Goal: Task Accomplishment & Management: Complete application form

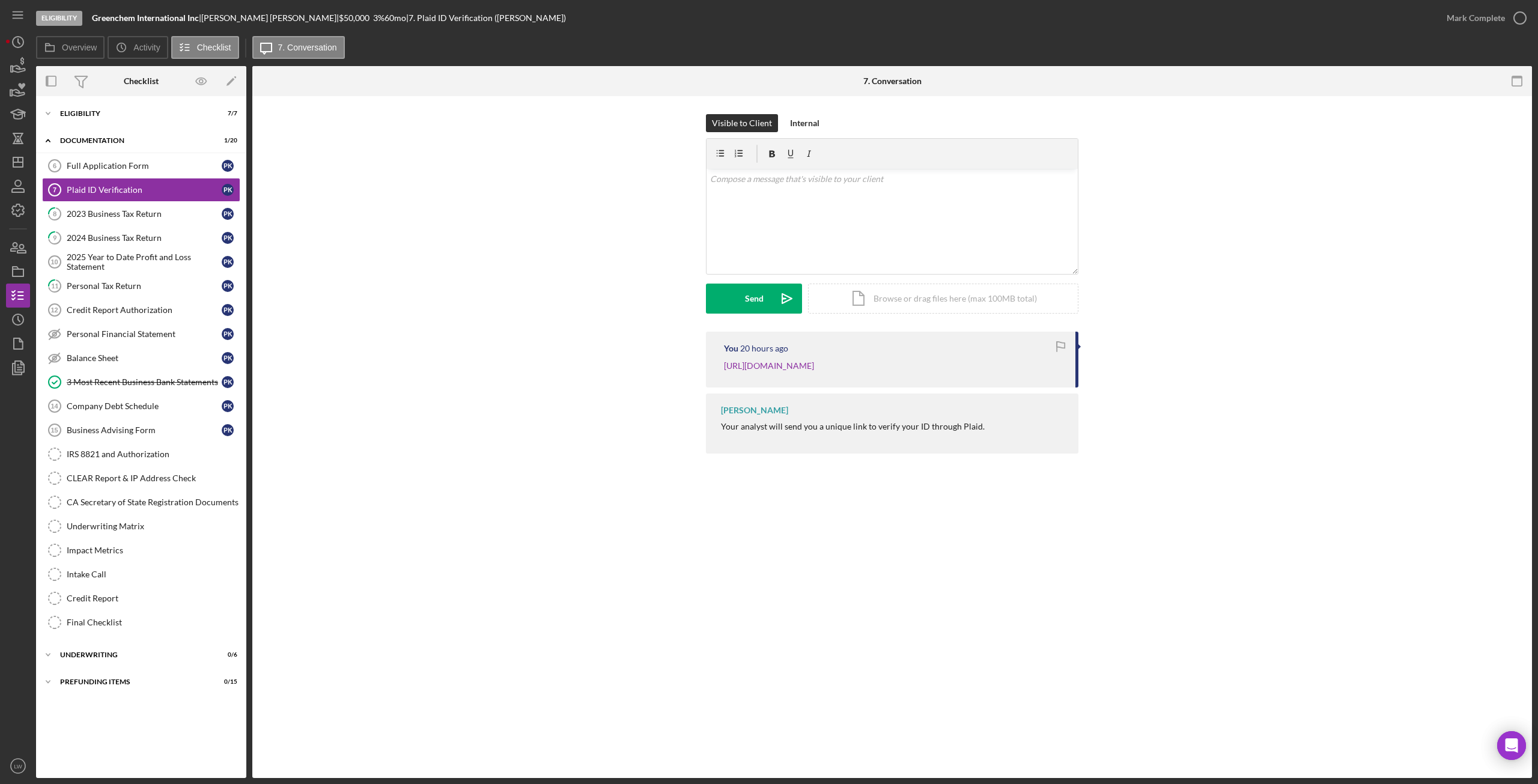
drag, startPoint x: -40, startPoint y: 57, endPoint x: -49, endPoint y: 60, distance: 9.5
click at [0, 60] on html "Eligibility Greenchem International Inc | Paul Kim | $50,000 $10,000 3 % 60 mo …" at bounding box center [769, 392] width 1538 height 784
click at [13, 72] on polygon "button" at bounding box center [11, 69] width 2 height 6
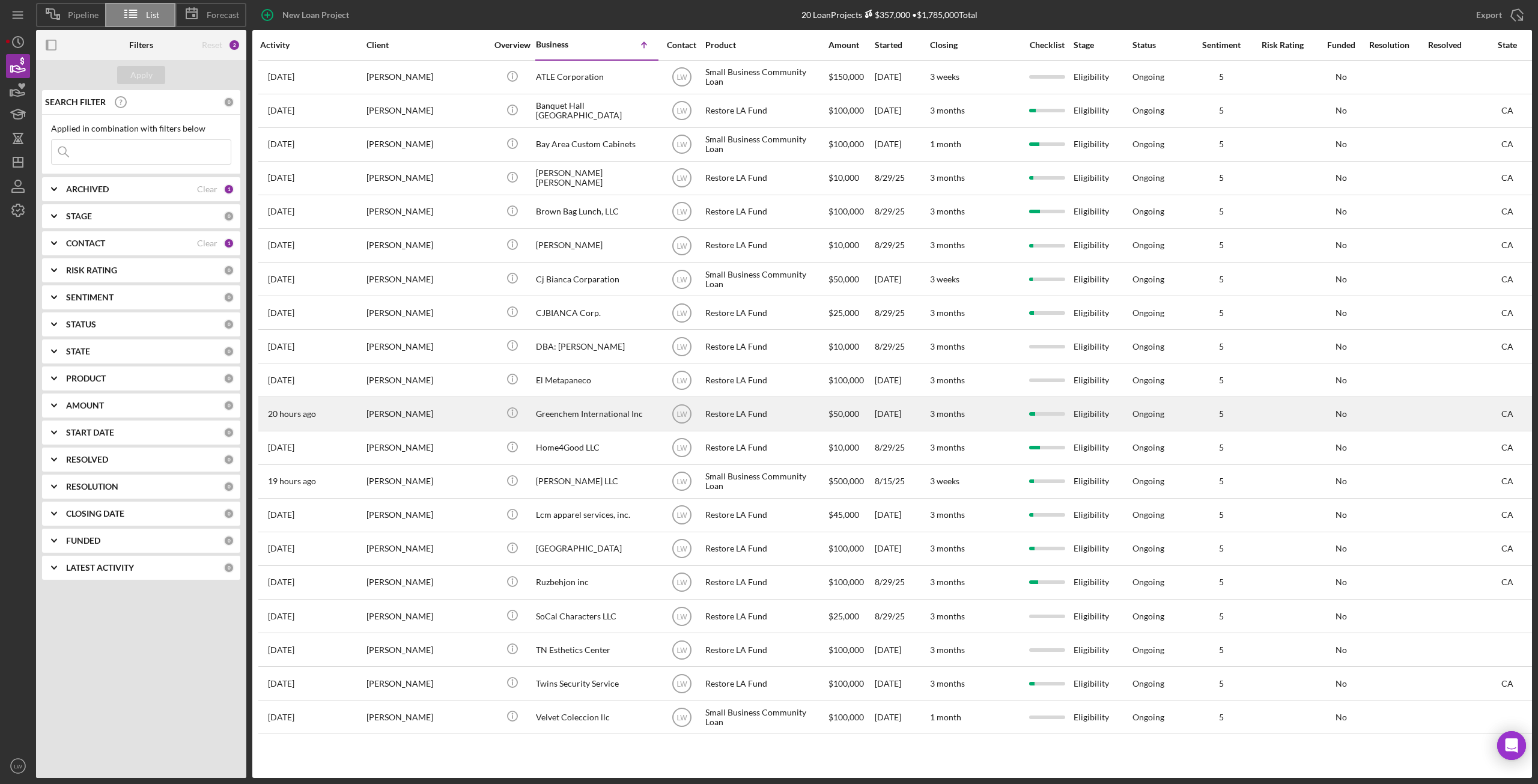
click at [542, 408] on div "Greenchem International Inc" at bounding box center [596, 413] width 120 height 32
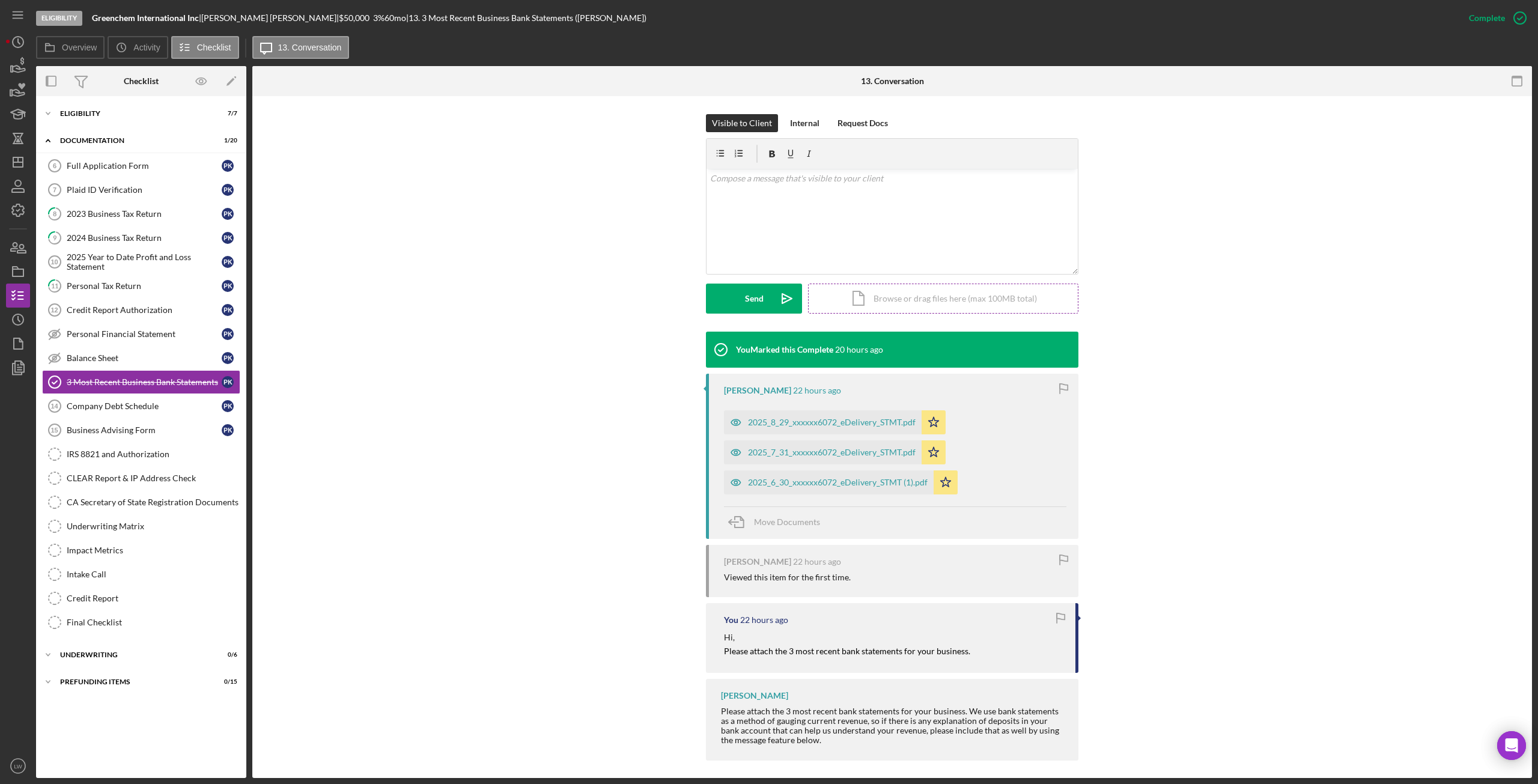
scroll to position [172, 0]
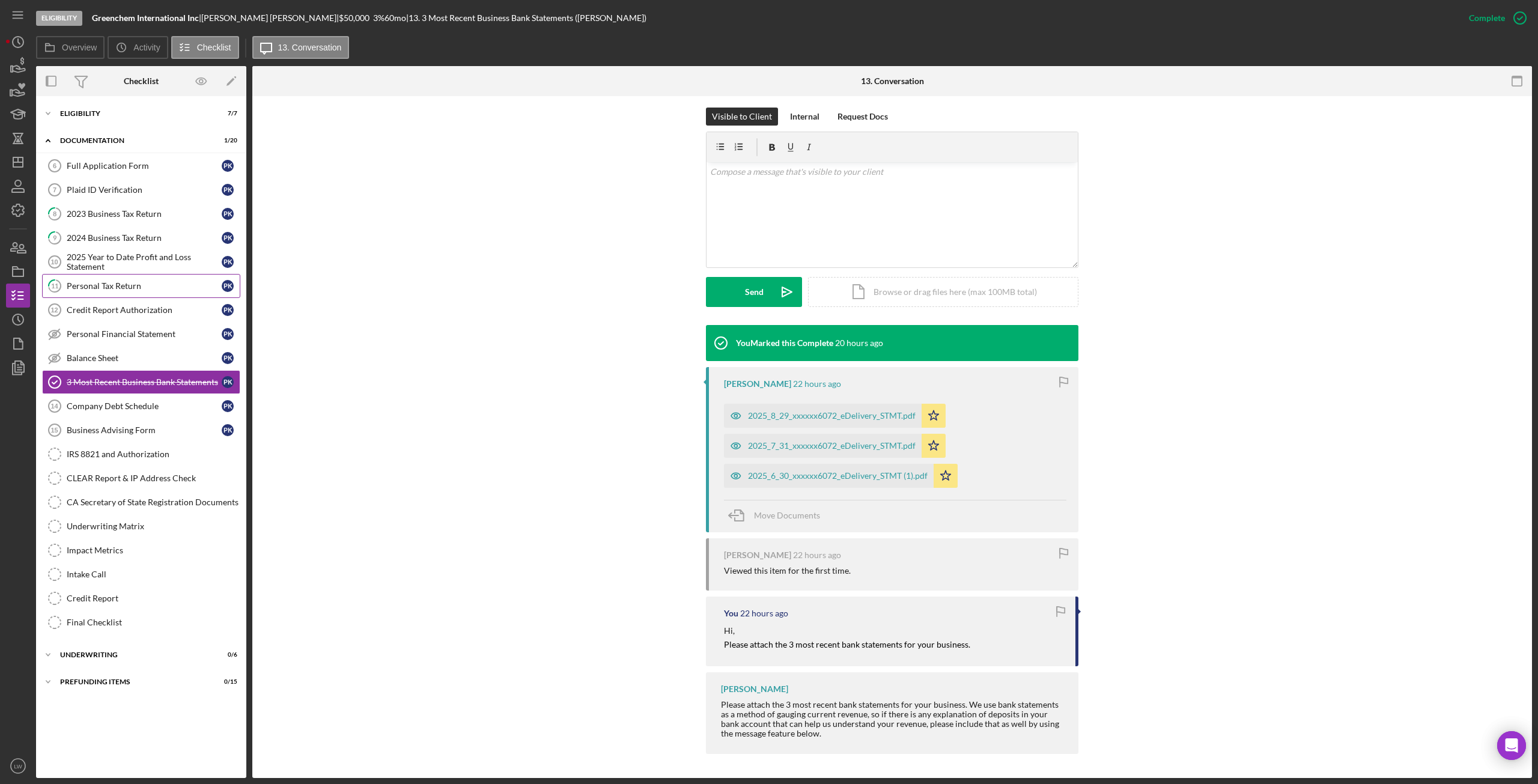
click at [112, 284] on div "Personal Tax Return" at bounding box center [144, 286] width 155 height 10
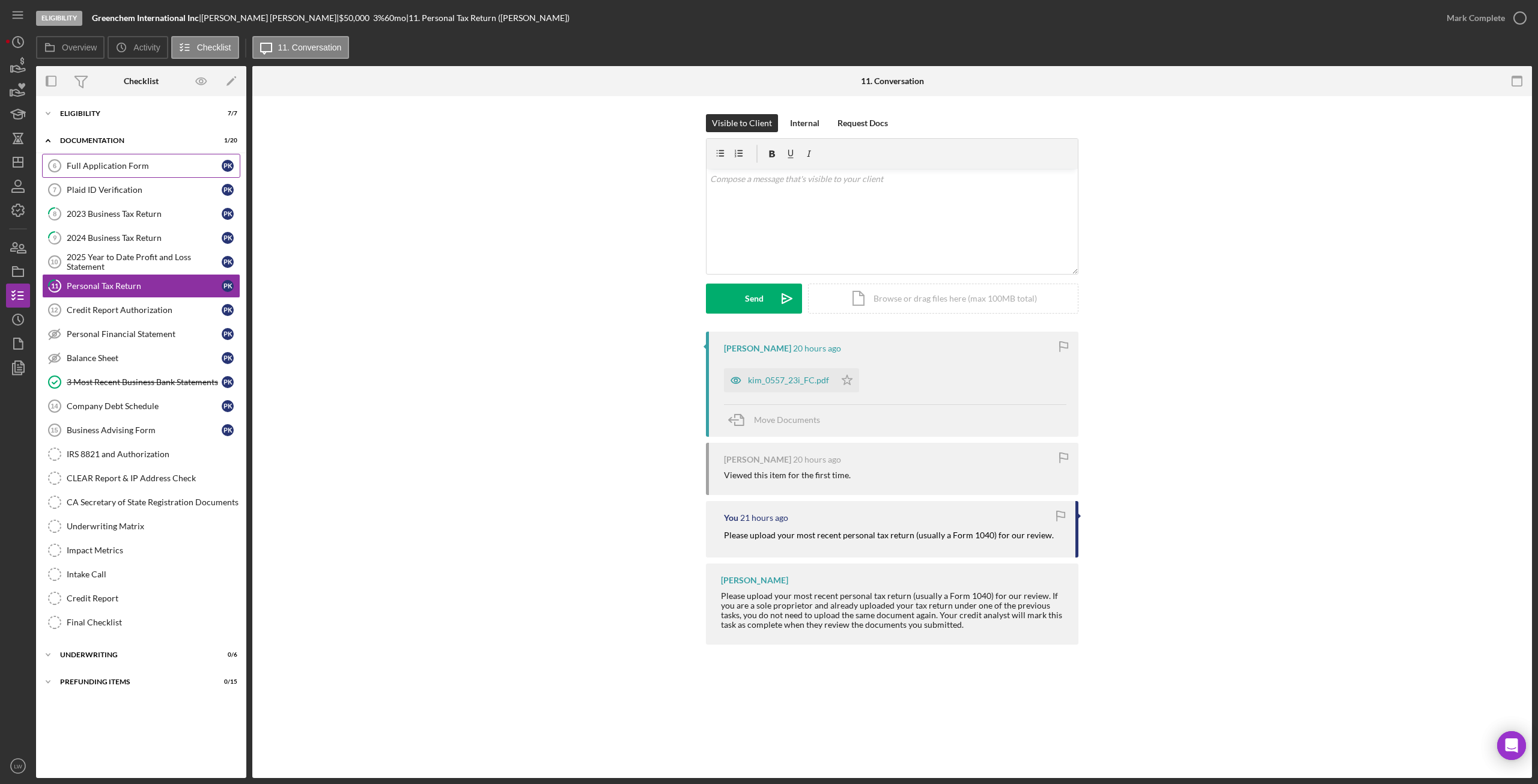
click at [96, 162] on div "Full Application Form" at bounding box center [144, 166] width 155 height 10
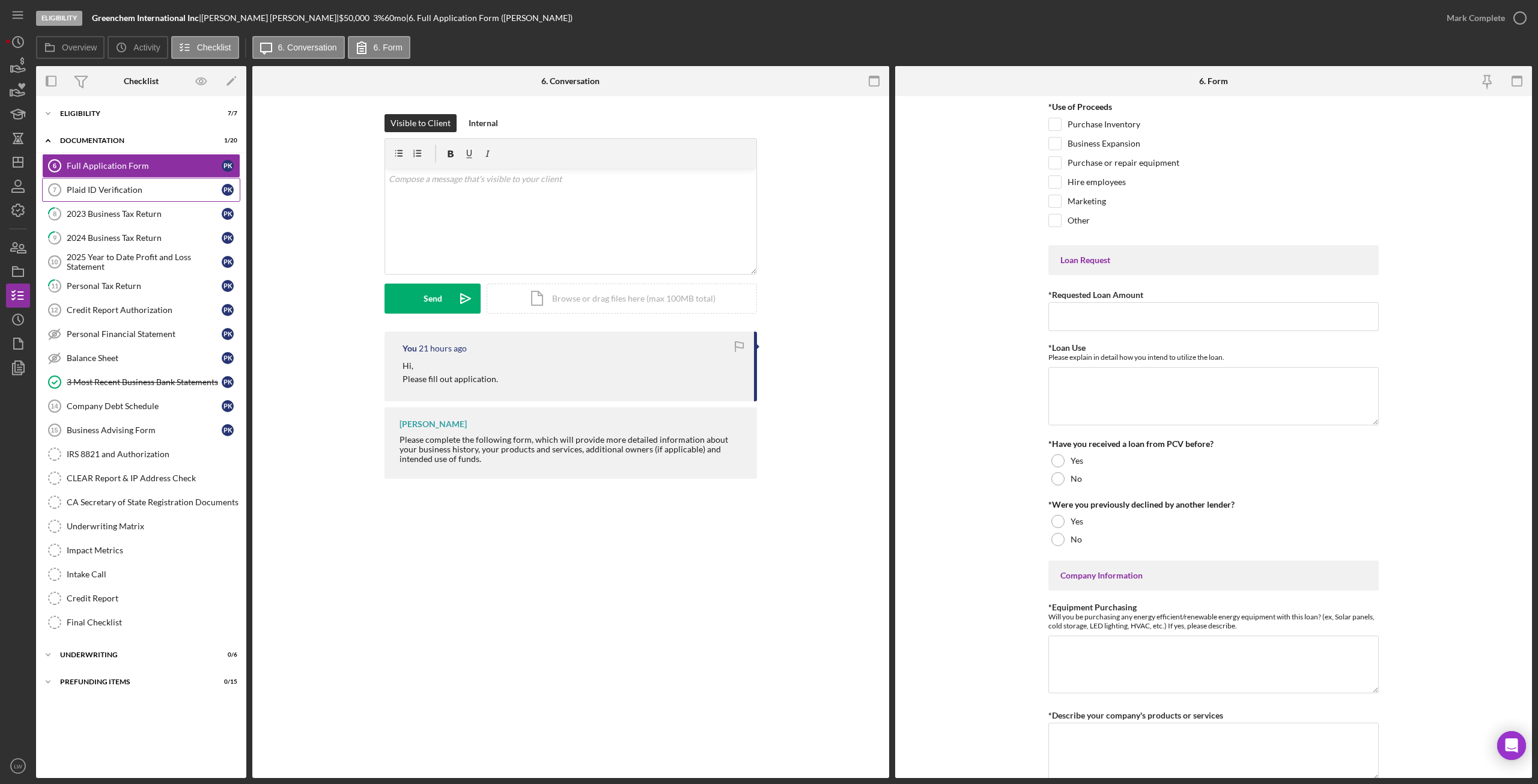
click at [89, 186] on div "Plaid ID Verification" at bounding box center [144, 190] width 155 height 10
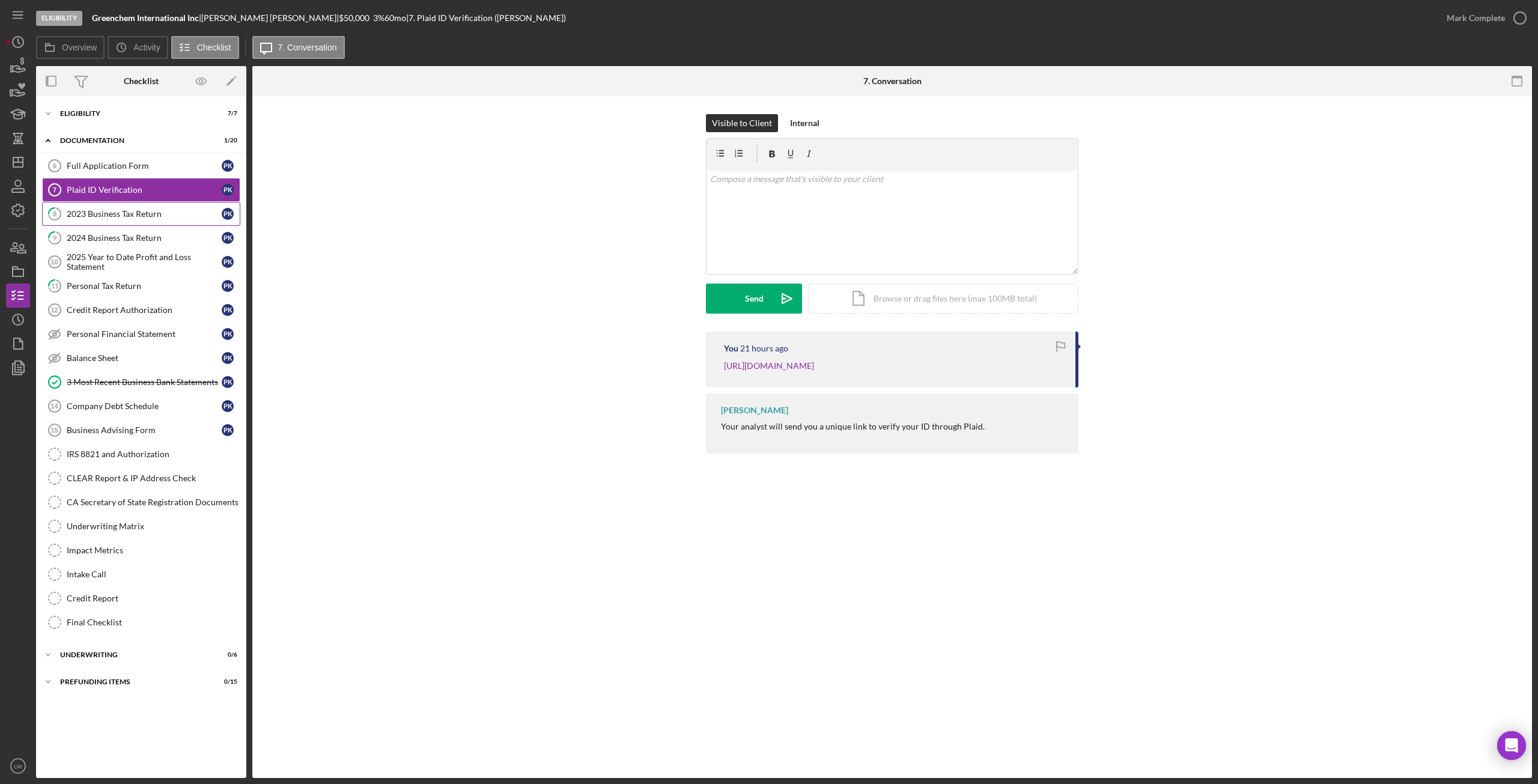
click at [122, 209] on div "2023 Business Tax Return" at bounding box center [144, 214] width 155 height 10
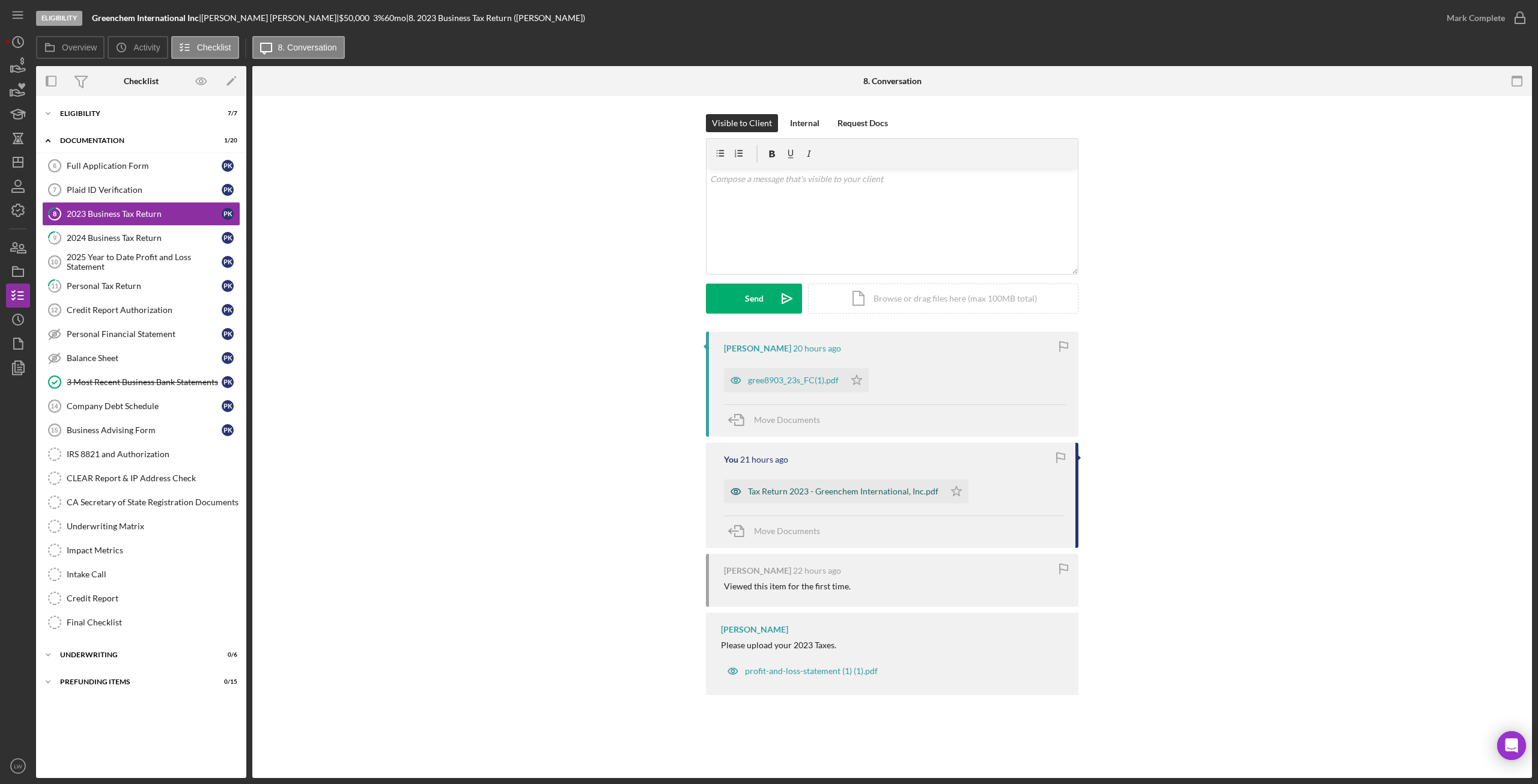
click at [819, 495] on div "Tax Return 2023 - Greenchem International, Inc.pdf" at bounding box center [843, 491] width 191 height 10
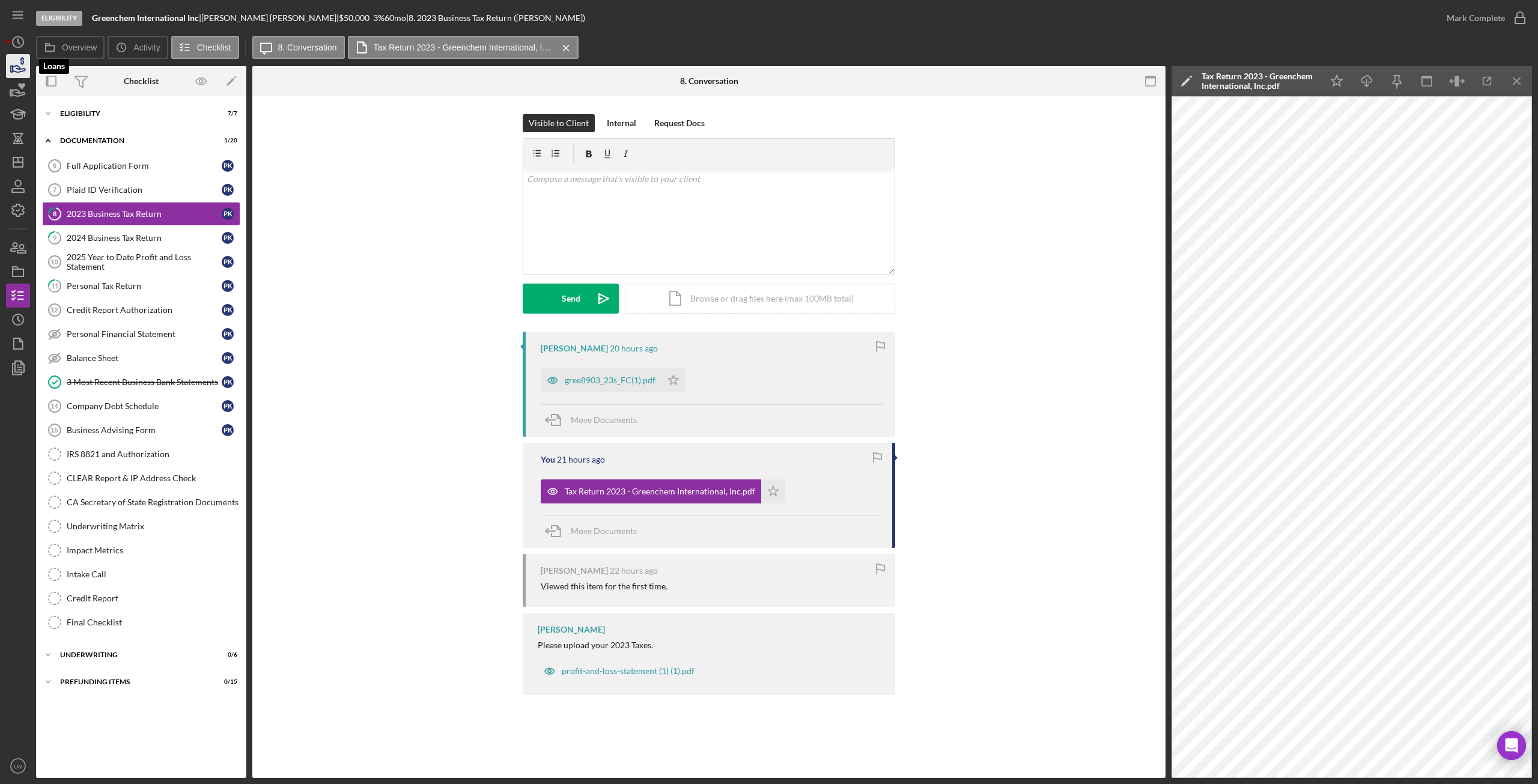
click at [15, 70] on icon "button" at bounding box center [18, 66] width 30 height 30
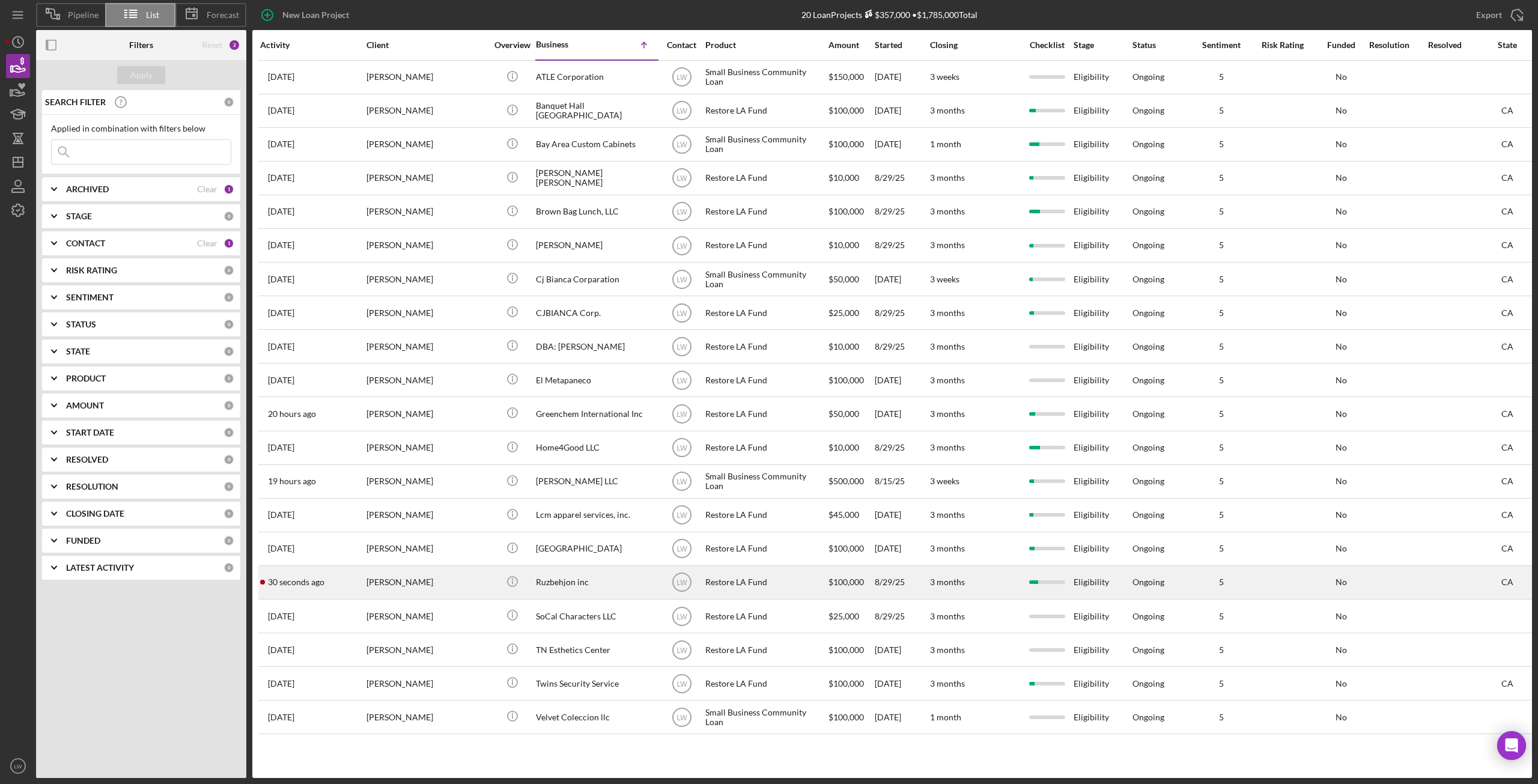
click at [470, 577] on div "[PERSON_NAME]" at bounding box center [426, 582] width 120 height 32
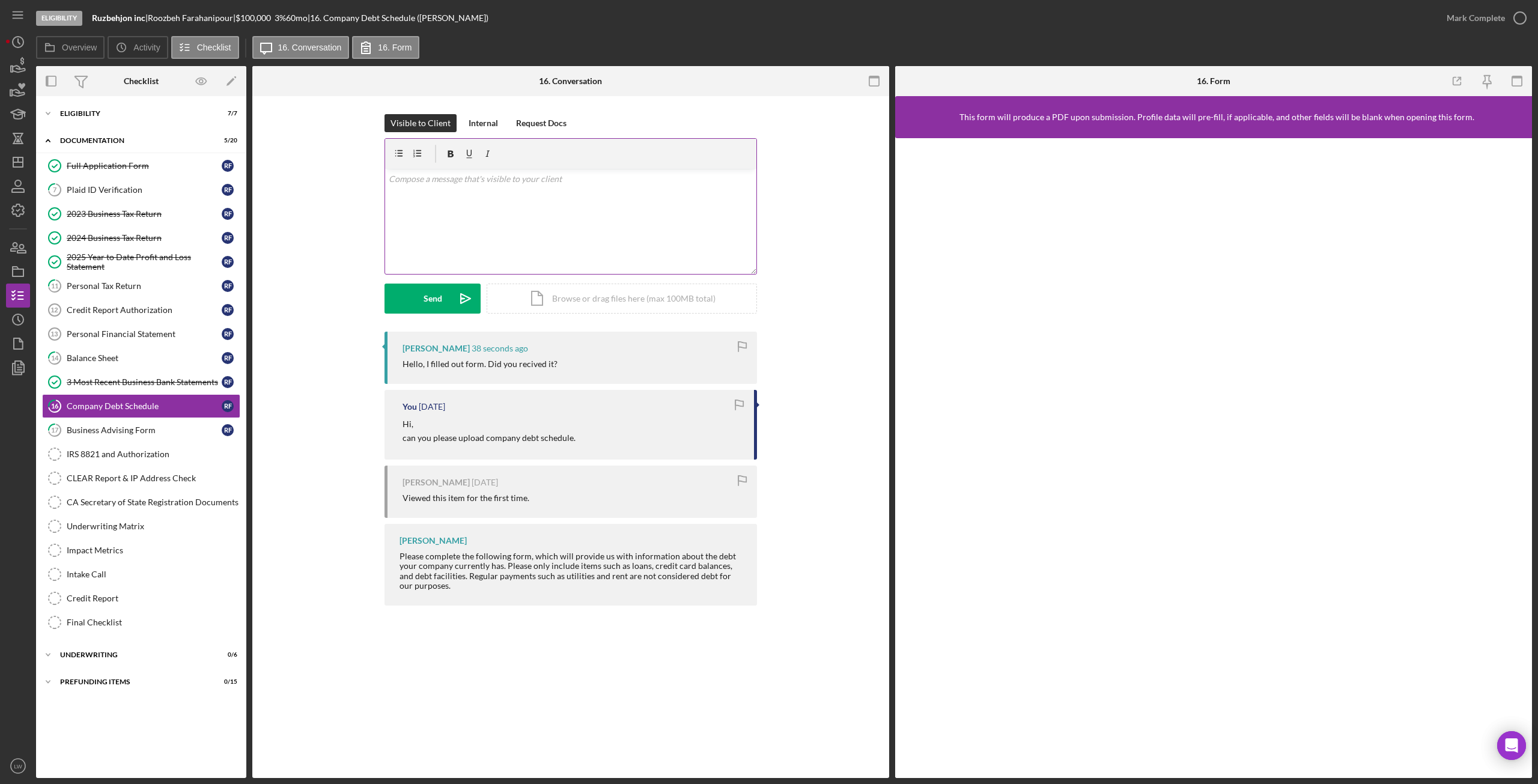
click at [539, 236] on div "v Color teal Color pink Remove color Add row above Add row below Add column bef…" at bounding box center [571, 221] width 371 height 105
click at [497, 200] on p "I have not reeived it yet." at bounding box center [571, 195] width 365 height 13
click at [499, 191] on p "I have not received it yet." at bounding box center [571, 195] width 365 height 13
click at [396, 302] on button "Send Icon/icon-invite-send" at bounding box center [432, 298] width 96 height 30
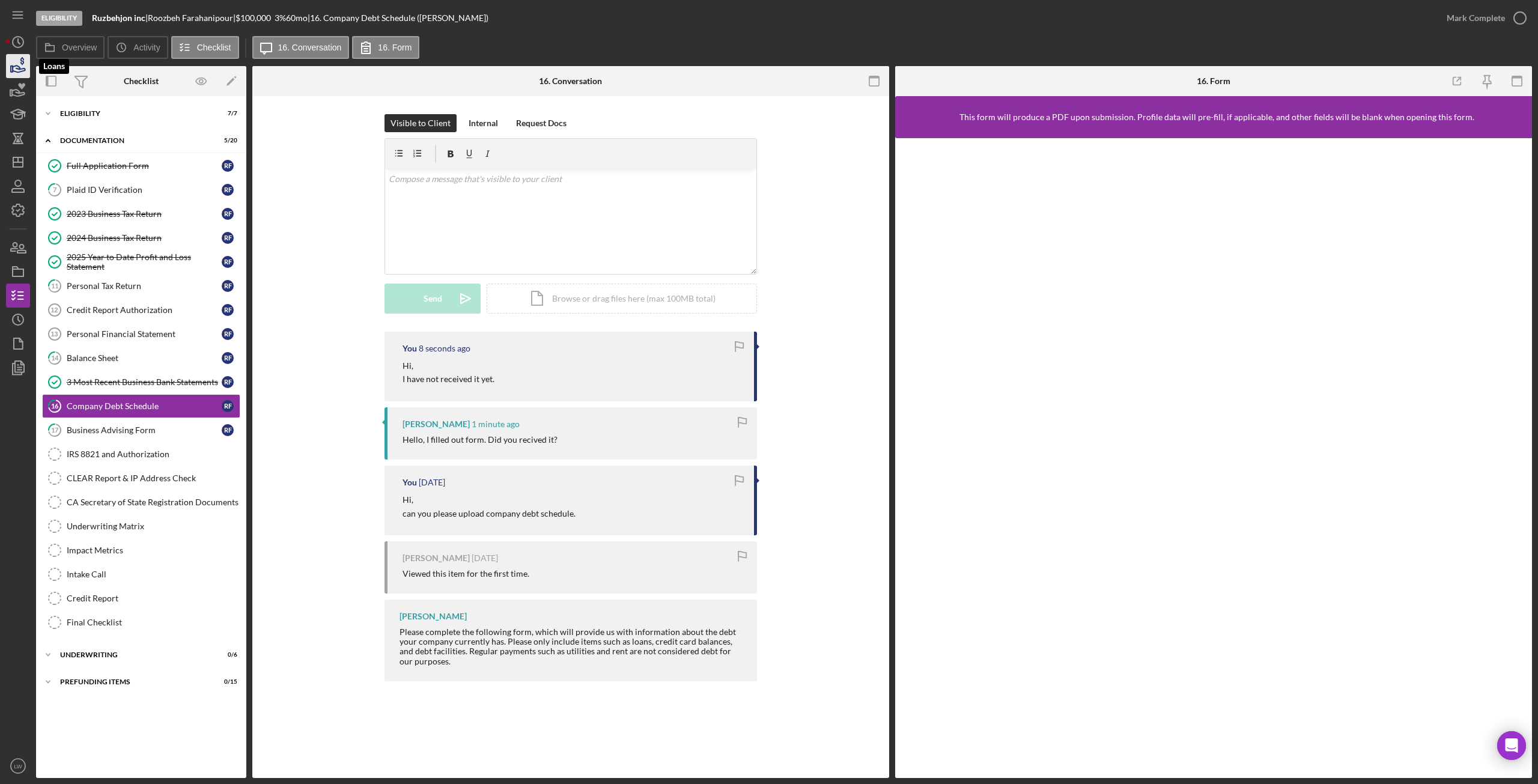
click at [9, 68] on icon "button" at bounding box center [18, 66] width 30 height 30
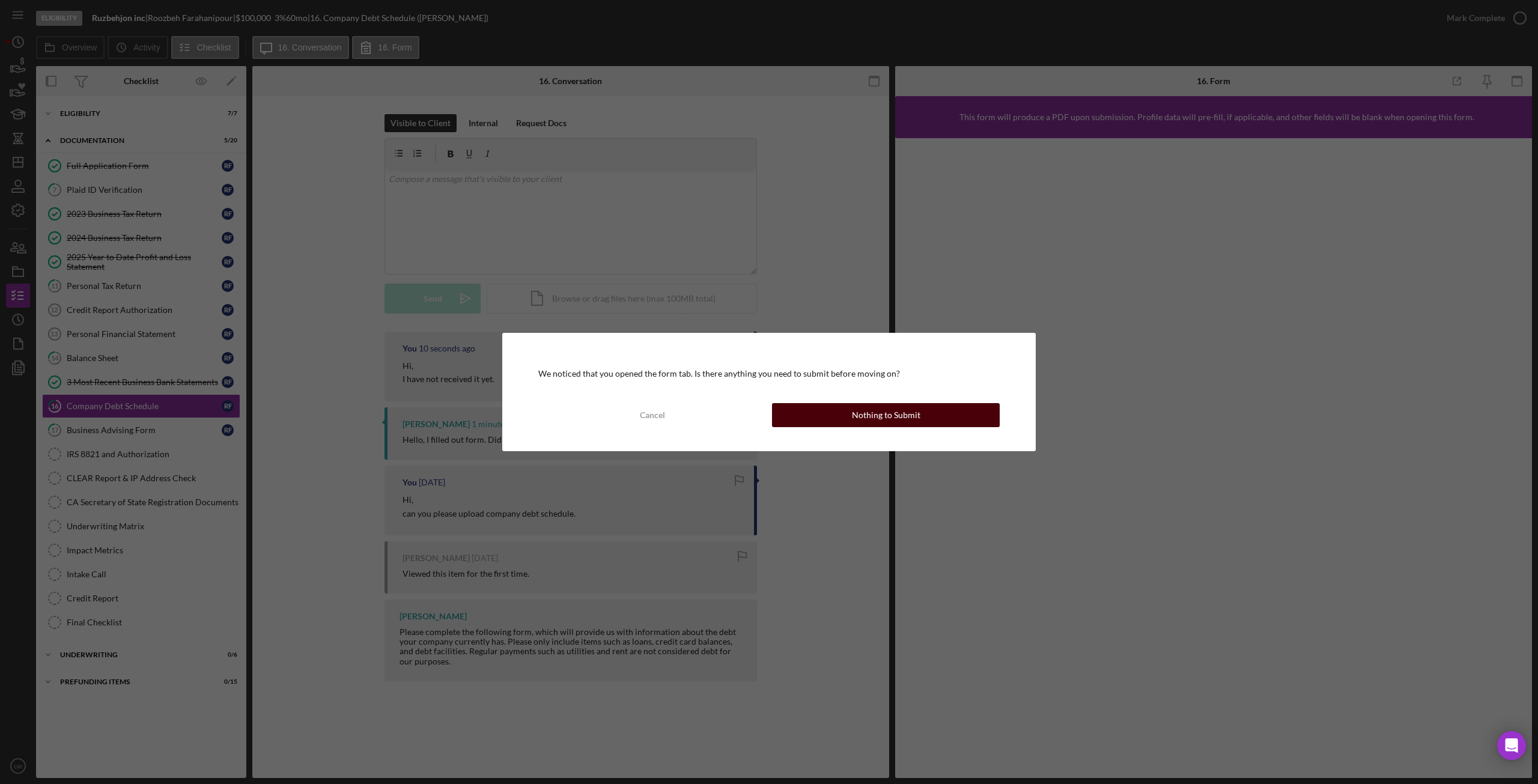
click at [917, 423] on div "Nothing to Submit" at bounding box center [885, 415] width 68 height 24
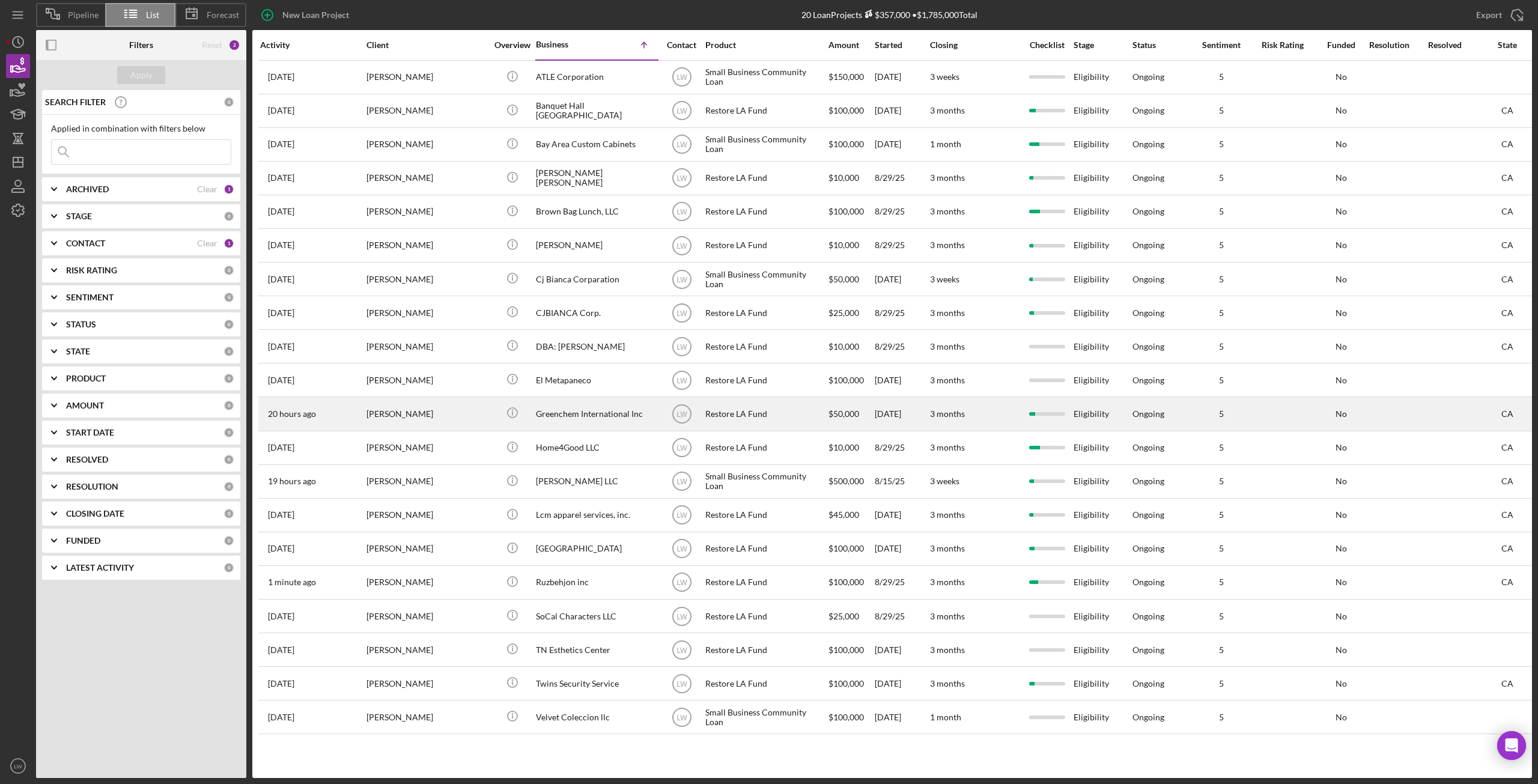
click at [433, 399] on div "Paul Kim" at bounding box center [426, 413] width 120 height 32
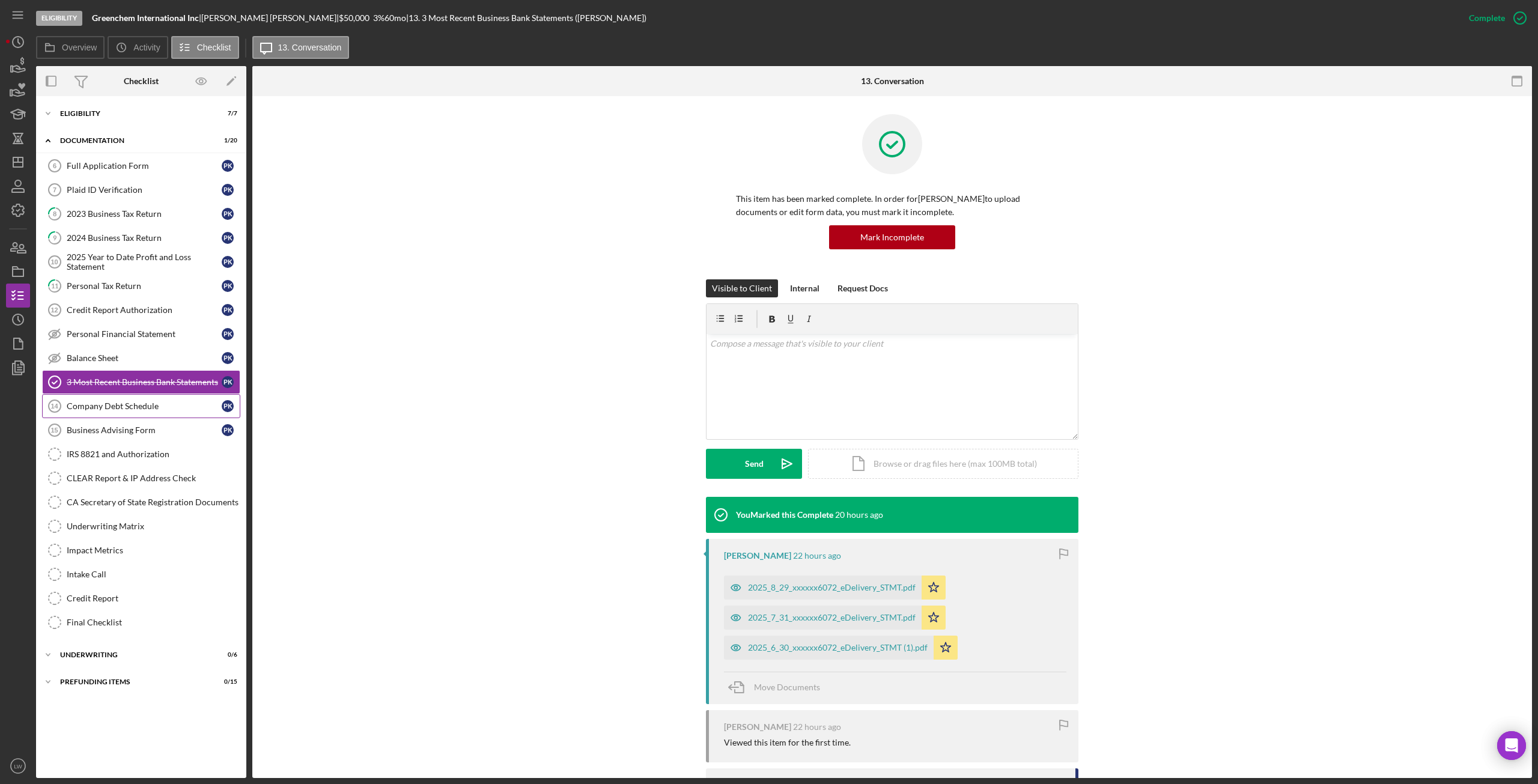
click at [122, 406] on div "Company Debt Schedule" at bounding box center [144, 406] width 155 height 10
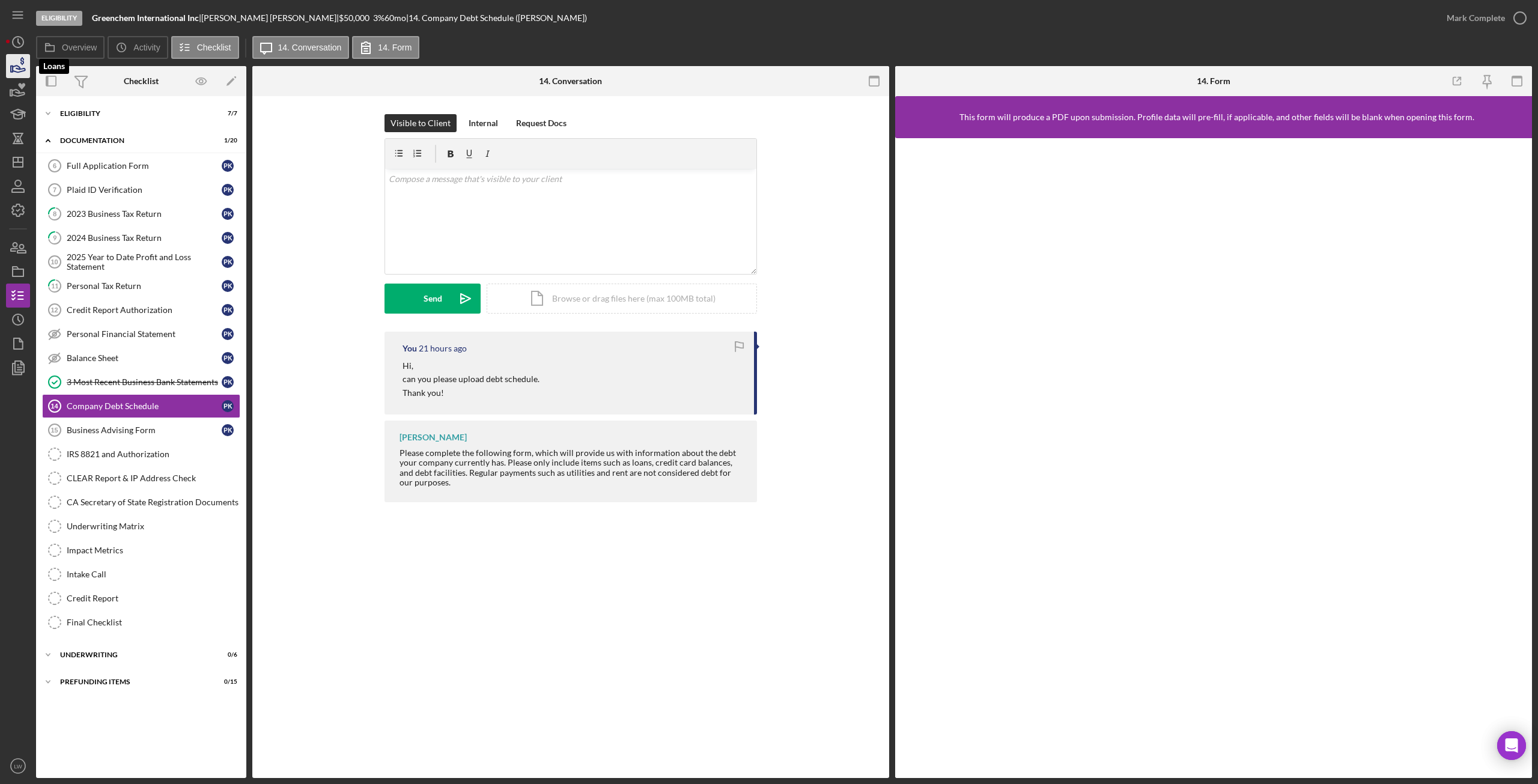
click at [13, 70] on polygon "button" at bounding box center [11, 69] width 2 height 6
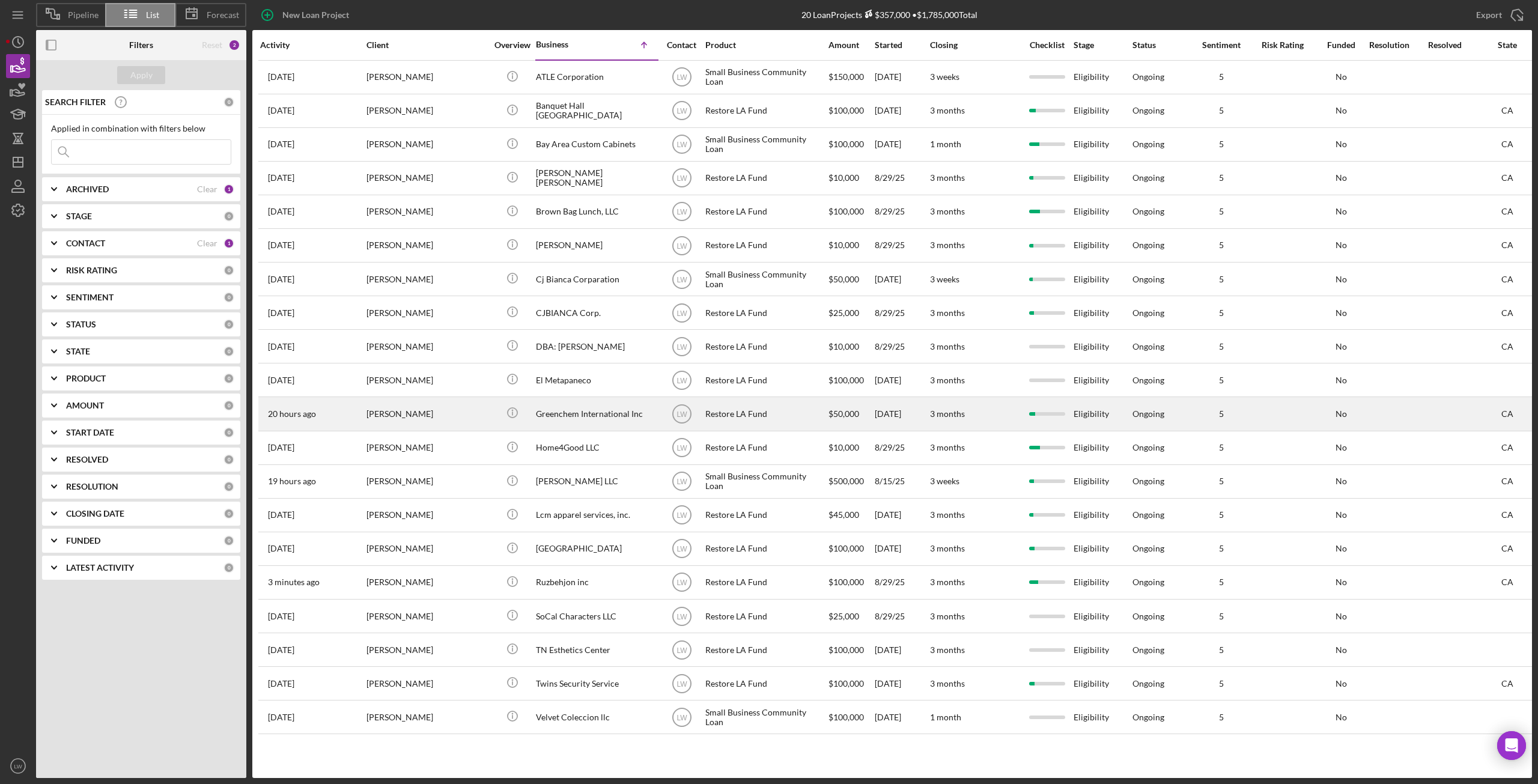
click at [560, 415] on div "Greenchem International Inc" at bounding box center [596, 413] width 120 height 32
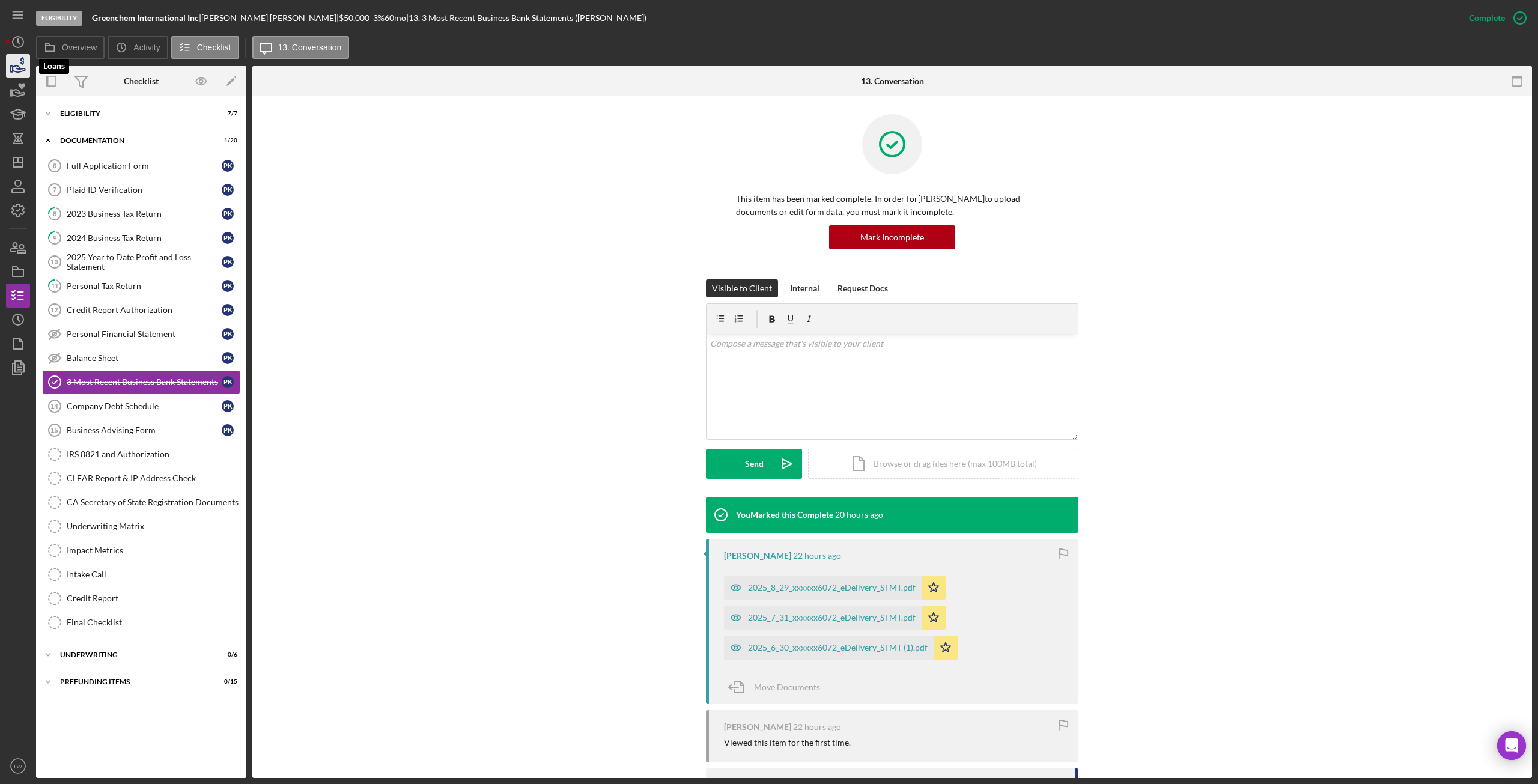
click at [17, 72] on icon "button" at bounding box center [19, 68] width 13 height 6
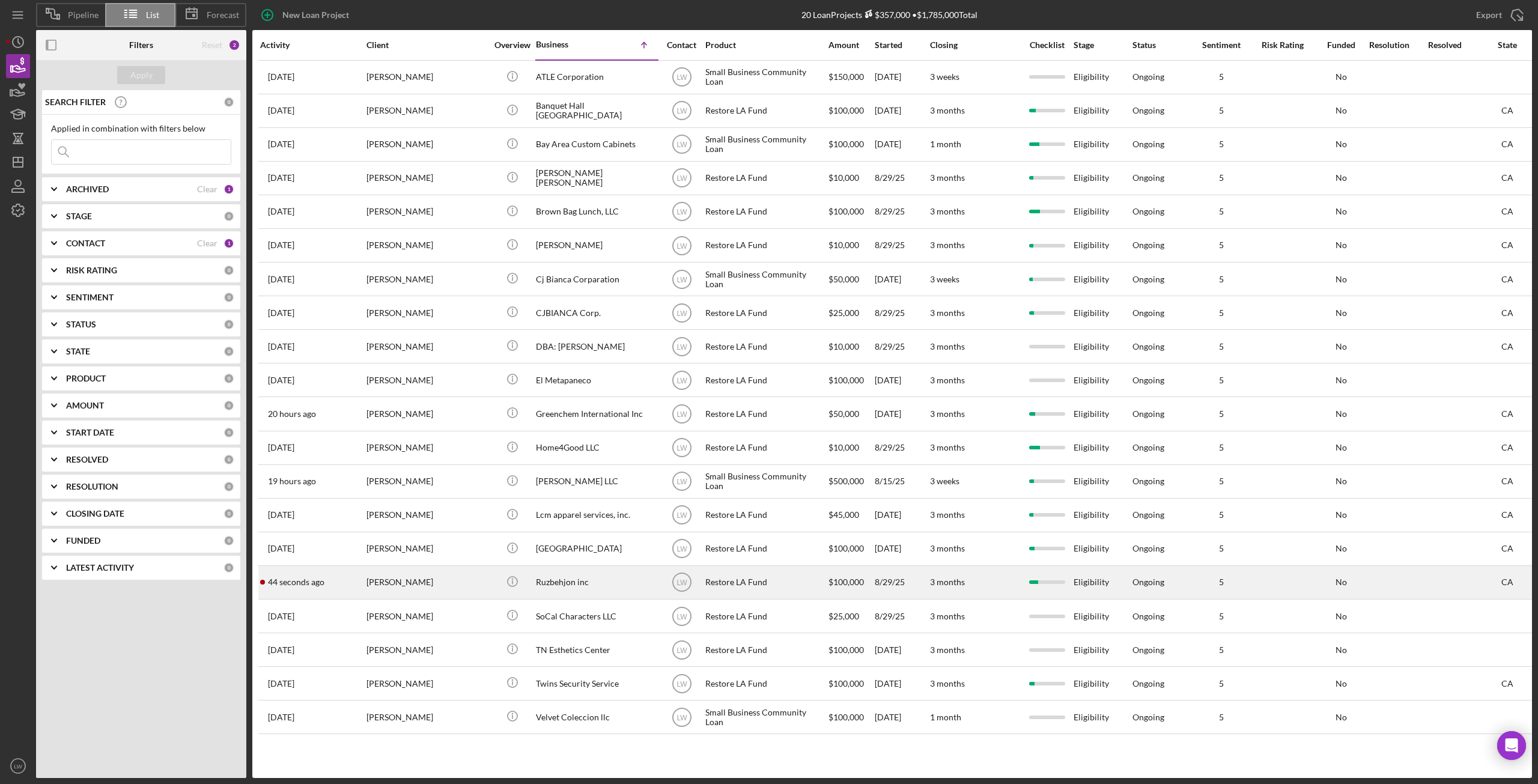
click at [572, 588] on div "Ruzbehjon inc" at bounding box center [596, 582] width 120 height 32
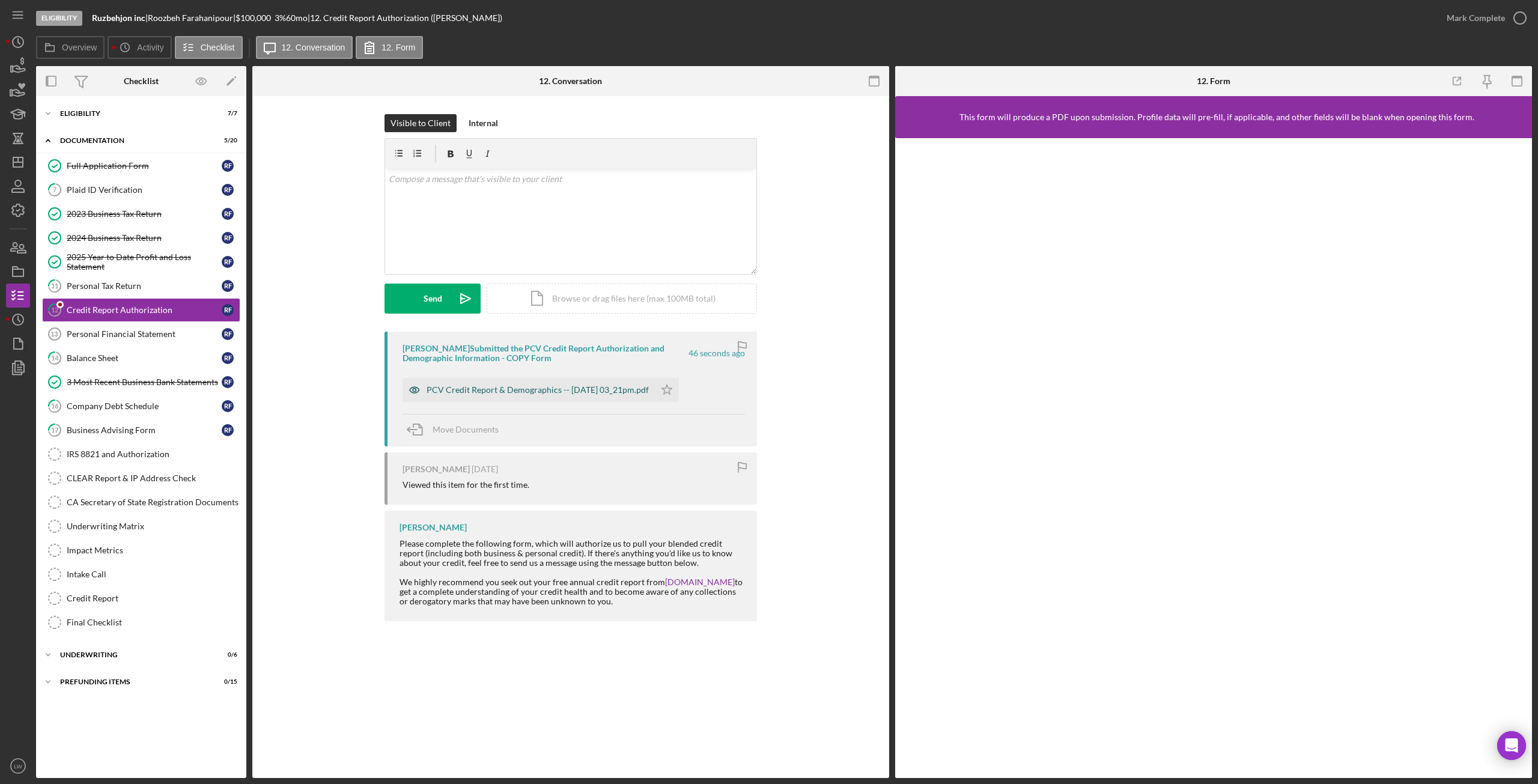
click at [489, 390] on div "PCV Credit Report & Demographics -- 2025-09-11 03_21pm.pdf" at bounding box center [538, 390] width 222 height 10
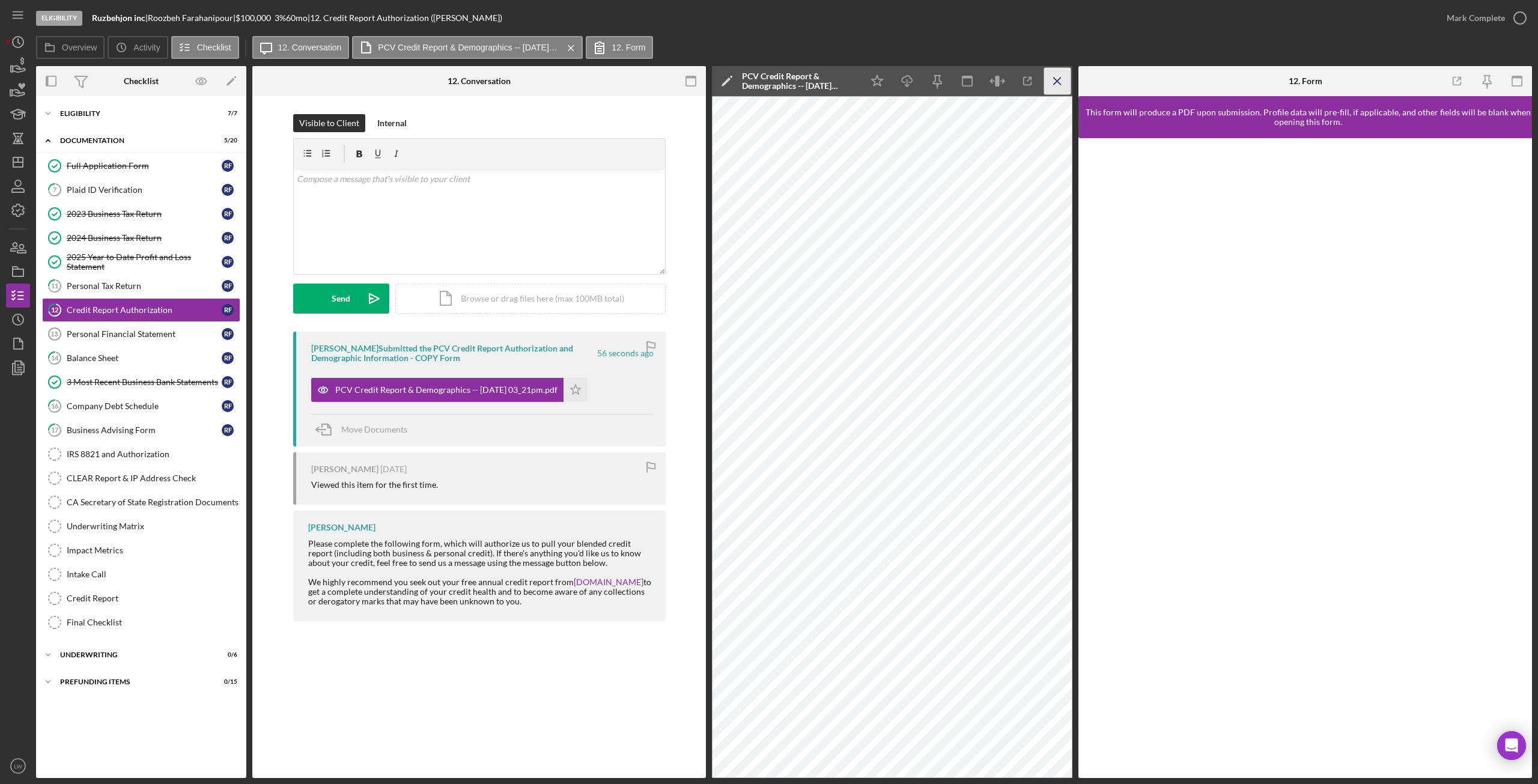
click at [1056, 85] on icon "Icon/Menu Close" at bounding box center [1058, 82] width 27 height 27
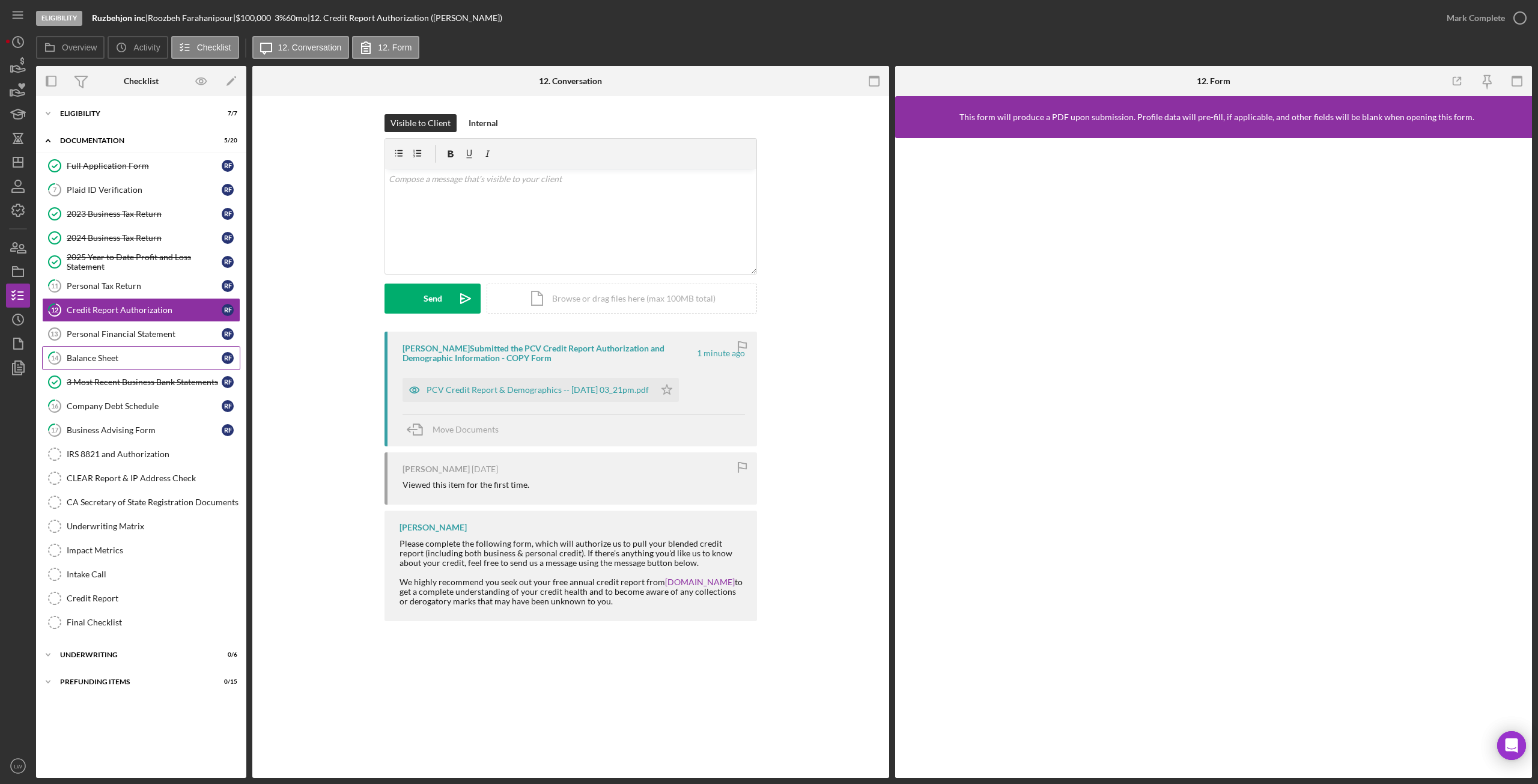
click at [87, 359] on div "Balance Sheet" at bounding box center [144, 358] width 155 height 10
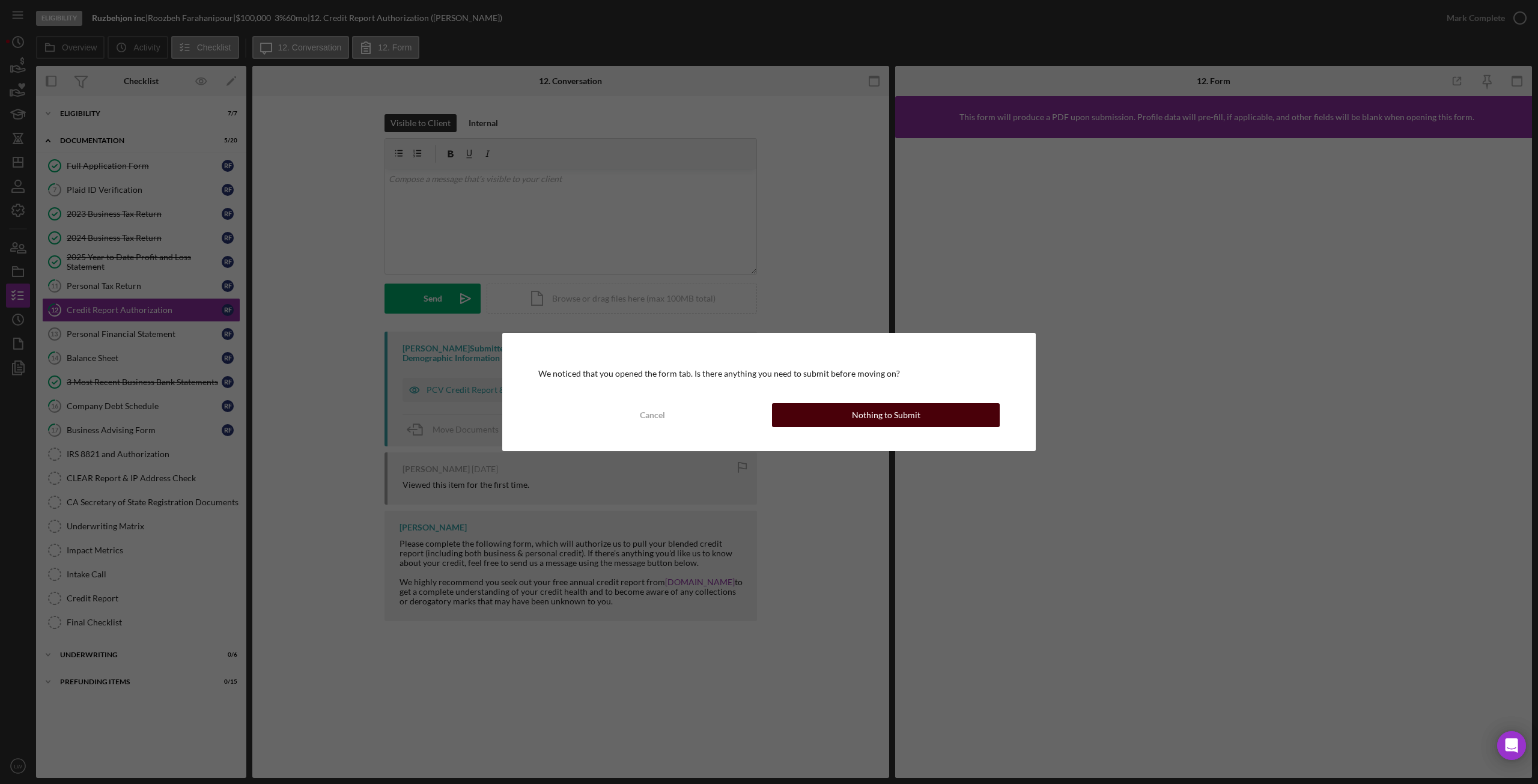
click at [881, 415] on div "Nothing to Submit" at bounding box center [885, 415] width 68 height 24
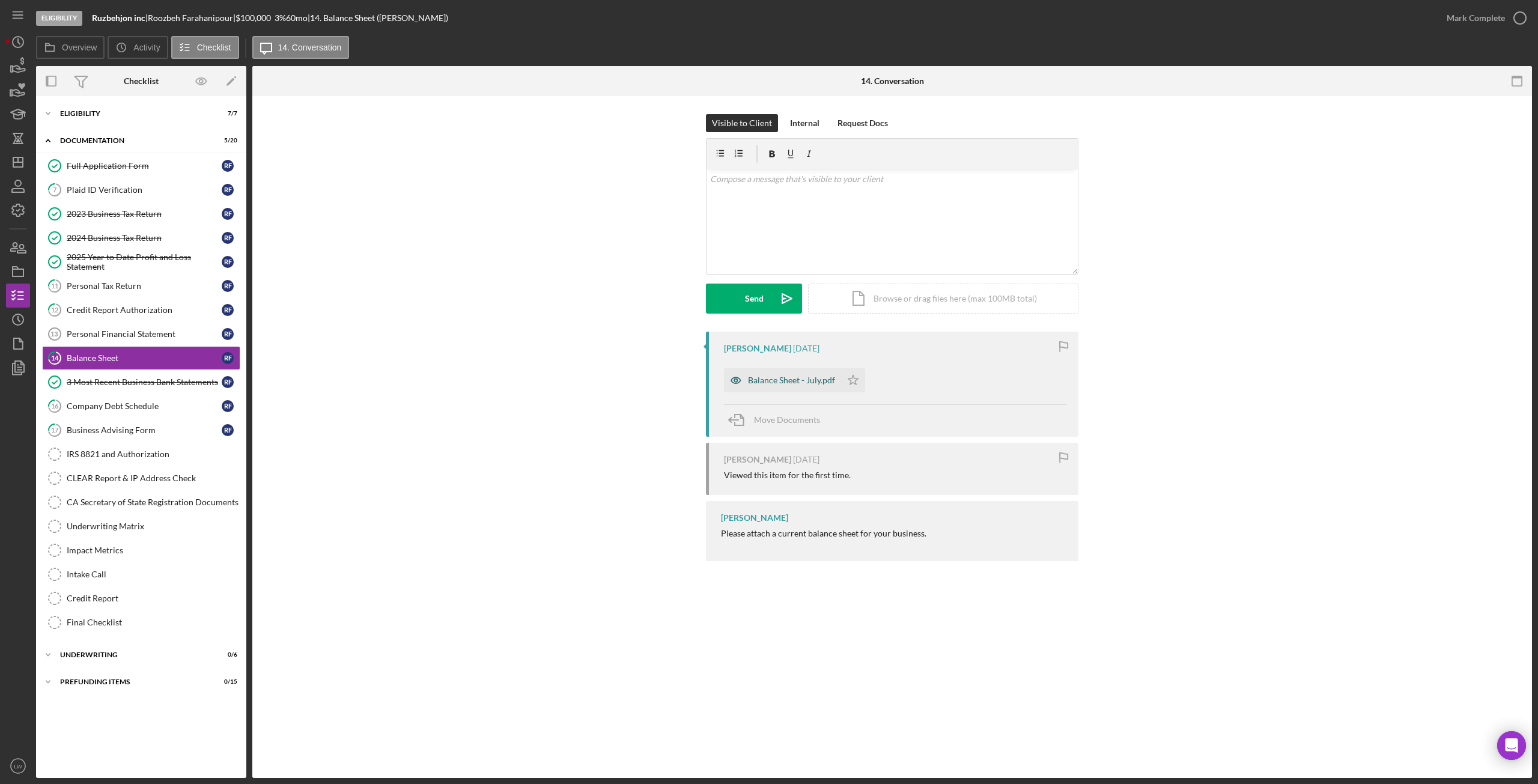
click at [794, 384] on div "Balance Sheet - July.pdf" at bounding box center [792, 380] width 87 height 10
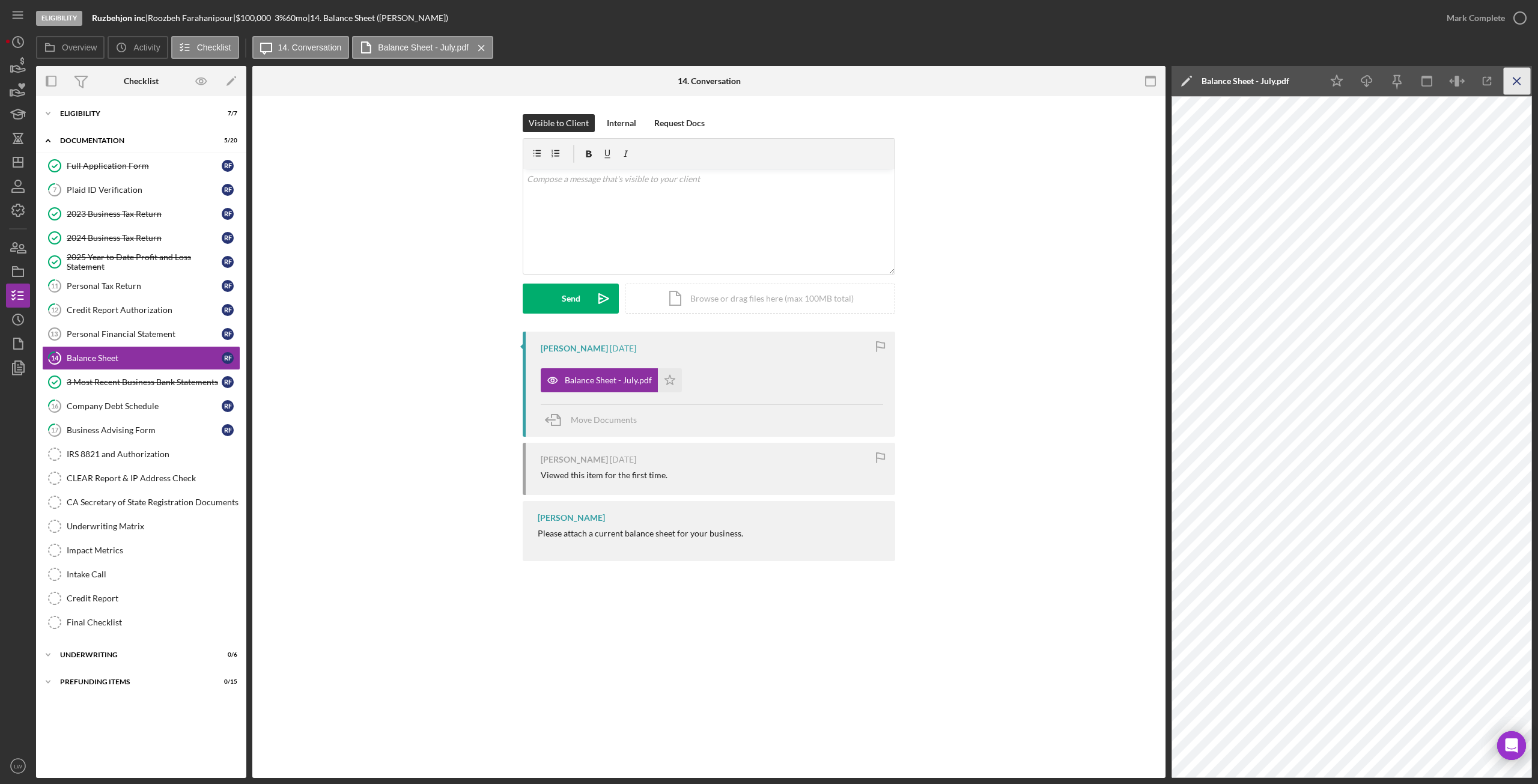
click at [1512, 84] on icon "Icon/Menu Close" at bounding box center [1517, 82] width 27 height 27
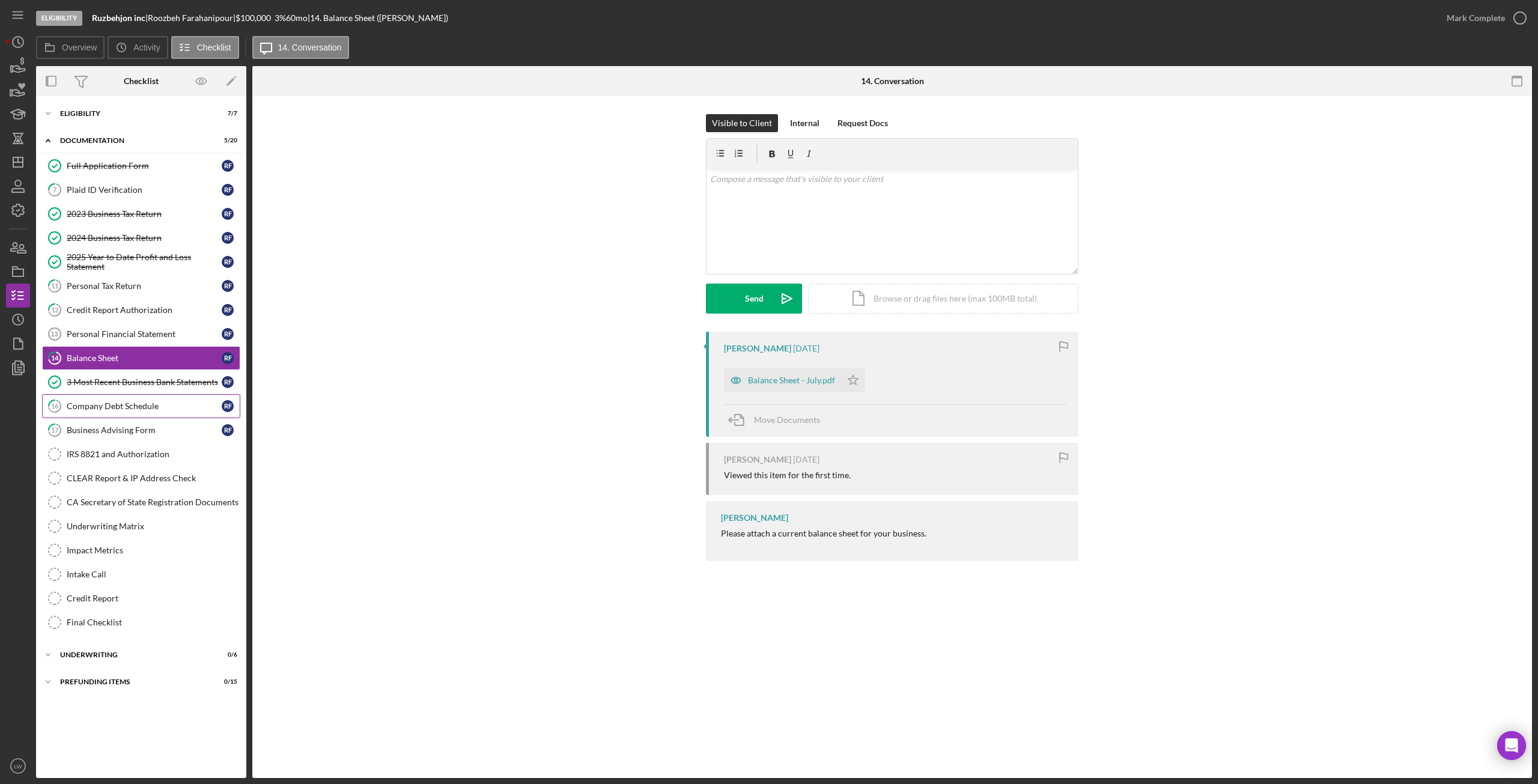
click at [143, 410] on div "Company Debt Schedule" at bounding box center [144, 406] width 155 height 10
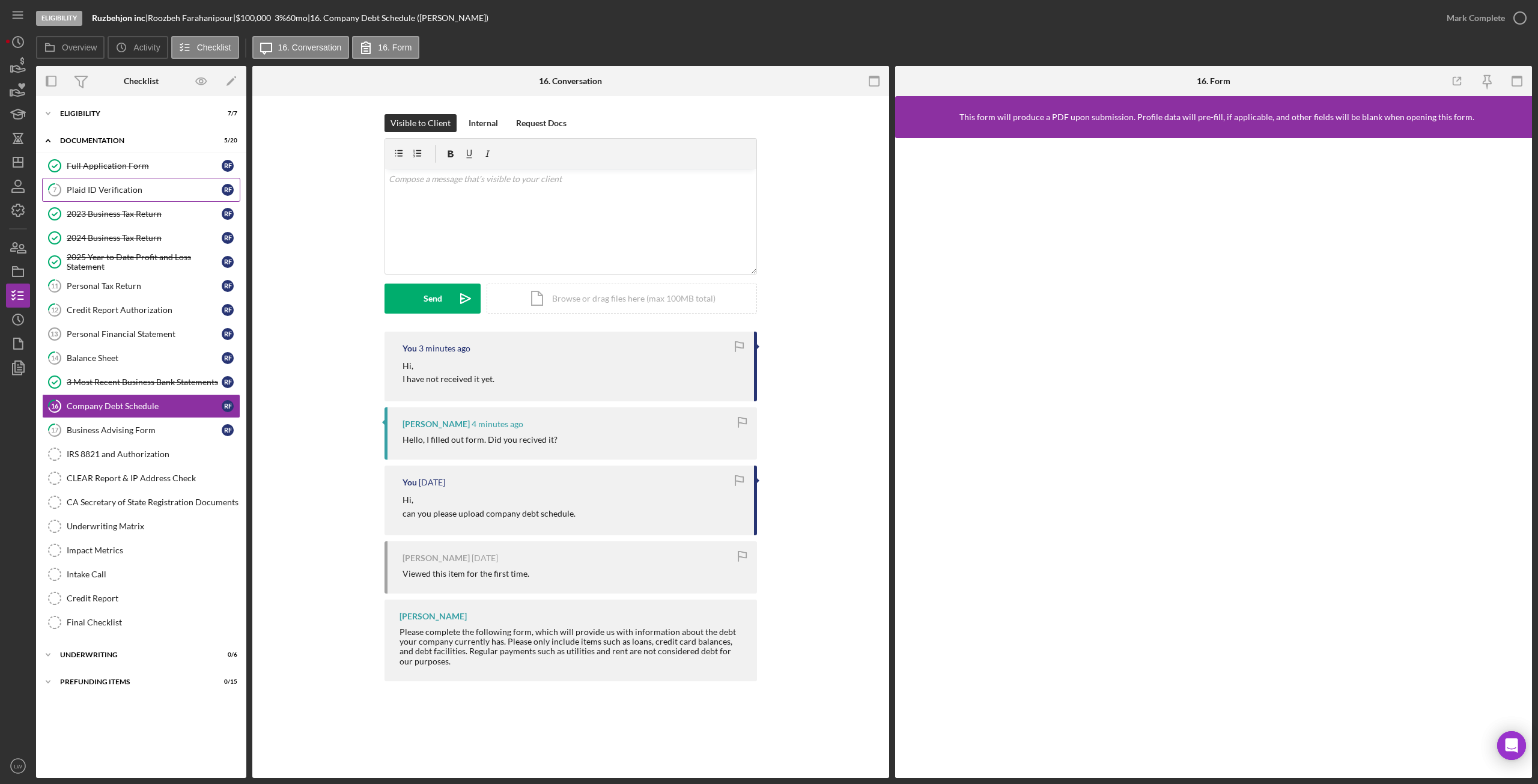
click at [90, 195] on link "7 Plaid ID Verification R F" at bounding box center [141, 190] width 198 height 24
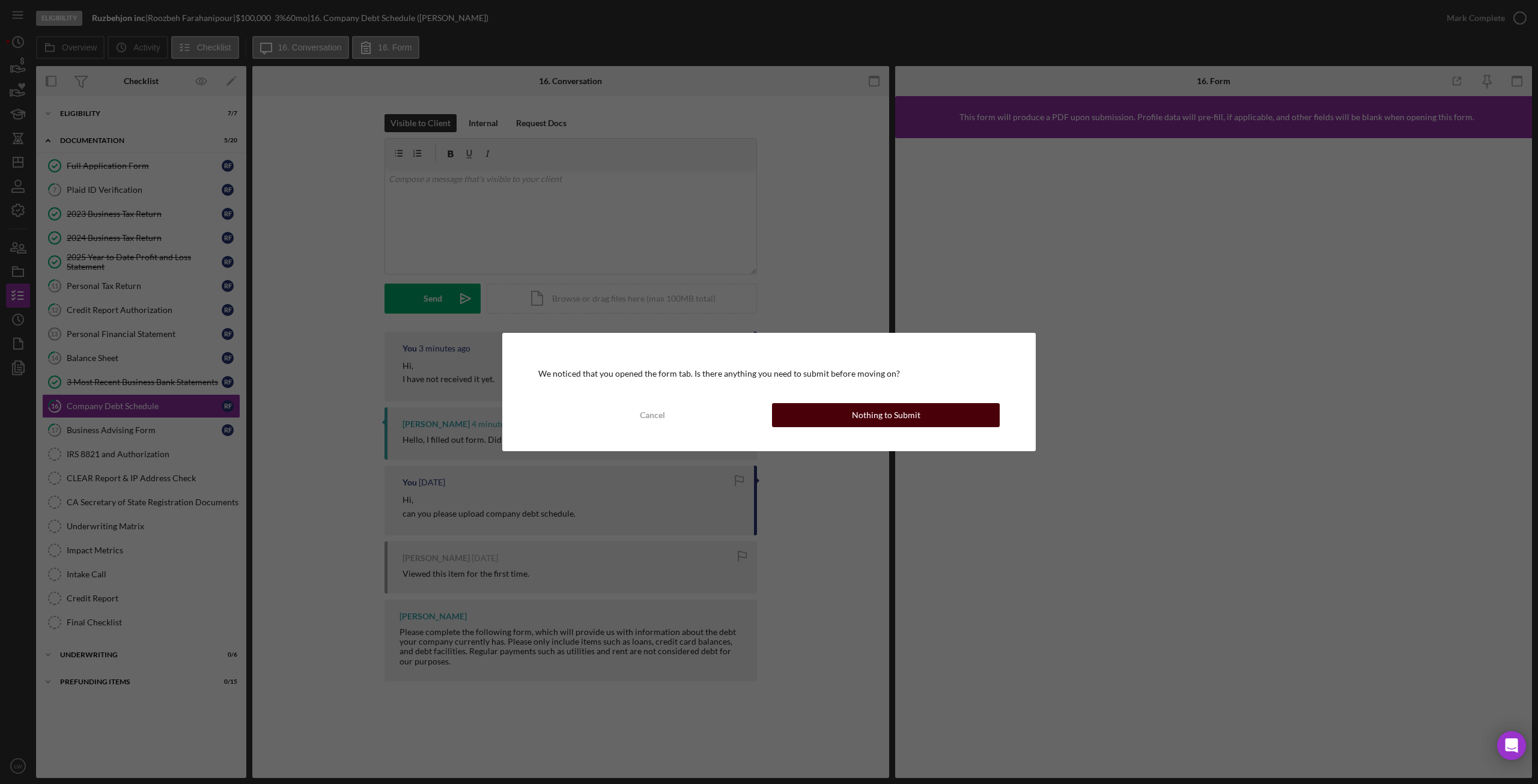
click at [888, 413] on div "Nothing to Submit" at bounding box center [885, 415] width 68 height 24
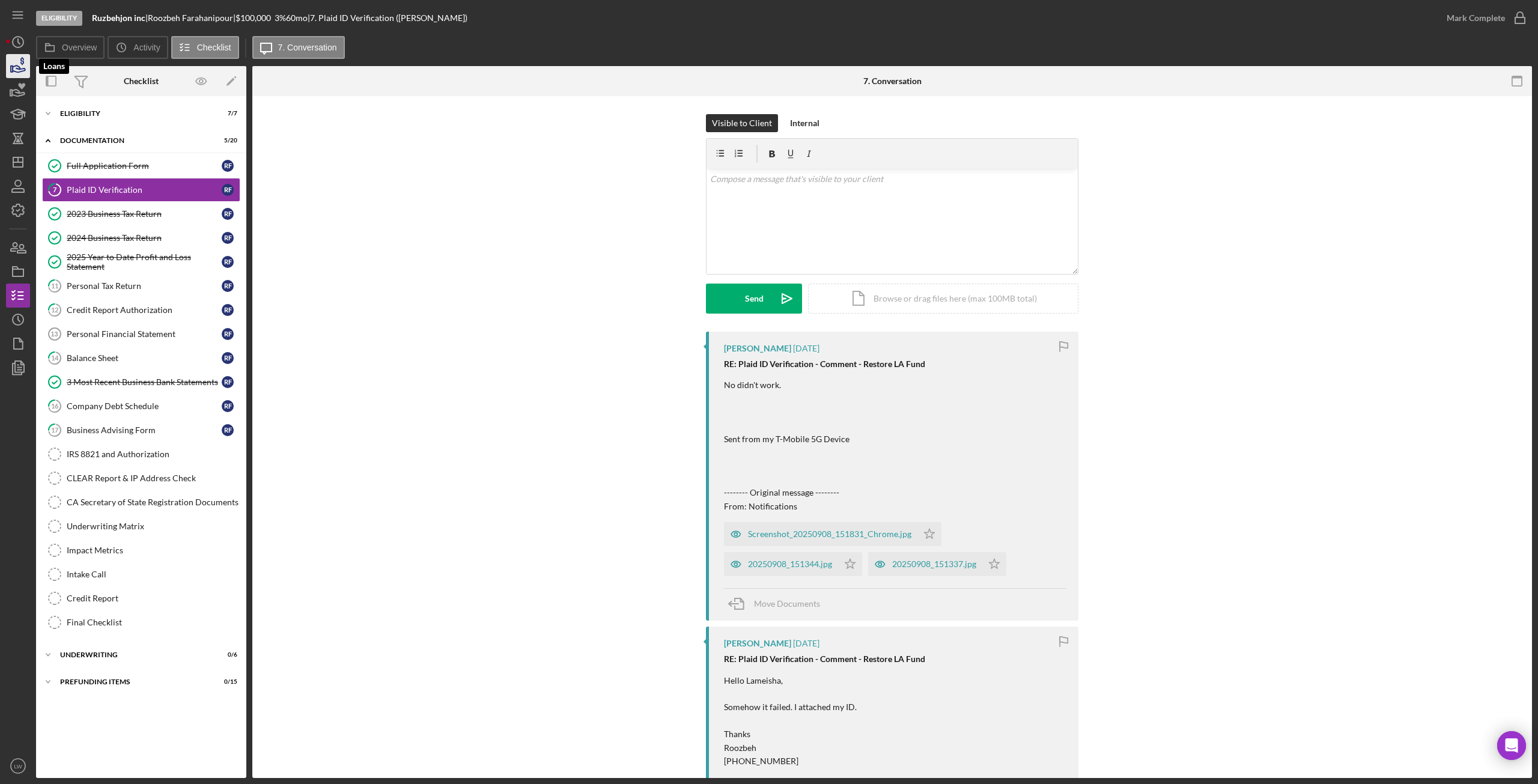
click at [8, 68] on icon "button" at bounding box center [18, 66] width 30 height 30
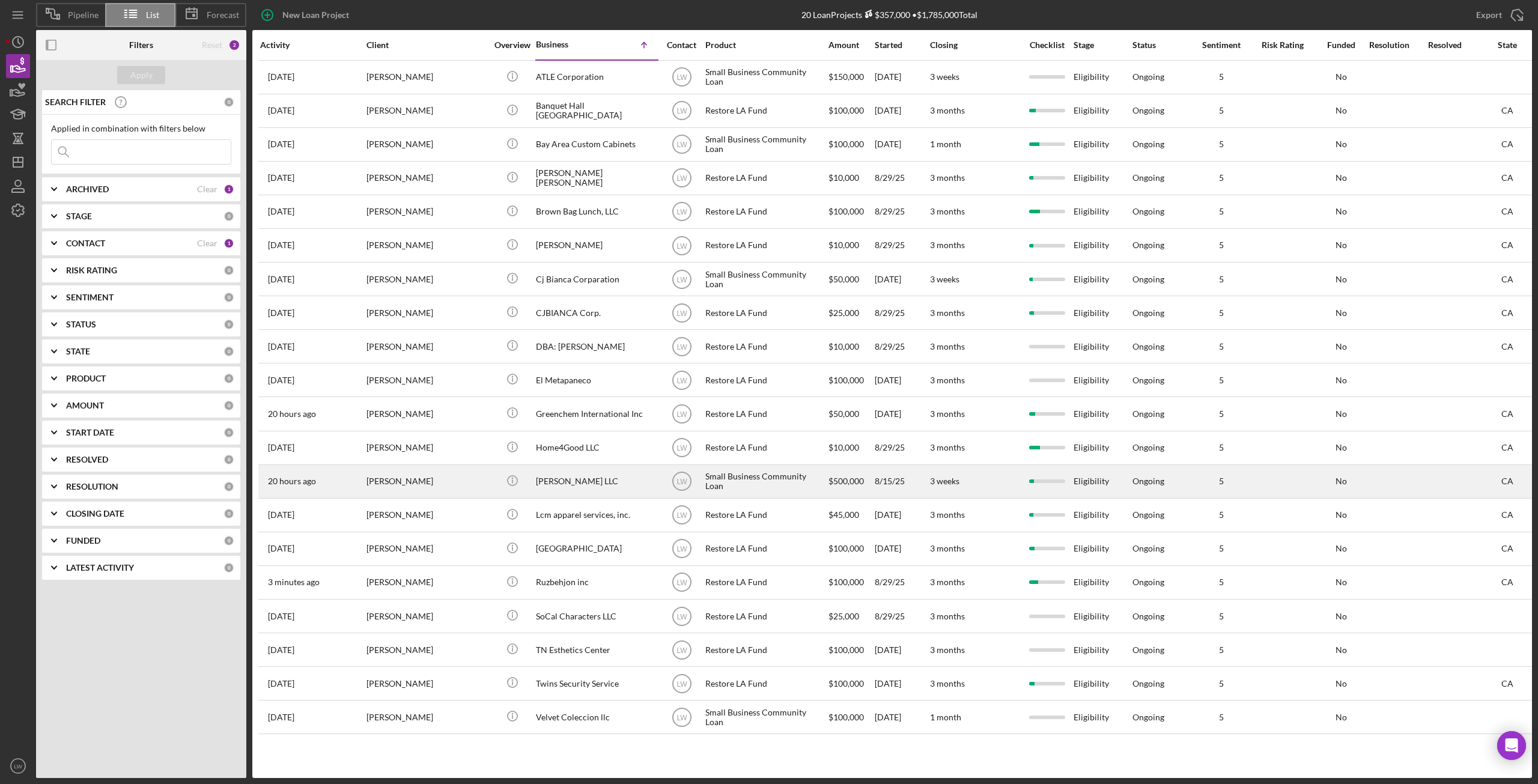
click at [376, 481] on div "MIAOHUAN ZHAO" at bounding box center [426, 481] width 120 height 32
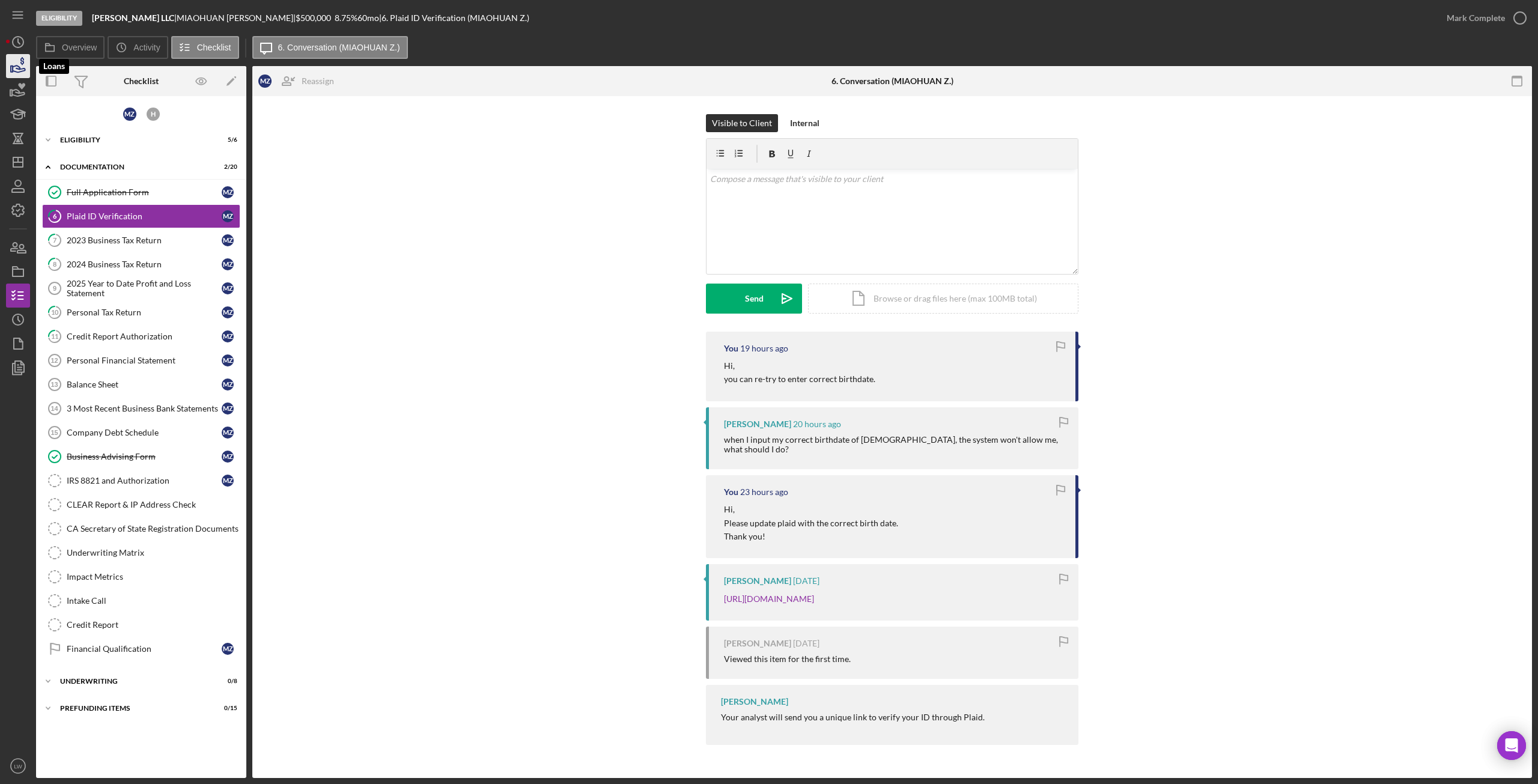
click at [14, 71] on icon "button" at bounding box center [19, 68] width 13 height 6
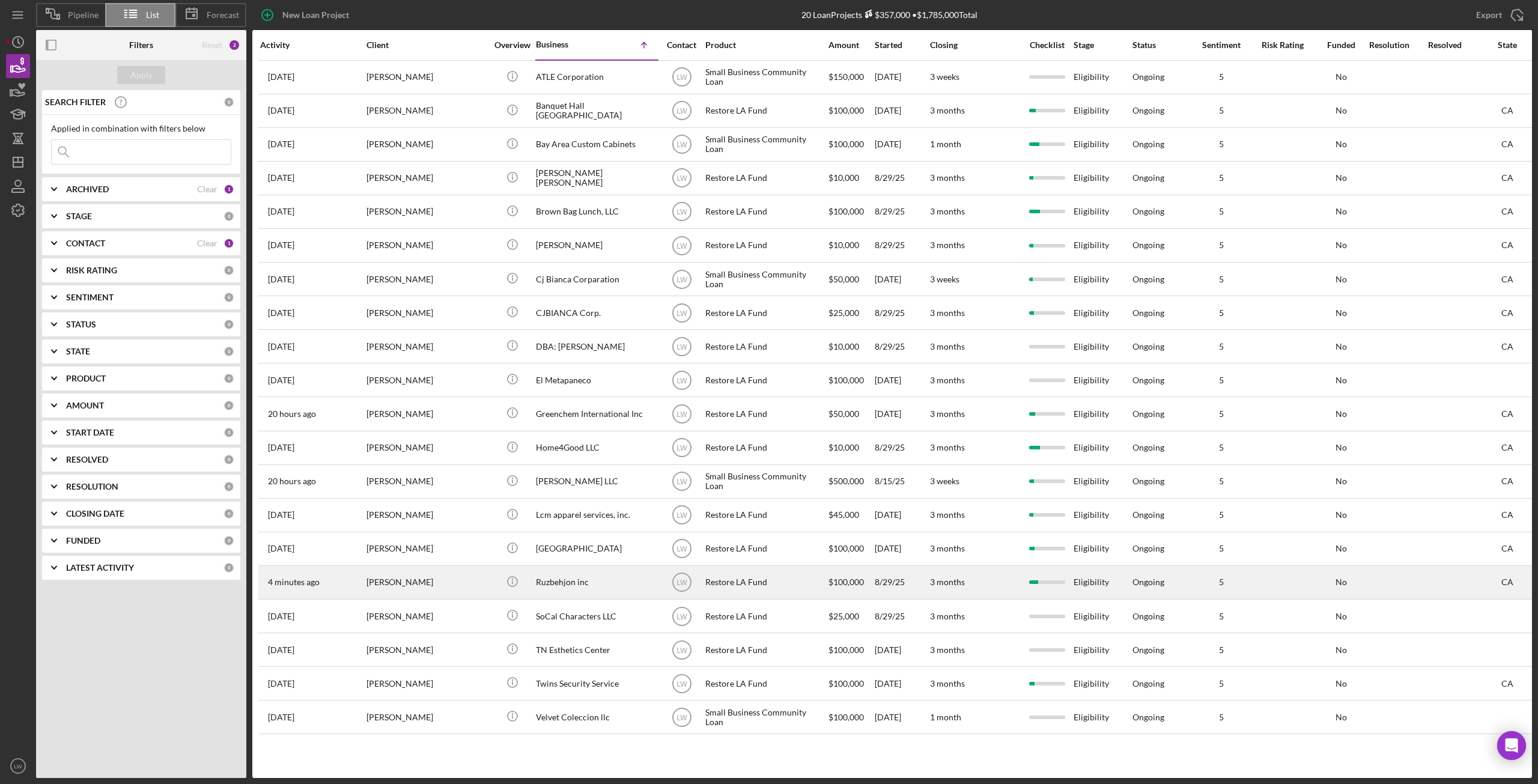
click at [574, 577] on div "Ruzbehjon inc" at bounding box center [596, 582] width 120 height 32
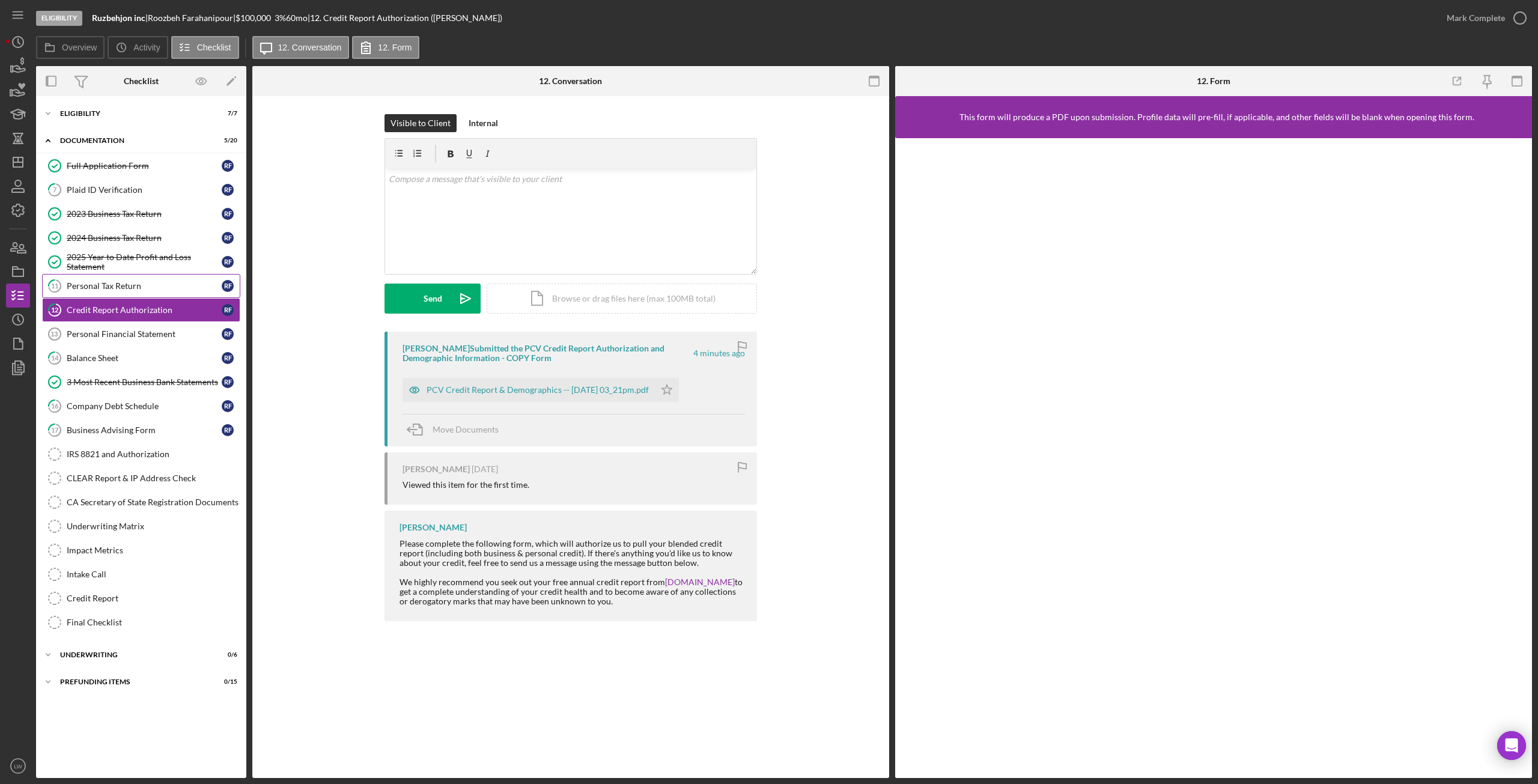
click at [109, 286] on div "Personal Tax Return" at bounding box center [144, 286] width 155 height 10
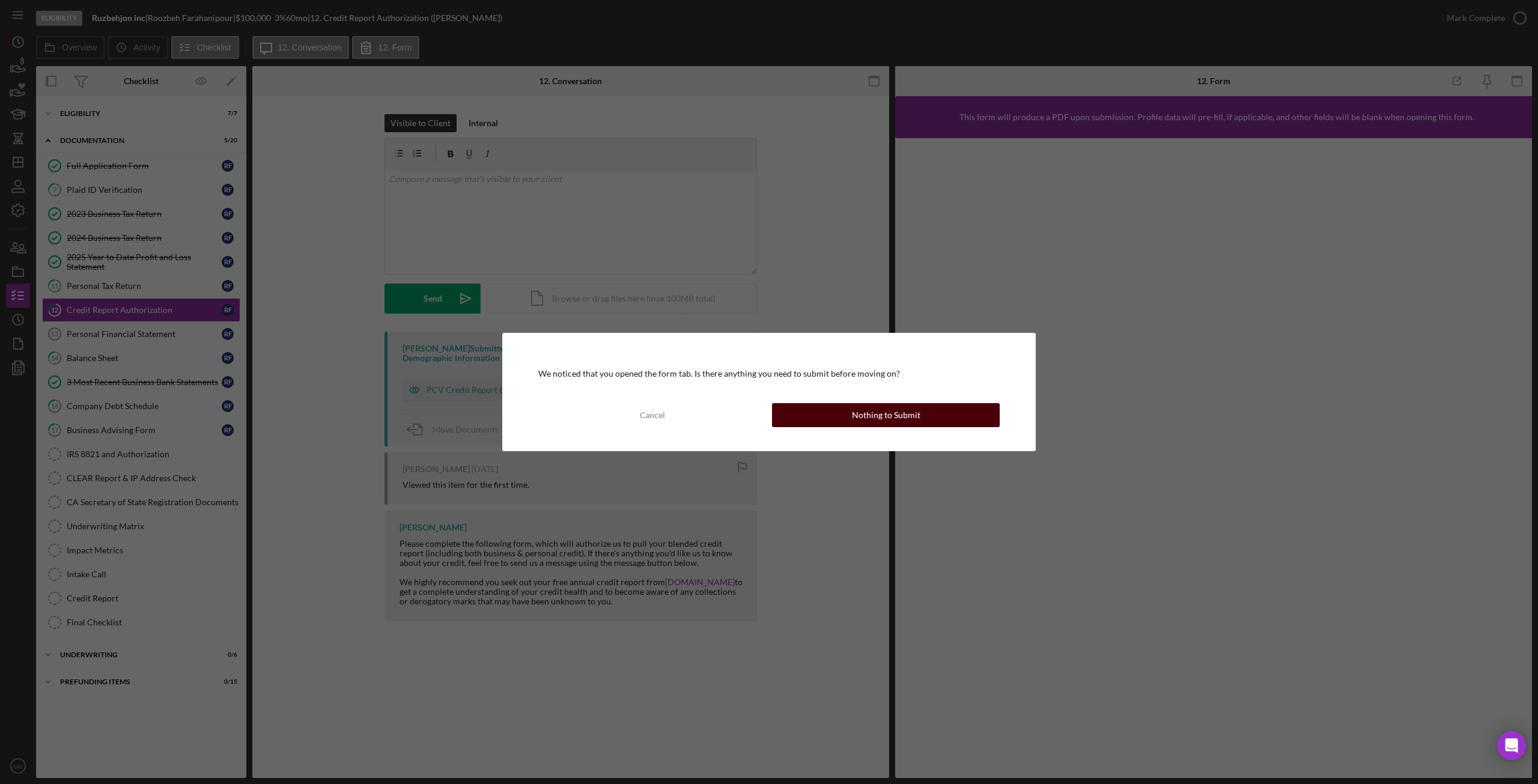
click at [911, 415] on div "Nothing to Submit" at bounding box center [885, 415] width 68 height 24
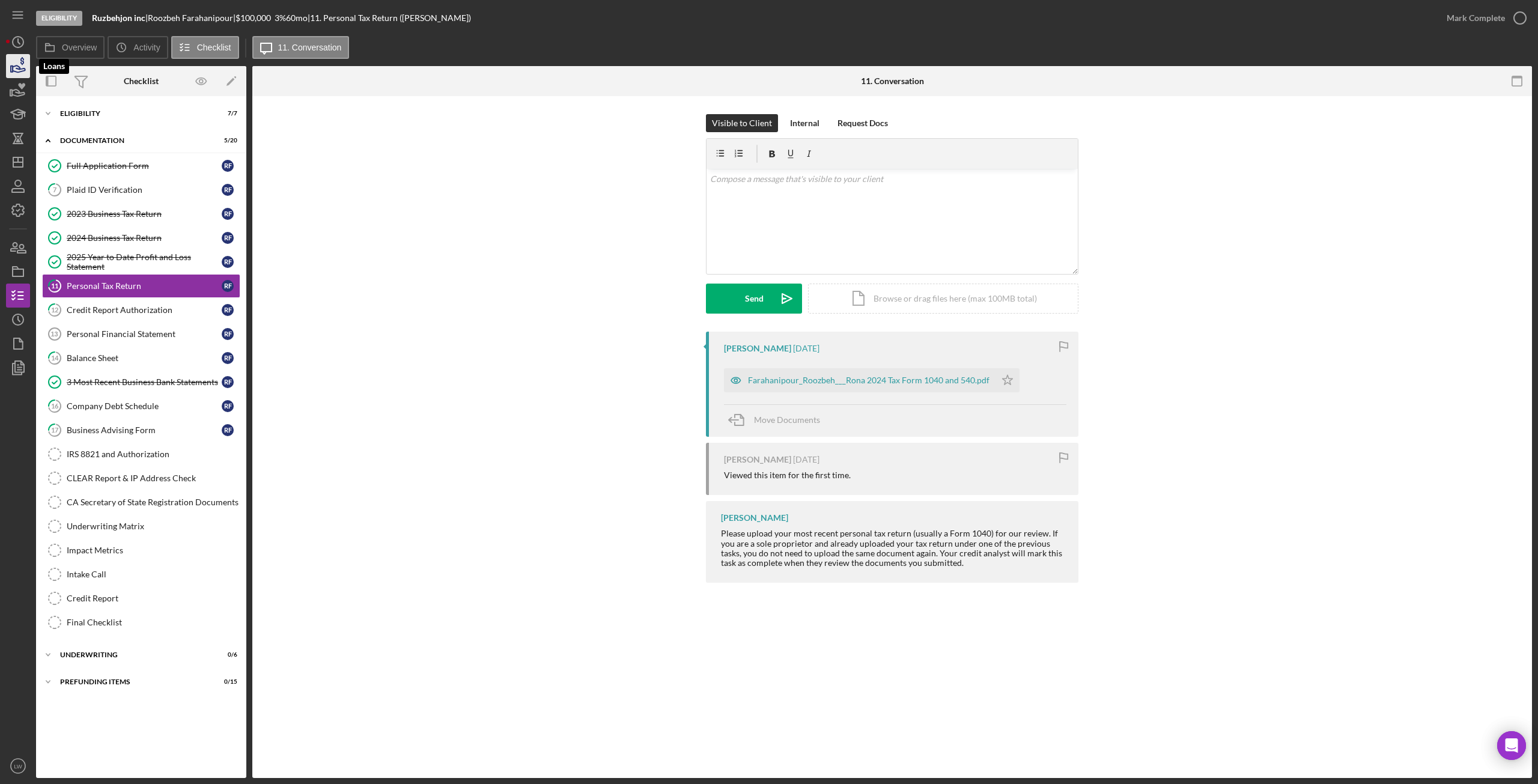
click at [15, 69] on icon "button" at bounding box center [18, 66] width 30 height 30
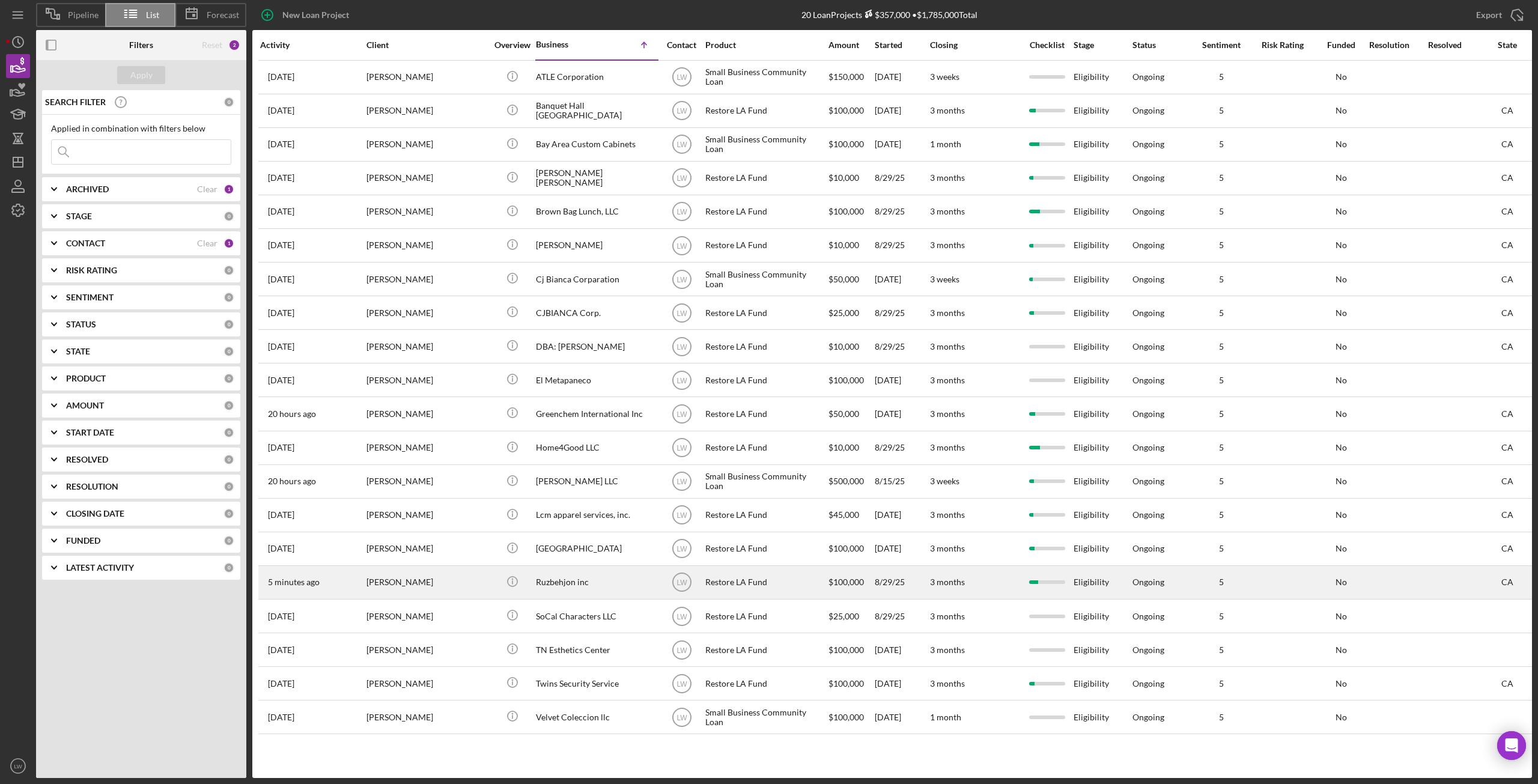
click at [578, 579] on div "Ruzbehjon inc" at bounding box center [596, 582] width 120 height 32
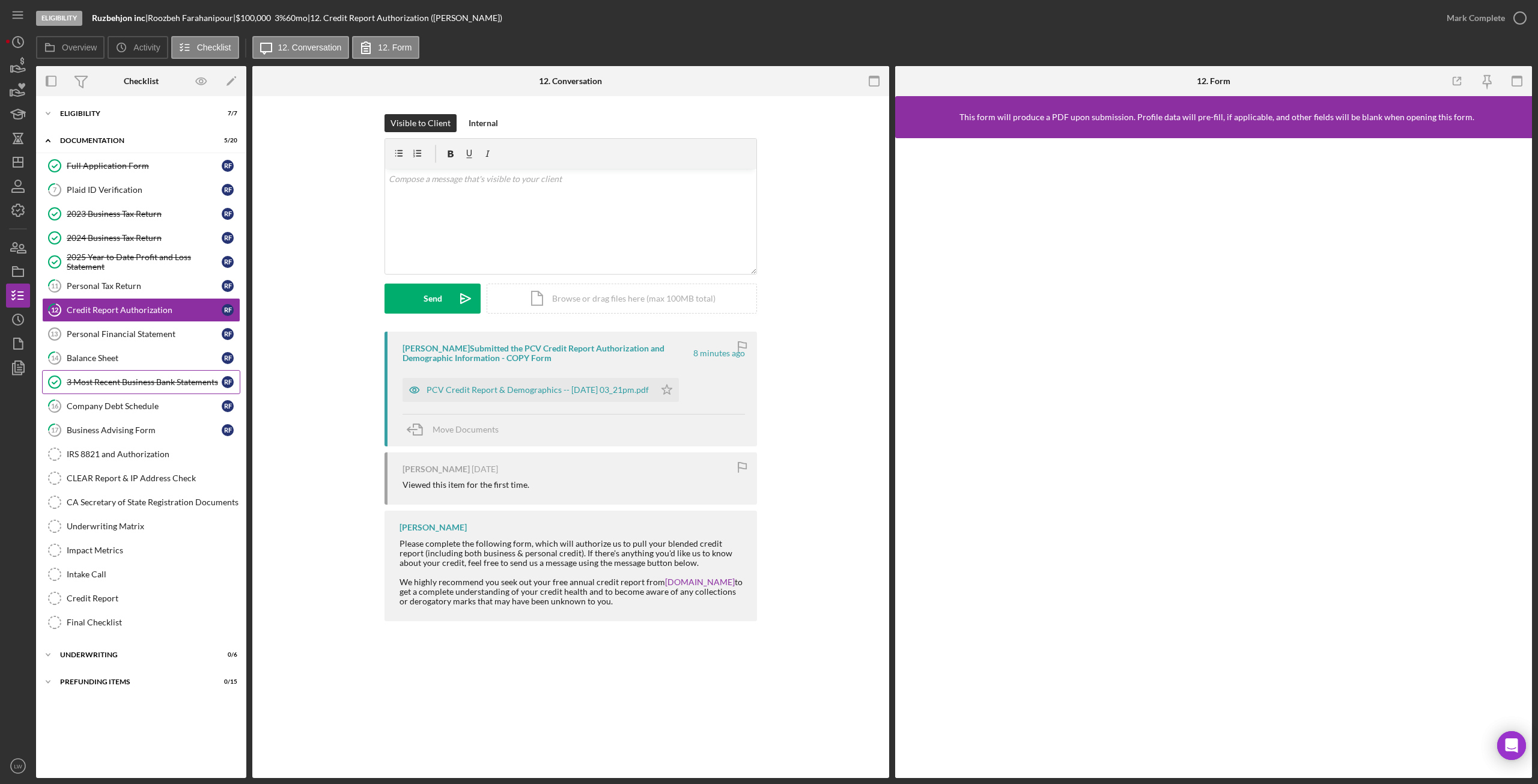
click at [129, 384] on div "3 Most Recent Business Bank Statements" at bounding box center [144, 383] width 155 height 10
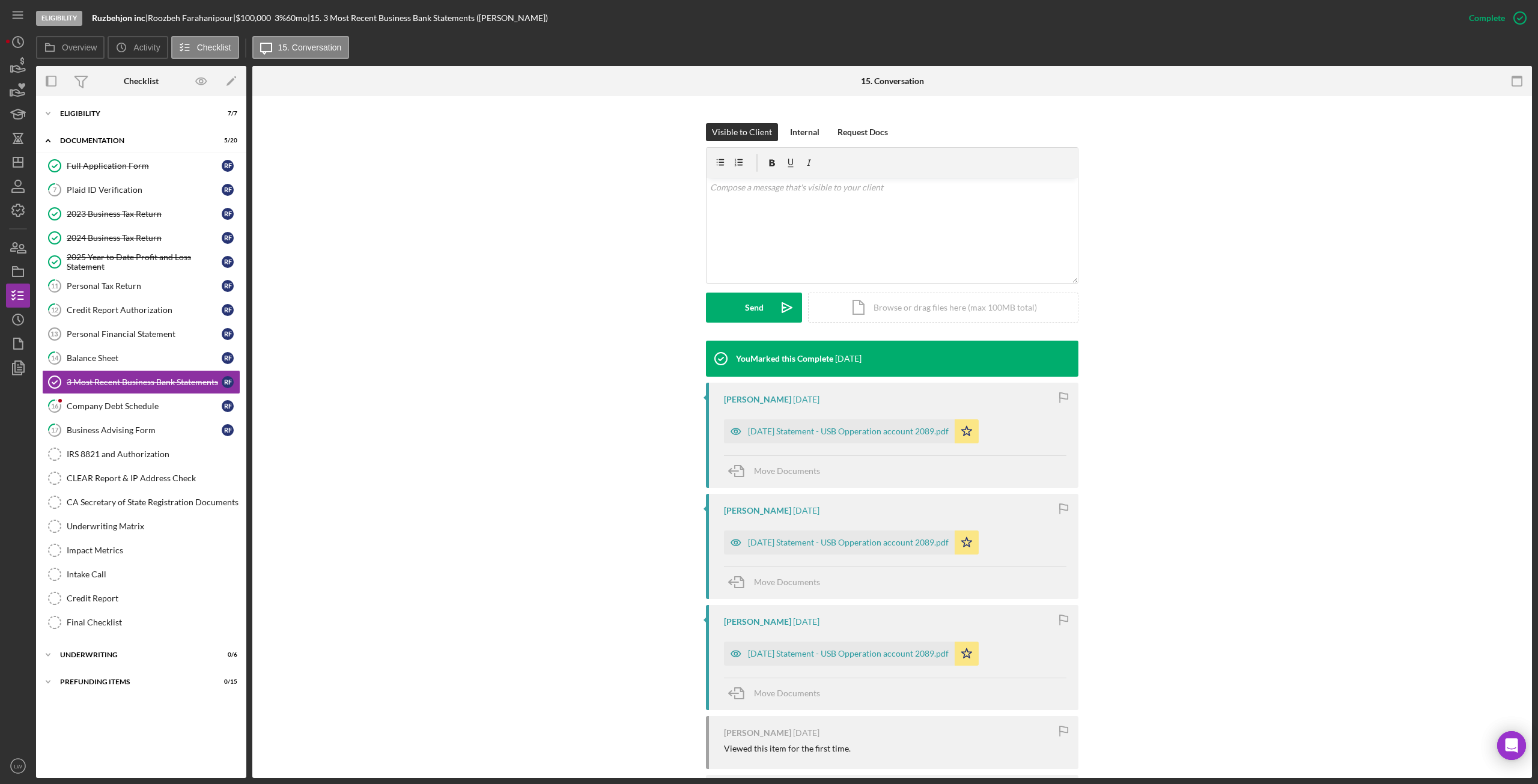
scroll to position [258, 0]
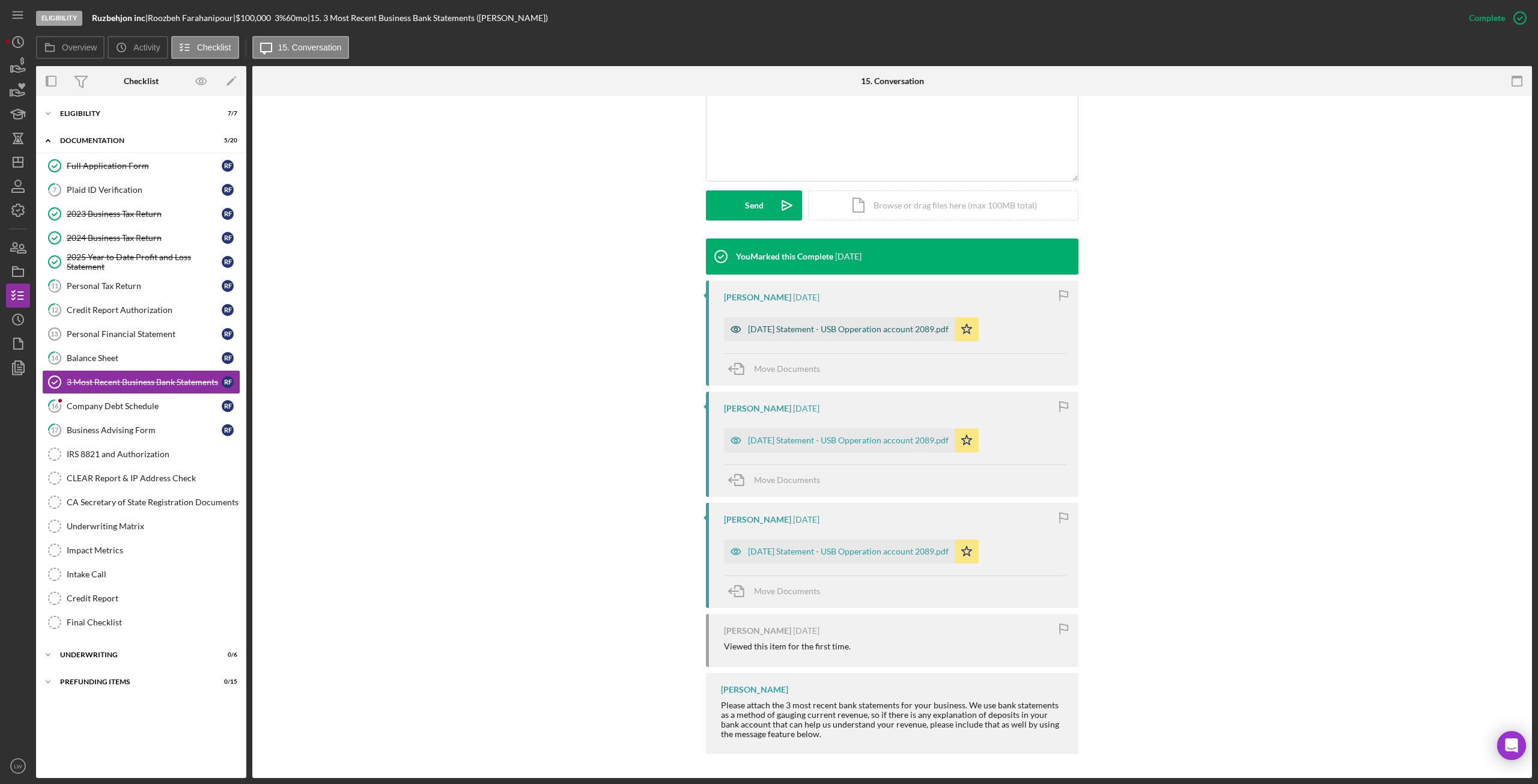
click at [831, 322] on div "2025-06-30 Statement - USB Opperation account 2089.pdf" at bounding box center [840, 329] width 231 height 24
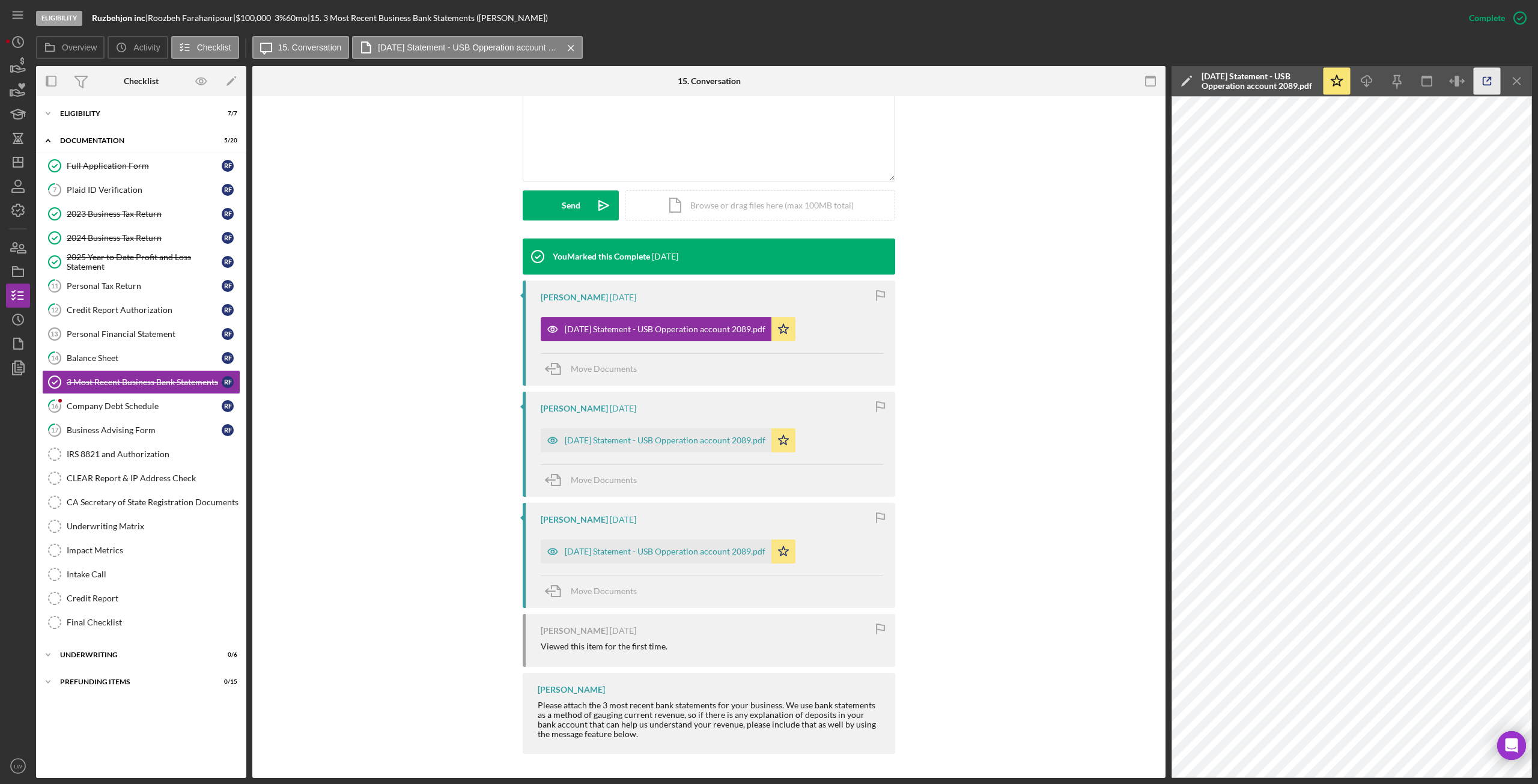
click at [1486, 80] on icon "button" at bounding box center [1487, 82] width 27 height 27
click at [660, 441] on div "2025-07-31 Statement - USB Opperation account 2089.pdf" at bounding box center [665, 440] width 200 height 10
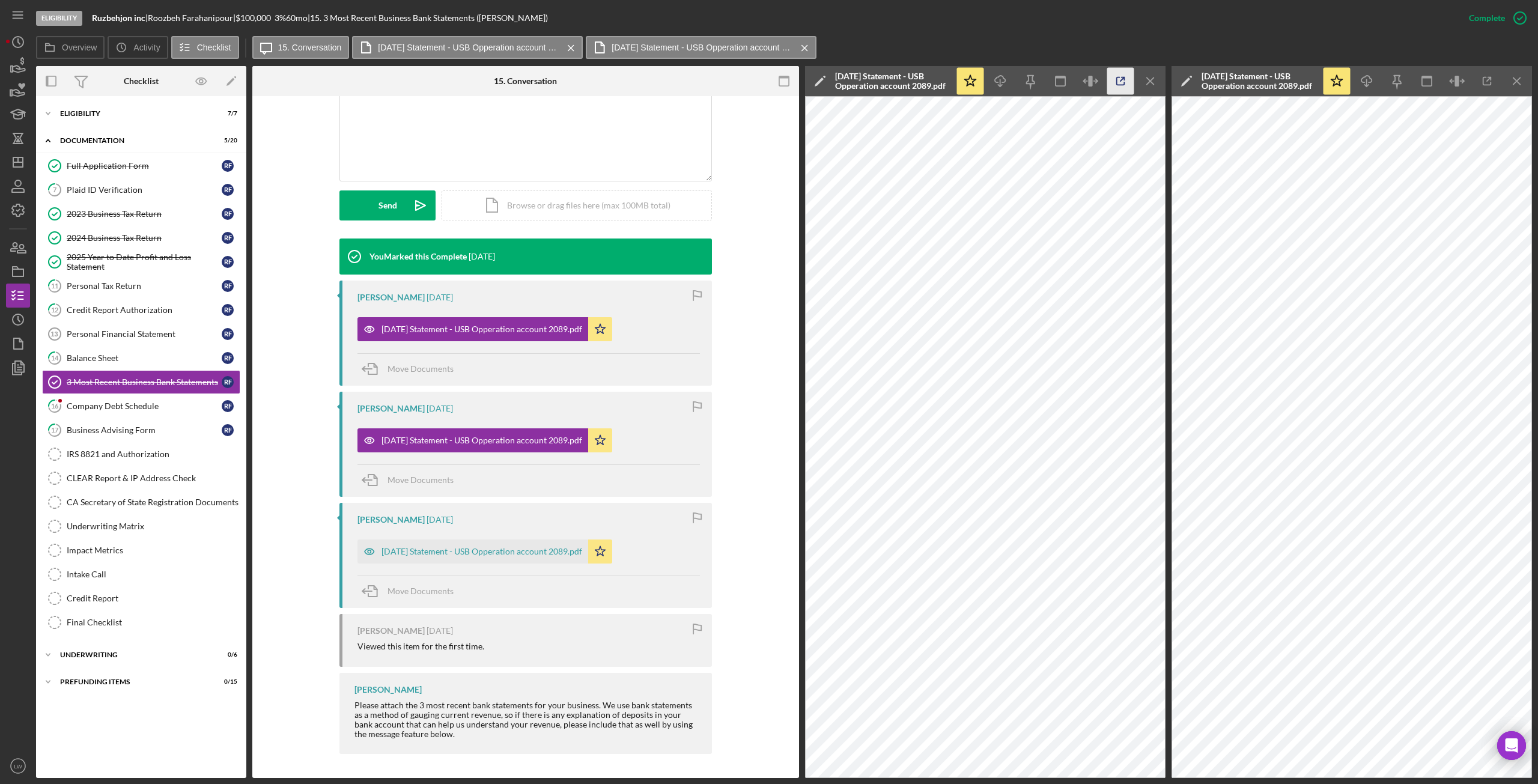
click at [1119, 77] on icon "button" at bounding box center [1121, 82] width 27 height 27
click at [478, 547] on div "2025-08-31 Statement - USB Opperation account 2089.pdf" at bounding box center [482, 551] width 200 height 10
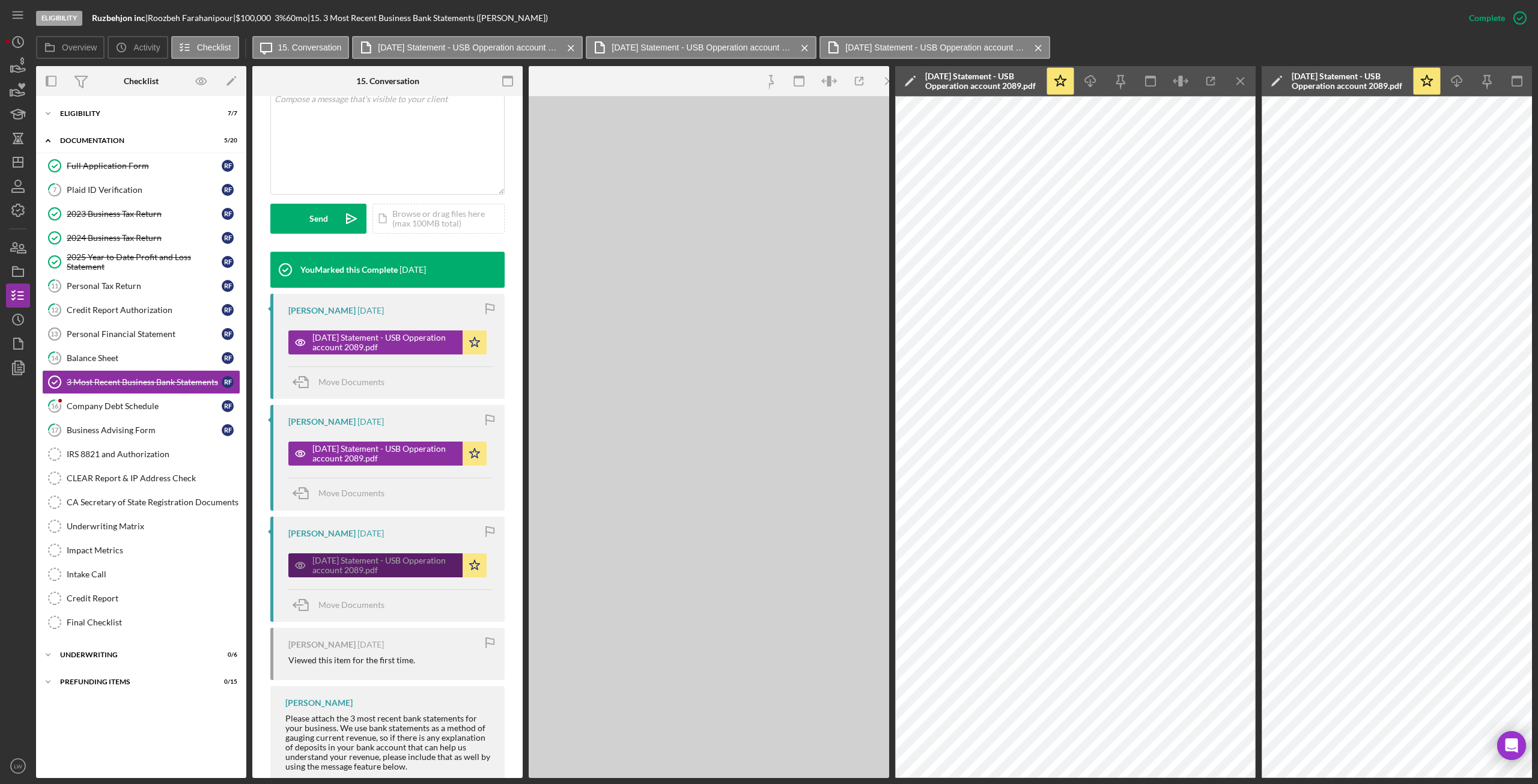
scroll to position [285, 0]
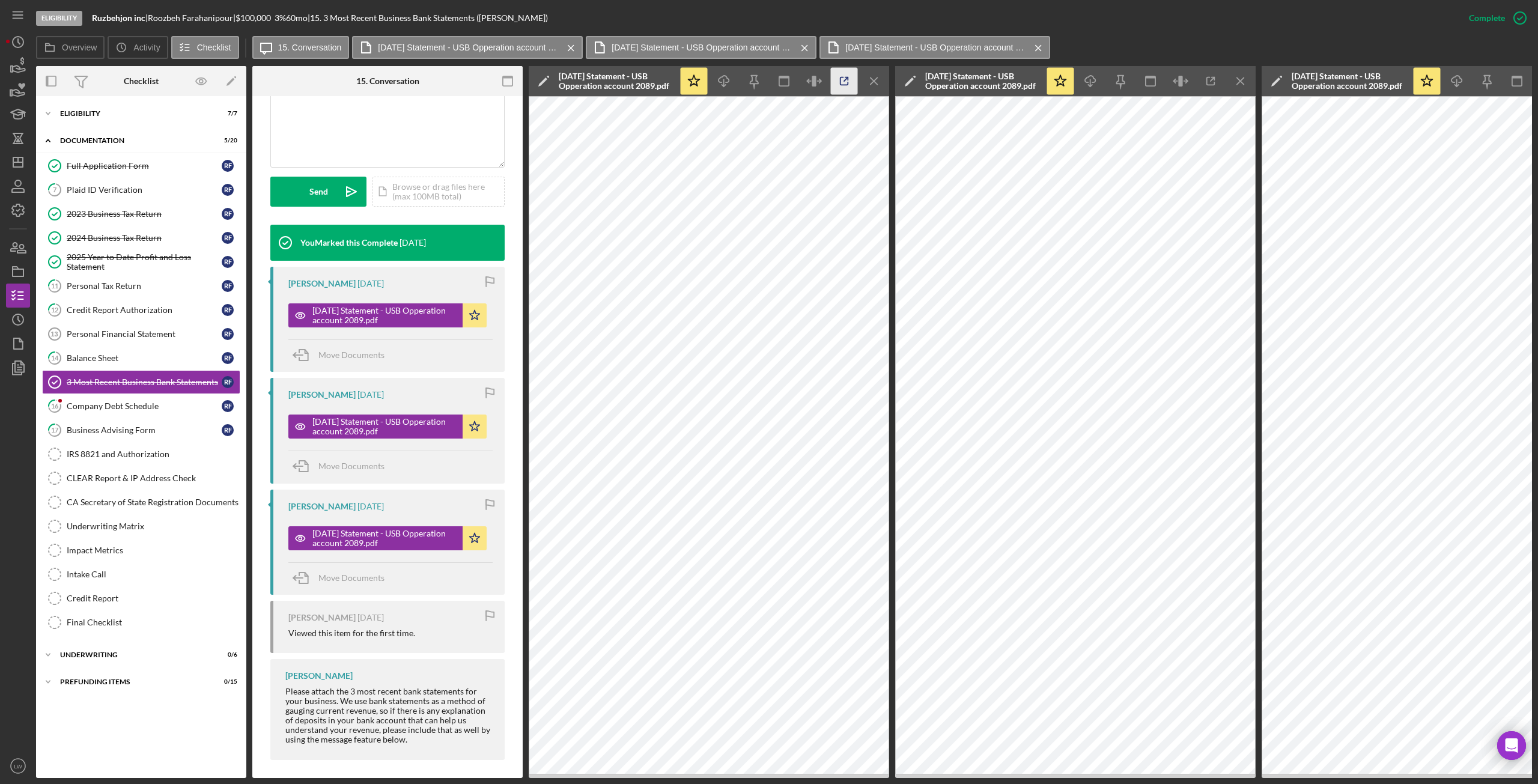
click at [842, 78] on icon "button" at bounding box center [845, 82] width 27 height 27
click at [110, 407] on div "Company Debt Schedule" at bounding box center [144, 406] width 155 height 10
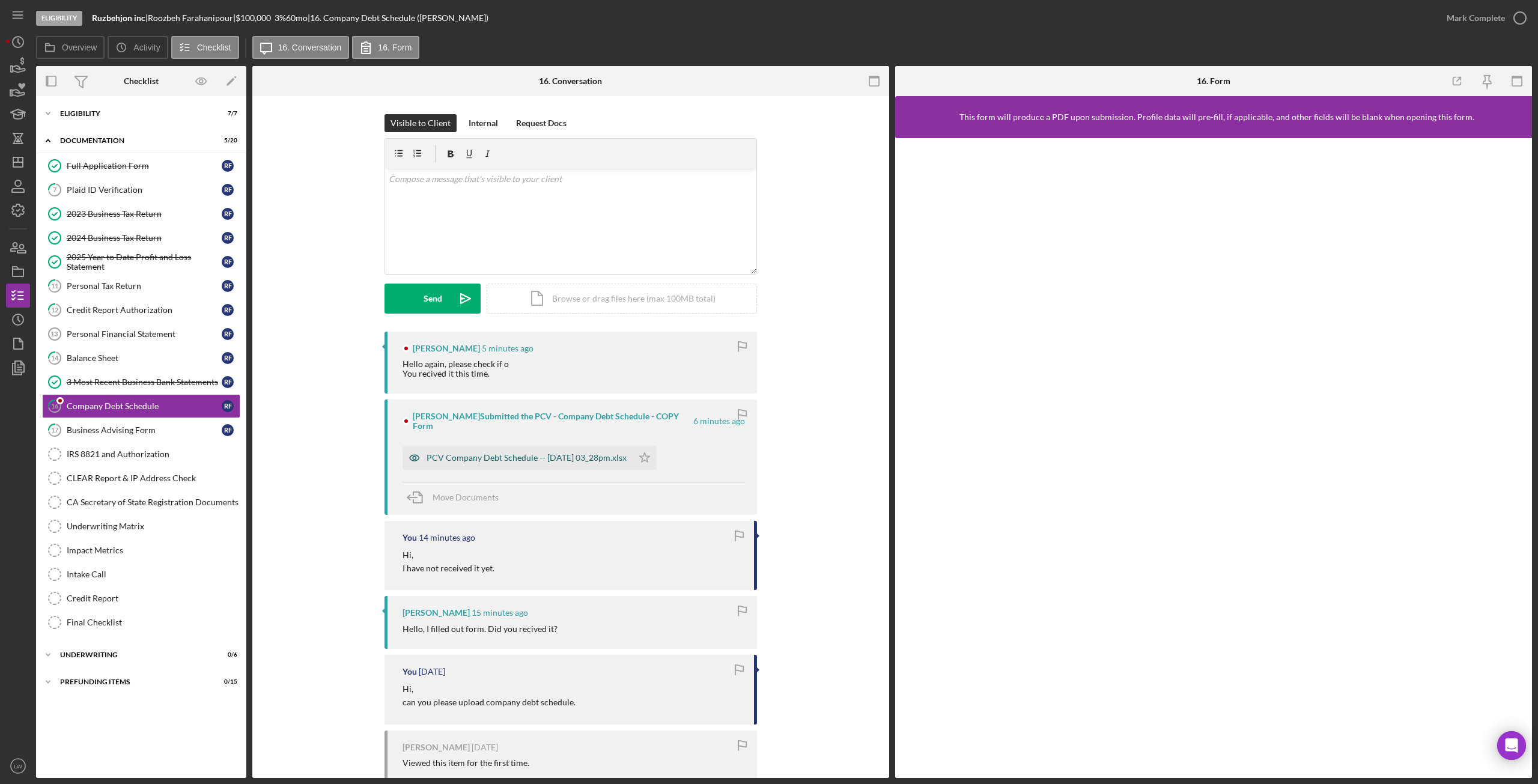
click at [493, 460] on div "PCV Company Debt Schedule -- [DATE] 03_28pm.xlsx" at bounding box center [527, 458] width 200 height 10
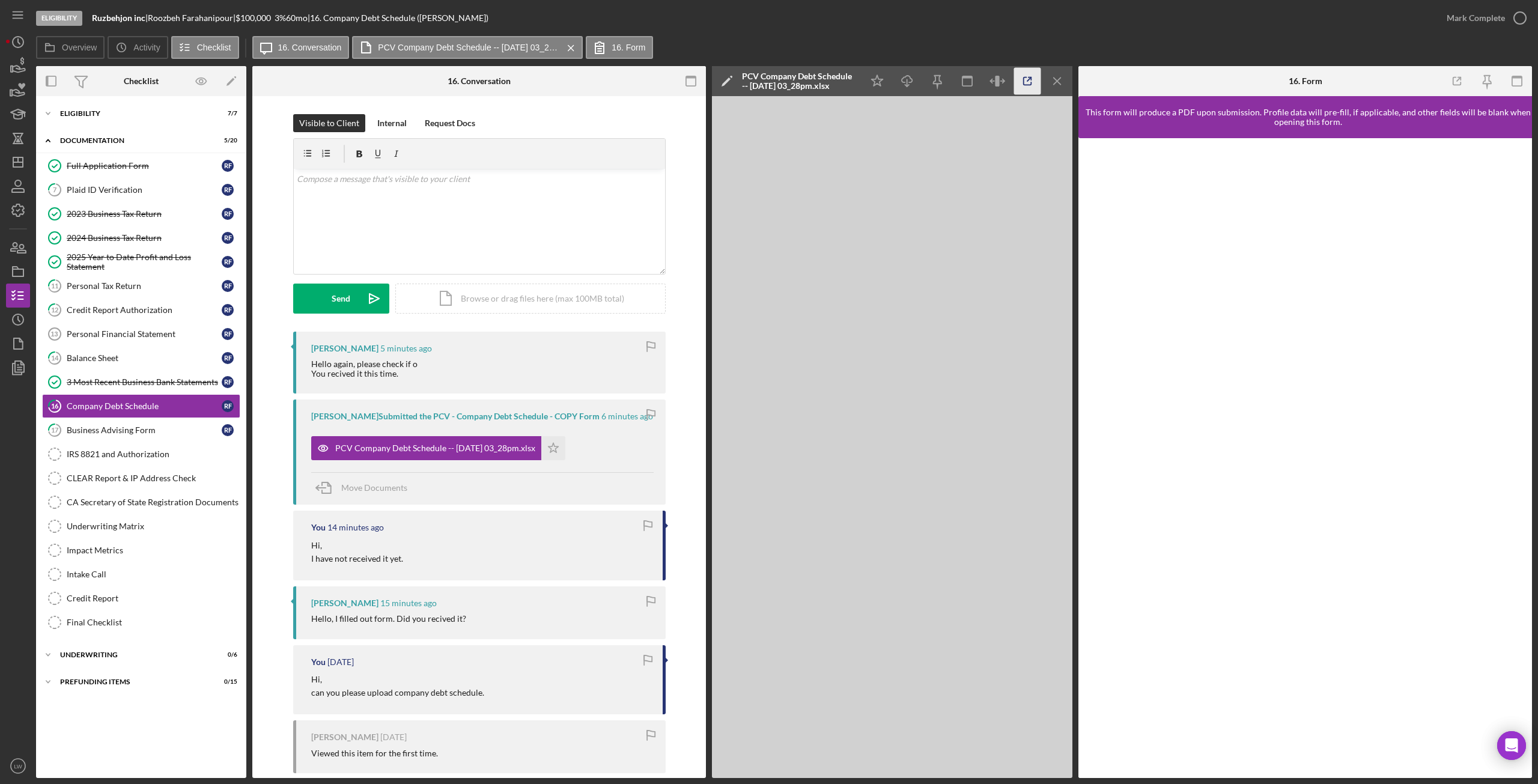
click at [1030, 84] on icon "button" at bounding box center [1027, 81] width 8 height 8
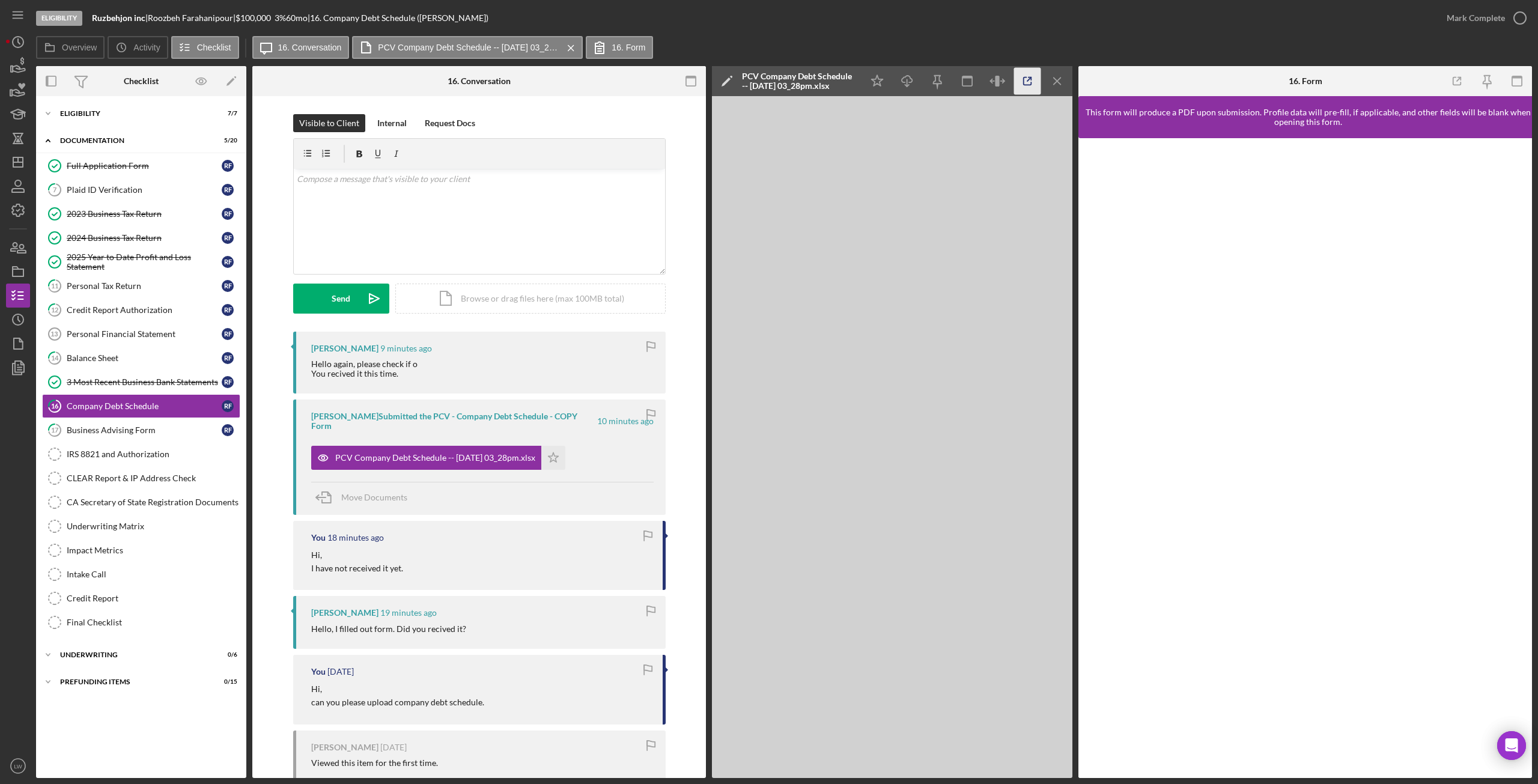
click at [1024, 84] on icon "button" at bounding box center [1027, 81] width 8 height 8
click at [141, 287] on div "Personal Tax Return" at bounding box center [144, 286] width 155 height 10
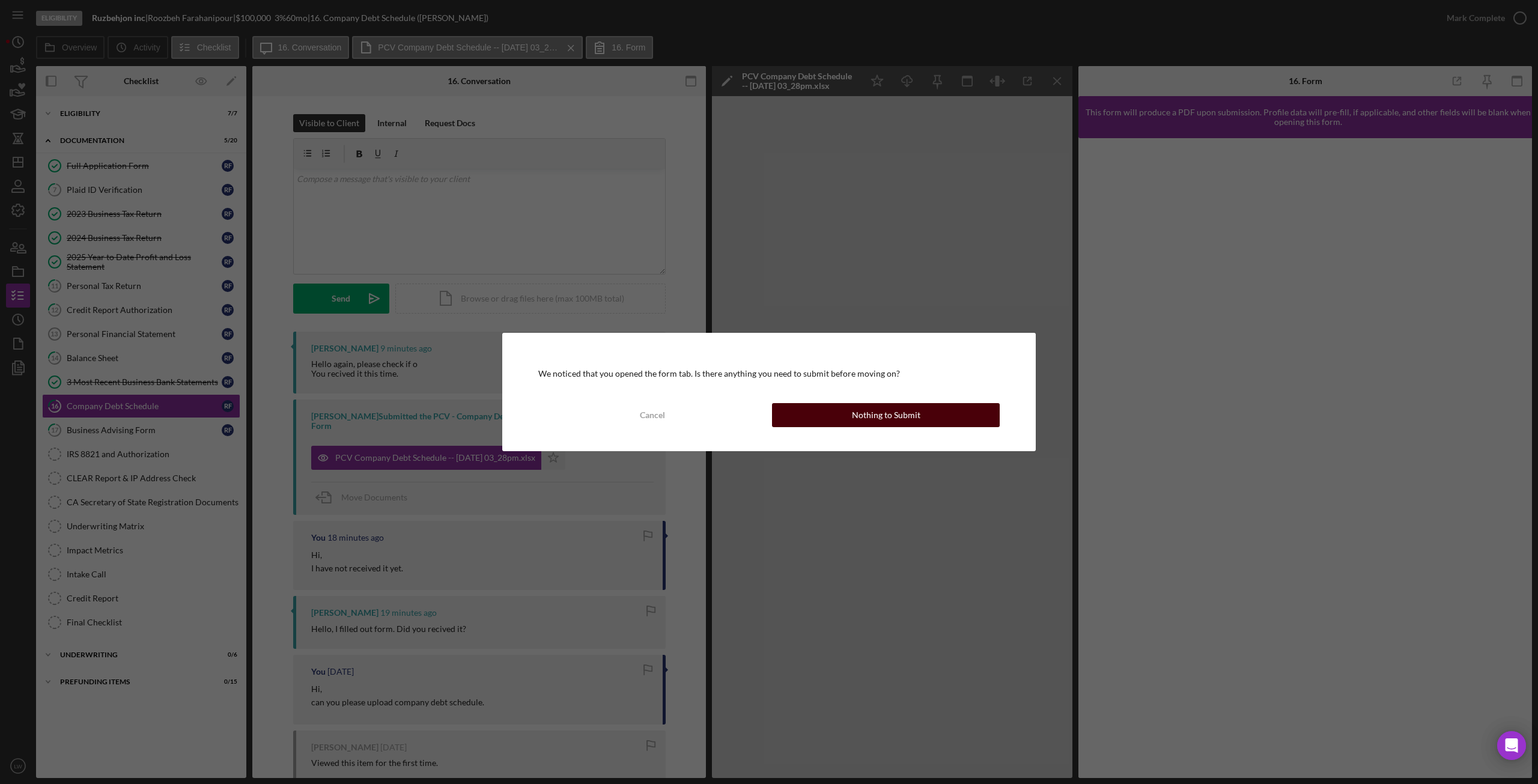
click at [849, 410] on button "Nothing to Submit" at bounding box center [886, 415] width 228 height 24
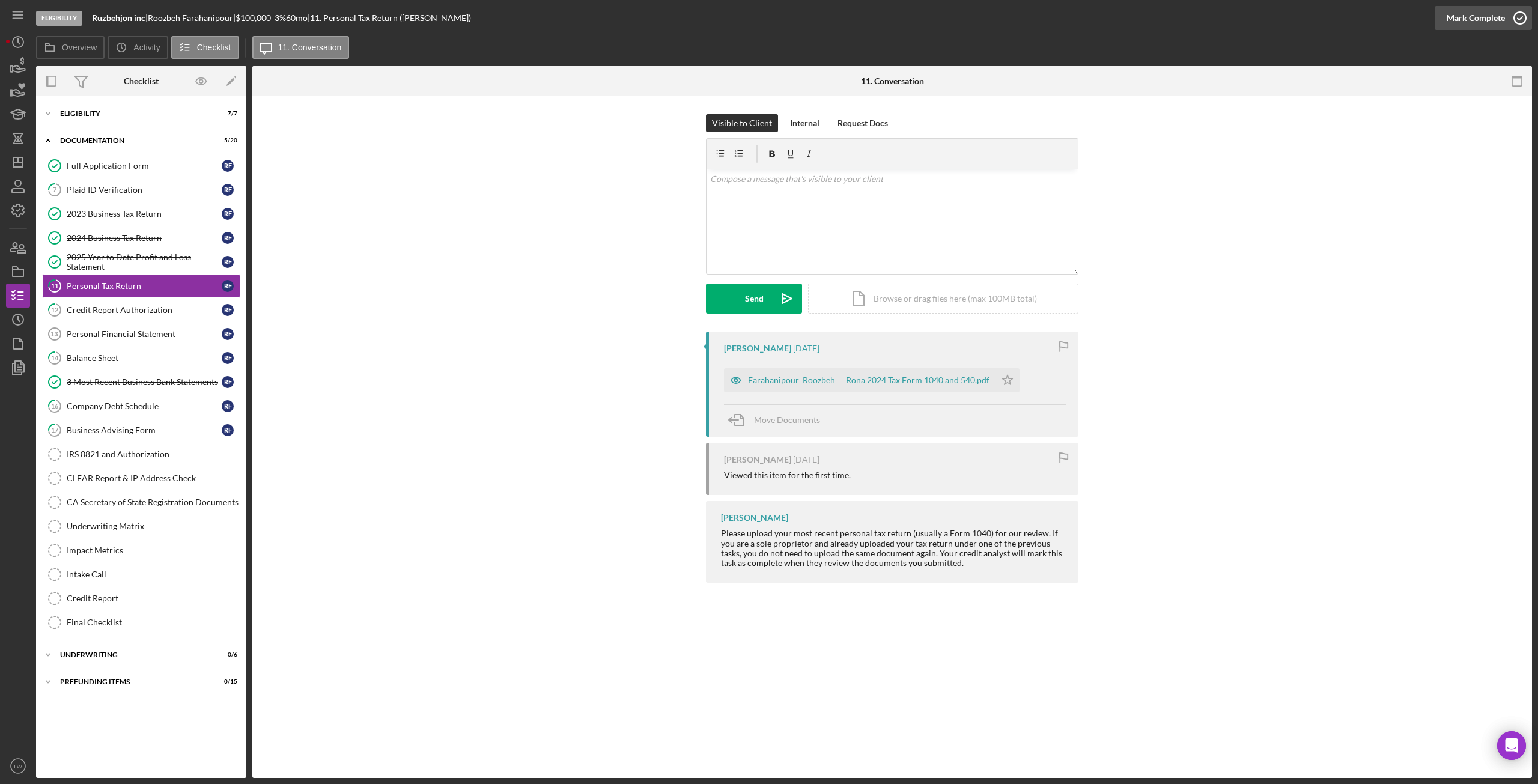
click at [1504, 21] on button "Mark Complete" at bounding box center [1483, 18] width 97 height 24
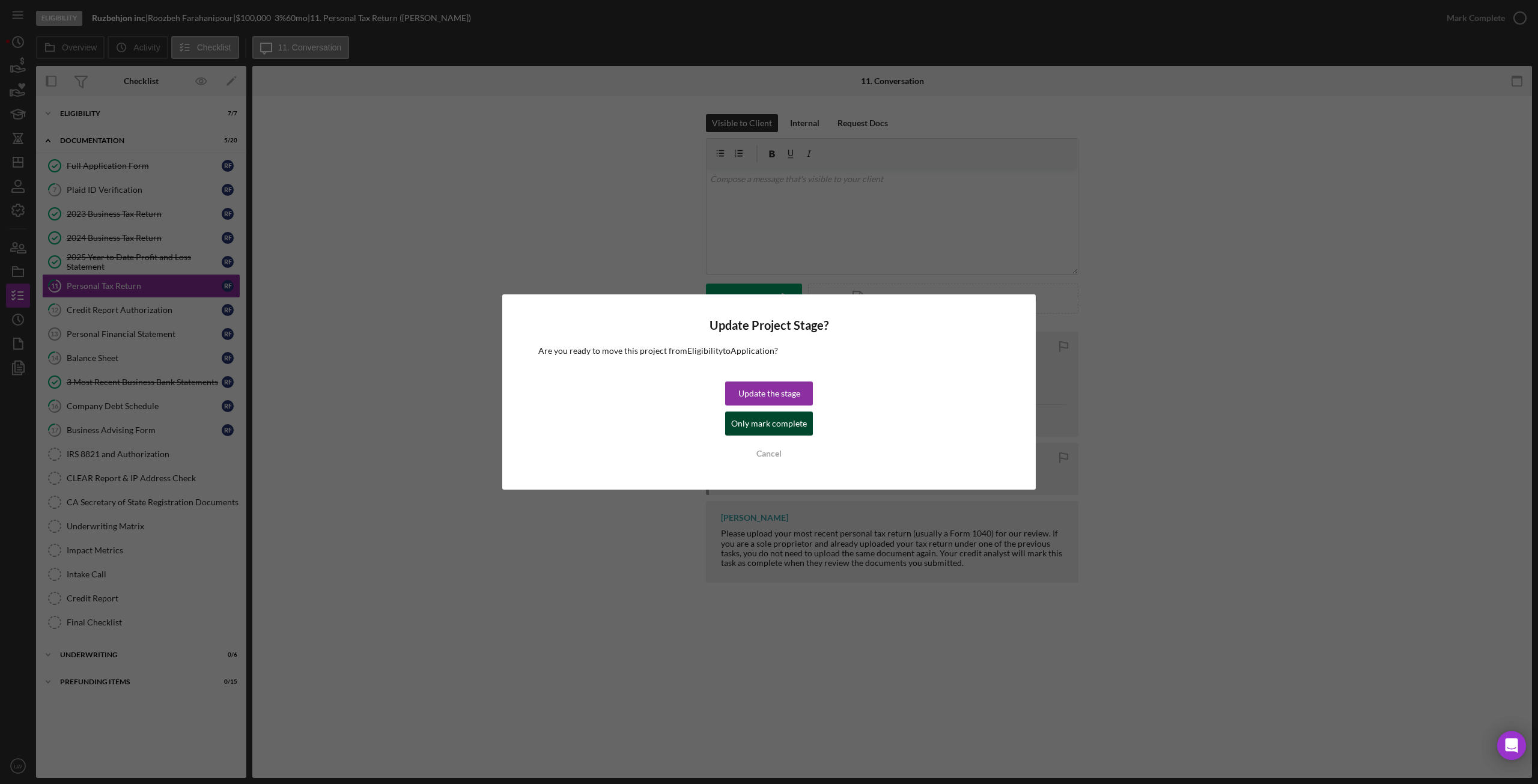
click at [744, 423] on div "Only mark complete" at bounding box center [769, 423] width 76 height 24
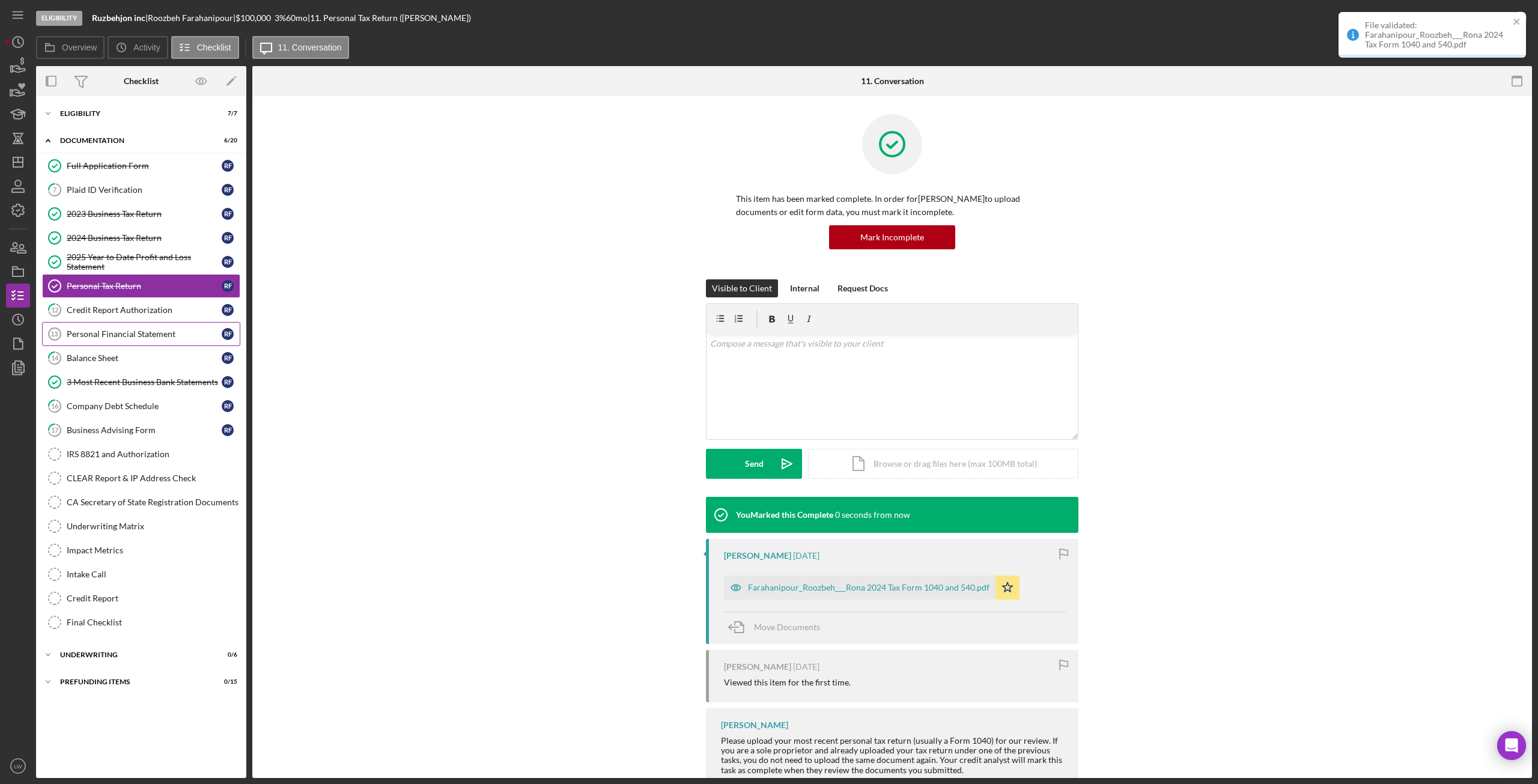
click at [138, 336] on div "Personal Financial Statement" at bounding box center [144, 334] width 155 height 10
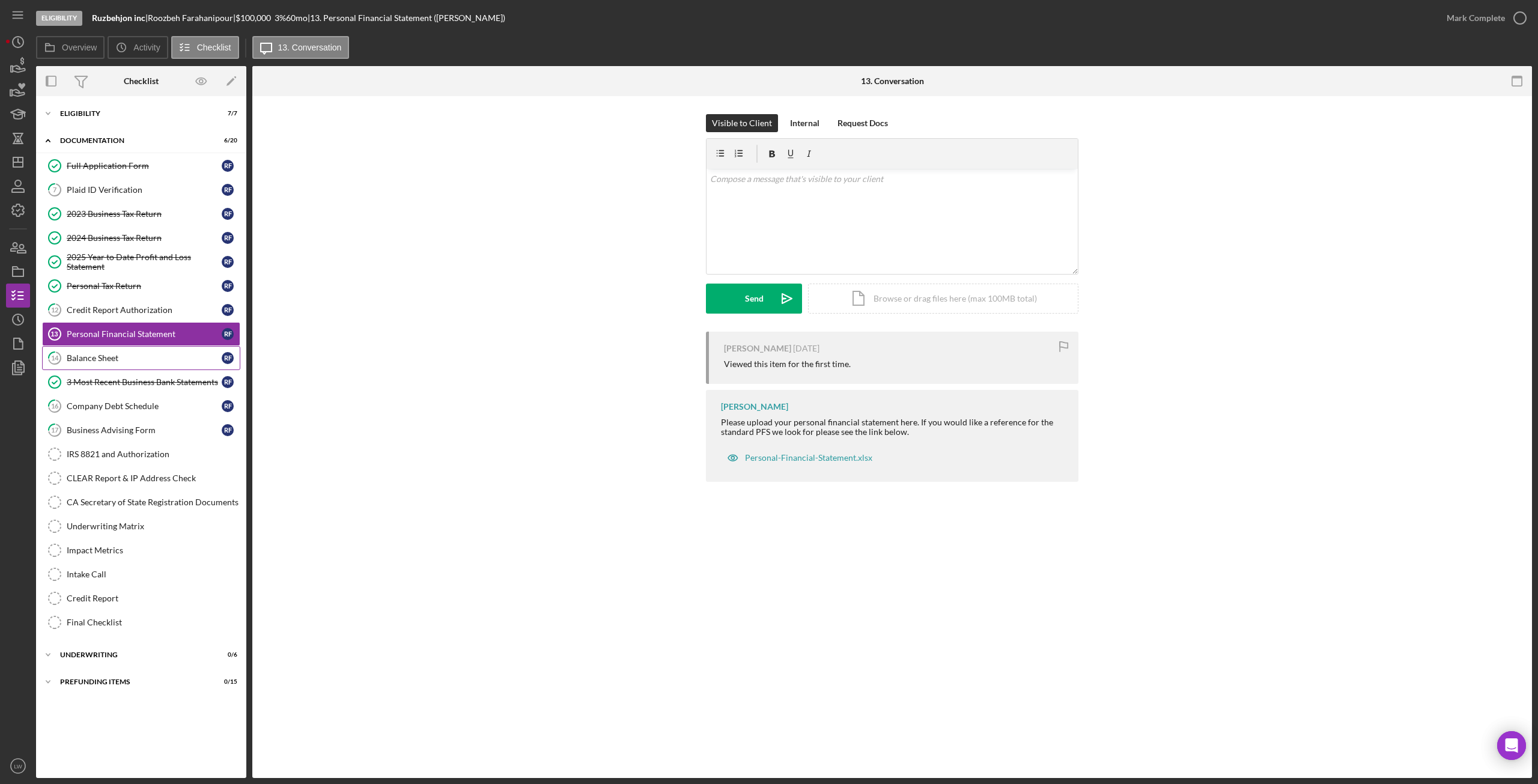
click at [121, 366] on link "14 Balance Sheet R F" at bounding box center [141, 358] width 198 height 24
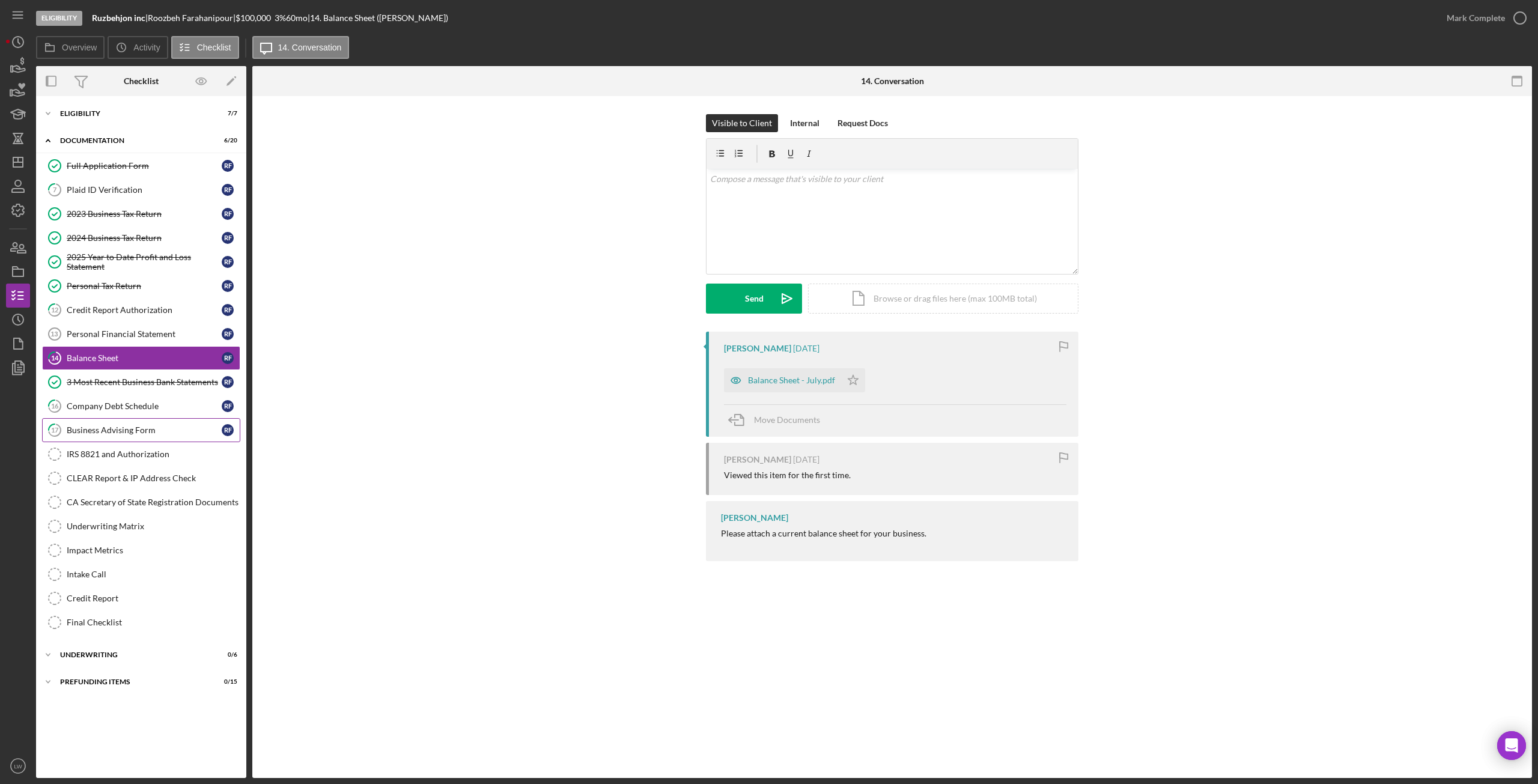
click at [131, 432] on div "Business Advising Form" at bounding box center [144, 430] width 155 height 10
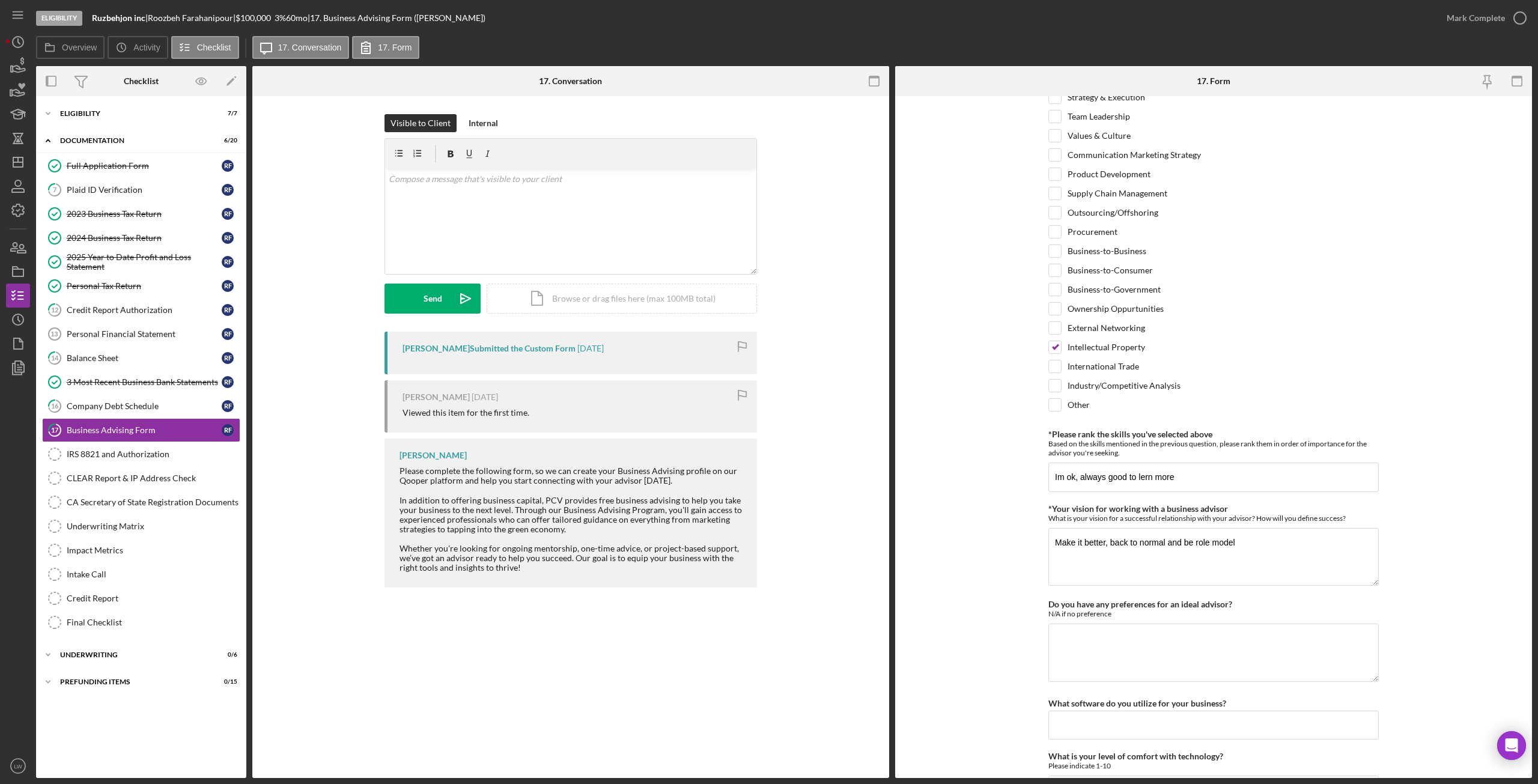
scroll to position [770, 0]
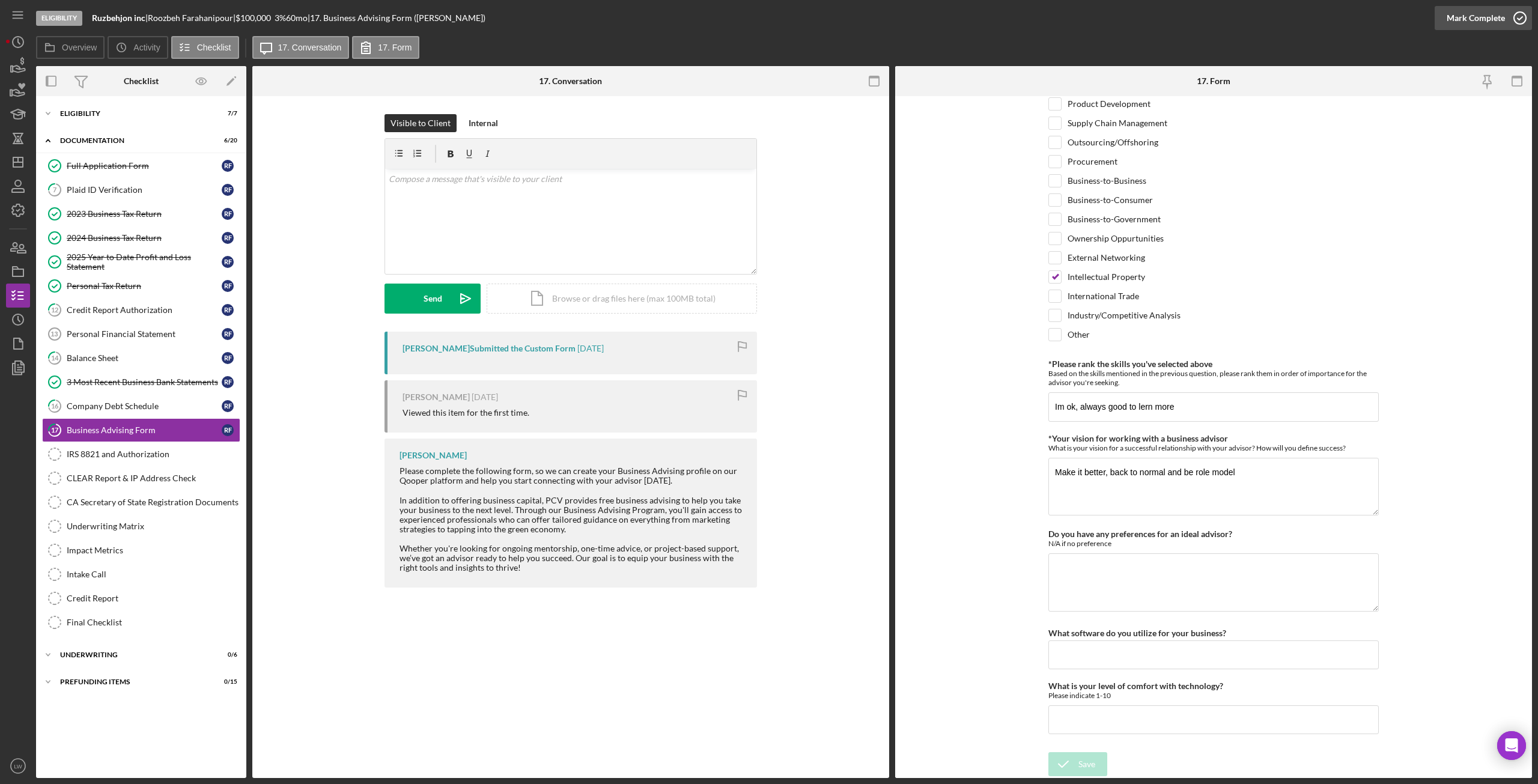
click at [1496, 28] on div "Mark Complete" at bounding box center [1475, 18] width 58 height 24
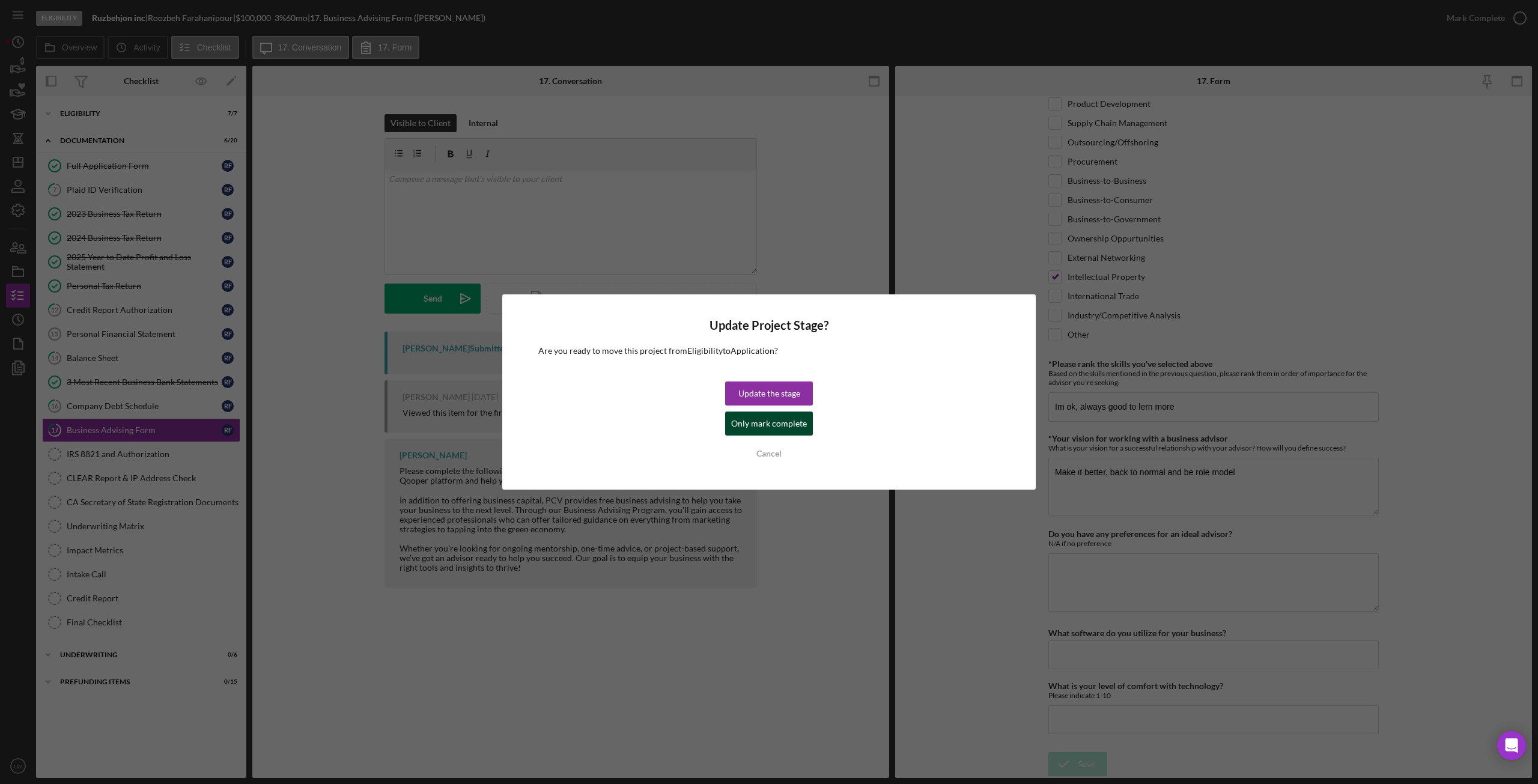
click at [758, 426] on div "Only mark complete" at bounding box center [769, 423] width 76 height 24
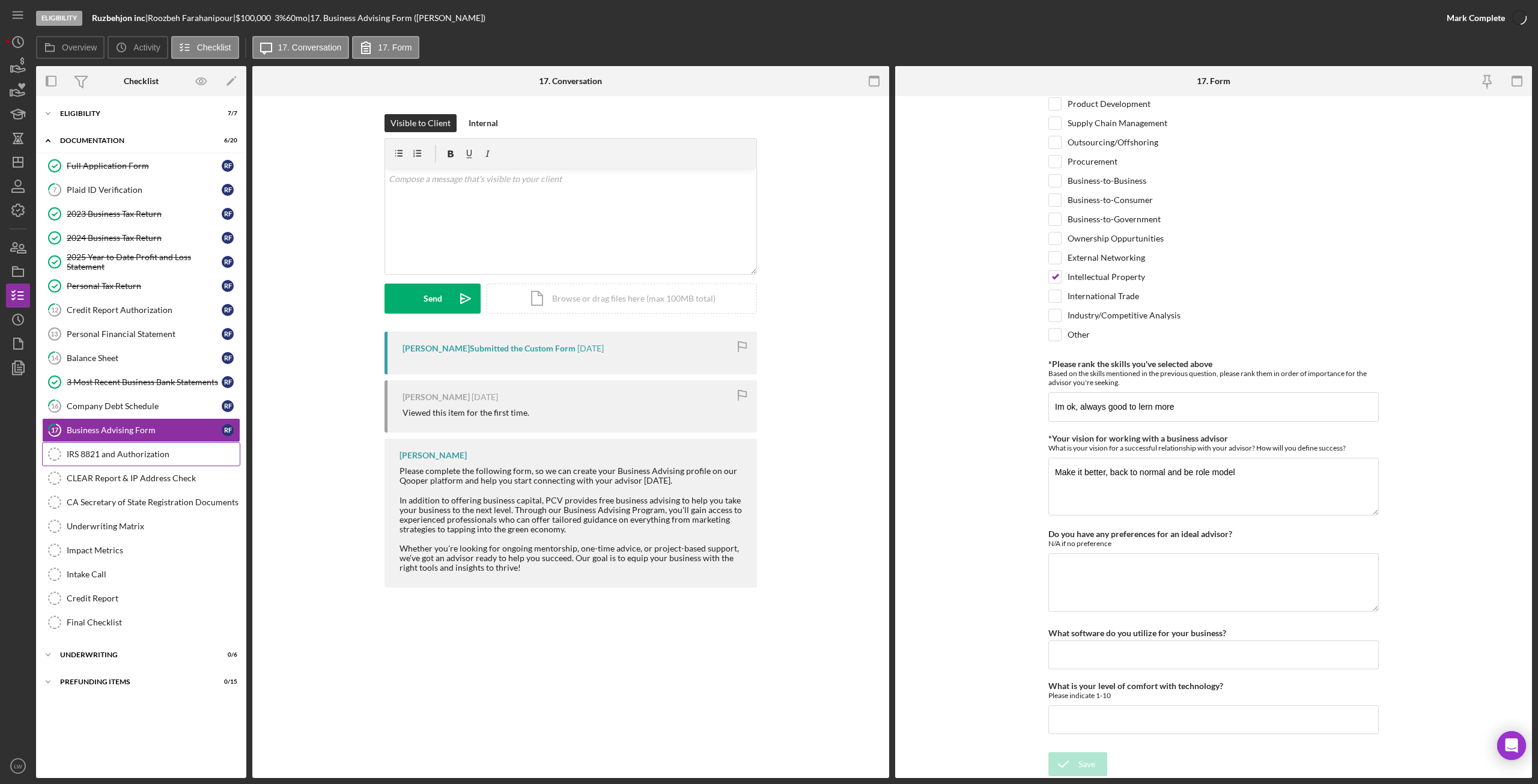
scroll to position [818, 0]
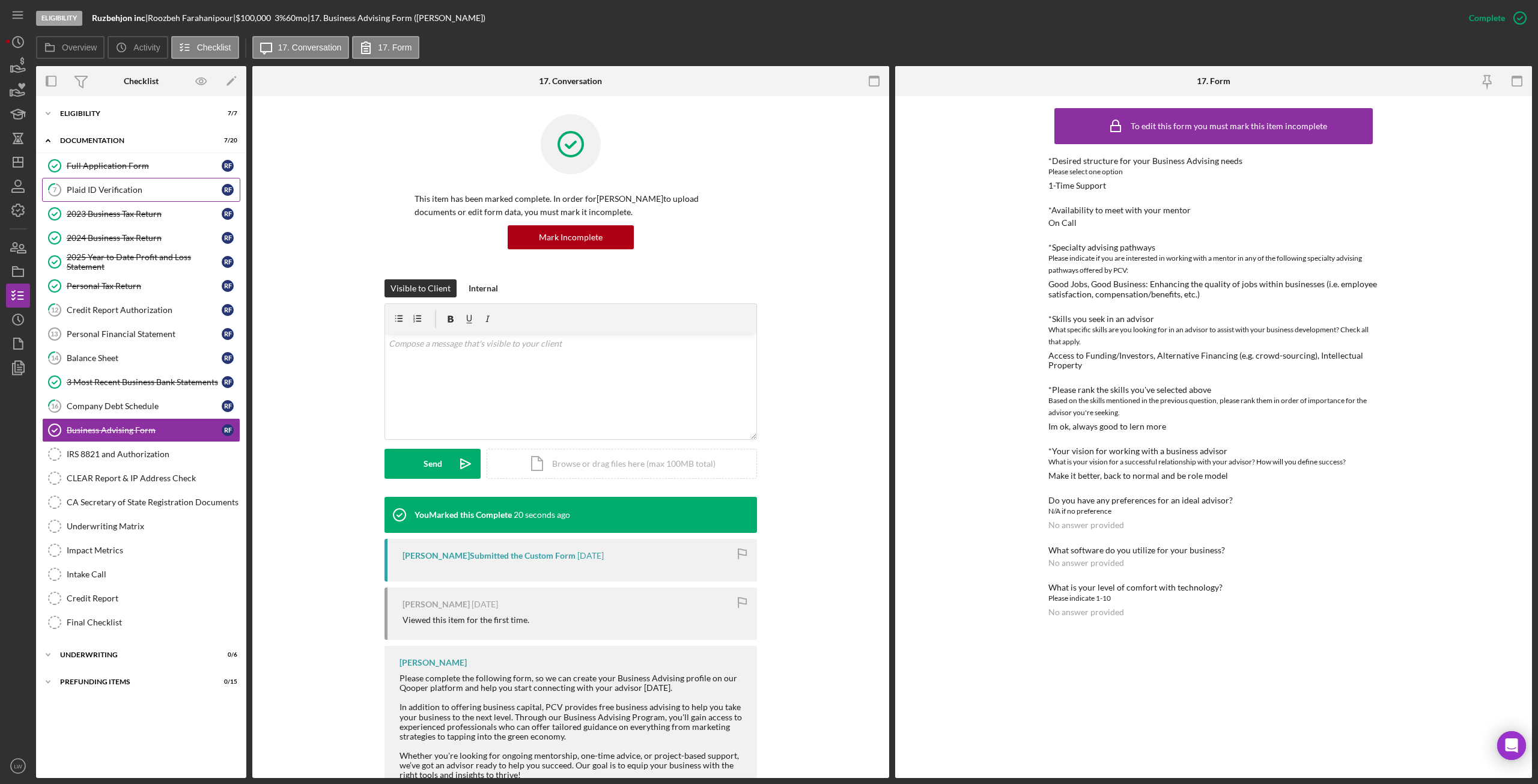
click at [108, 183] on link "7 Plaid ID Verification R F" at bounding box center [141, 190] width 198 height 24
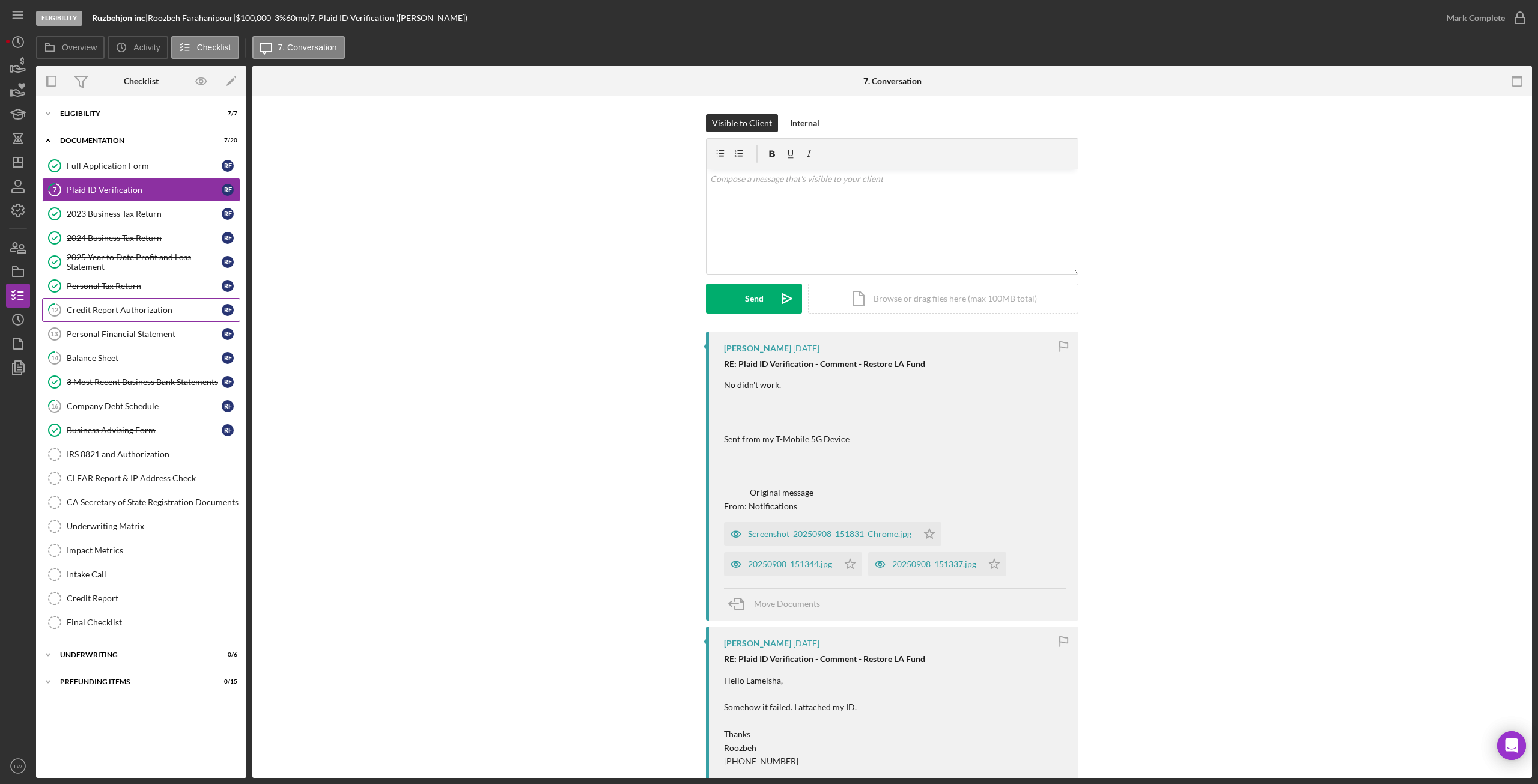
click at [129, 316] on link "12 Credit Report Authorization R F" at bounding box center [141, 310] width 198 height 24
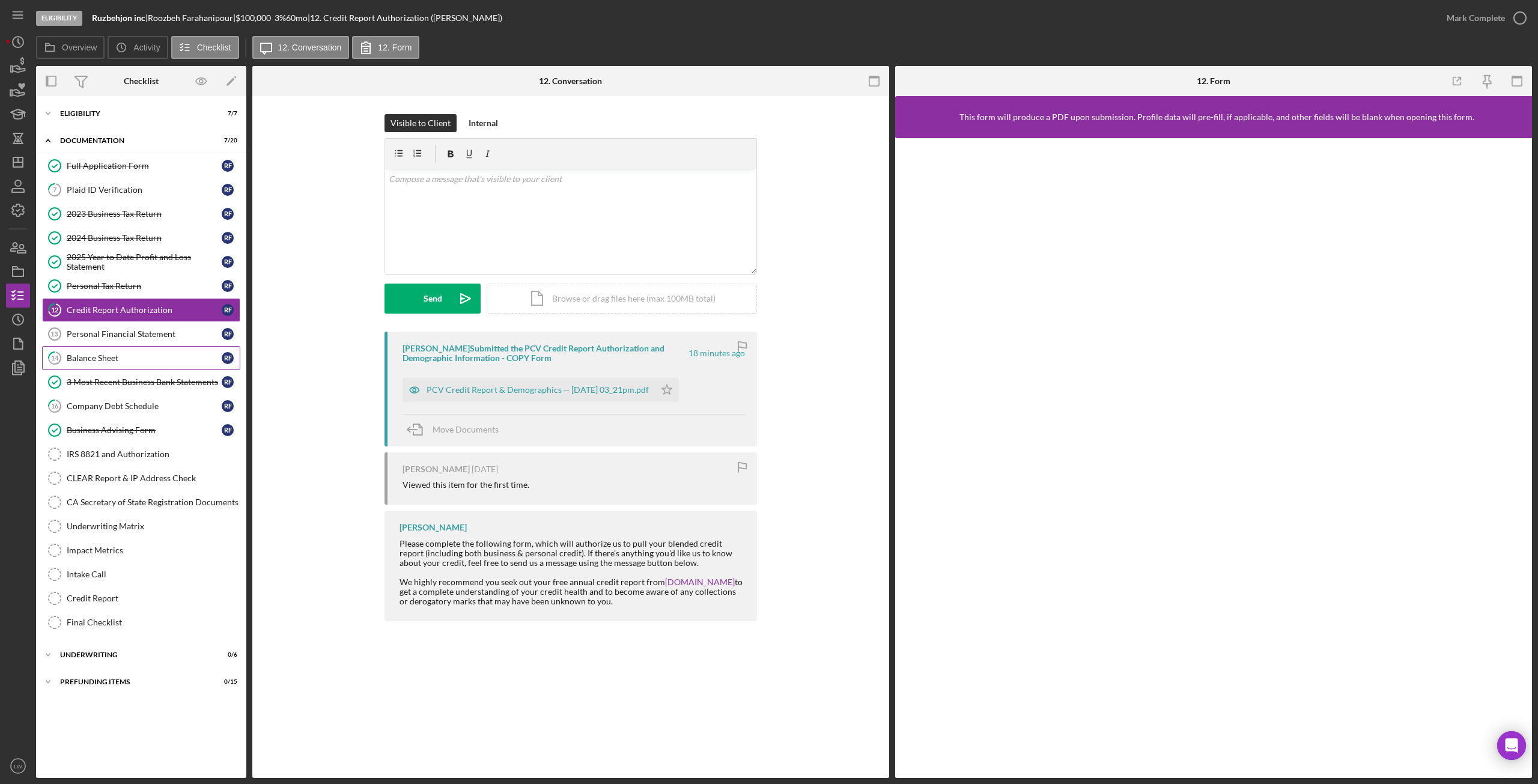
click at [89, 352] on link "14 Balance Sheet R F" at bounding box center [141, 358] width 198 height 24
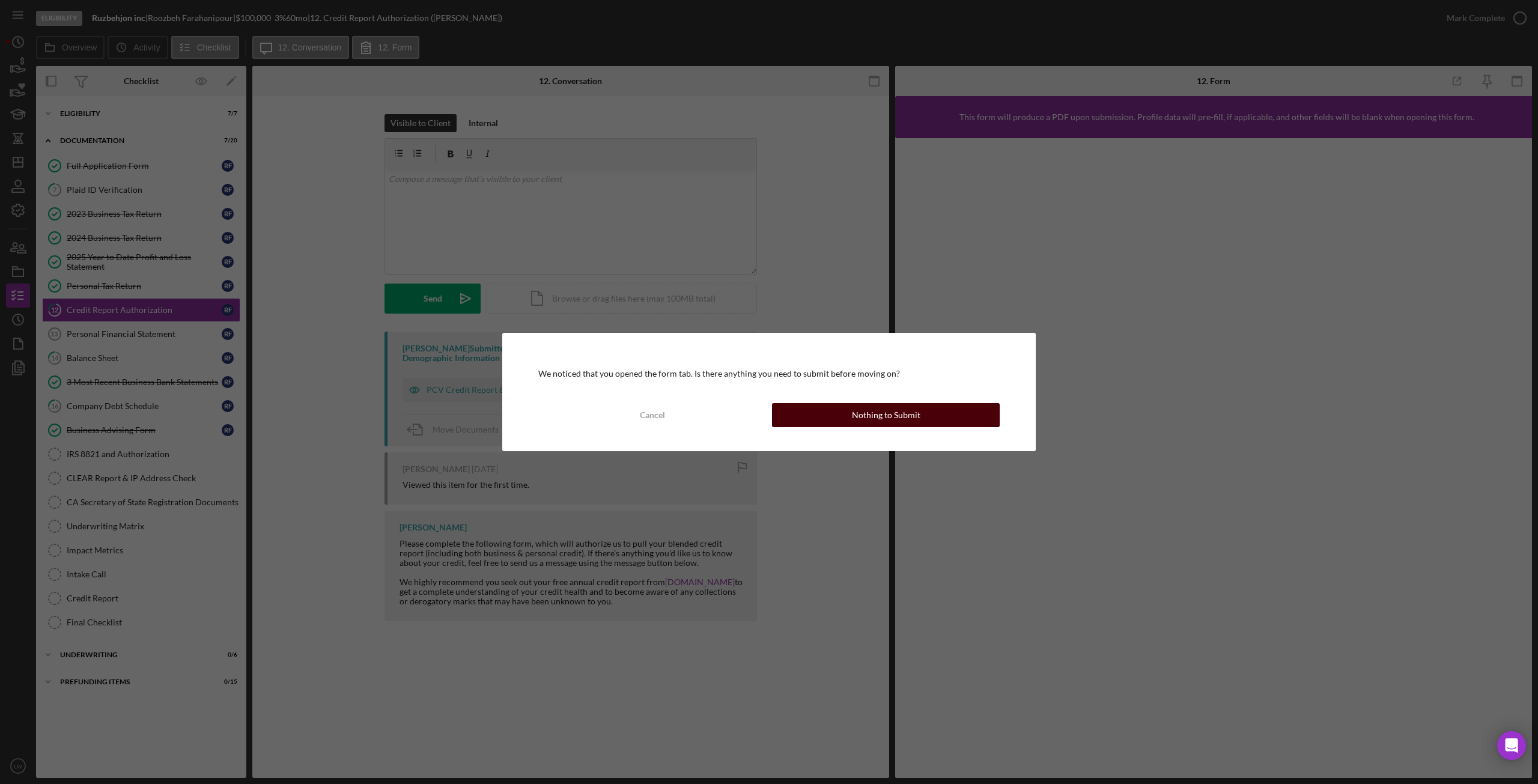
click at [878, 417] on div "Nothing to Submit" at bounding box center [885, 415] width 68 height 24
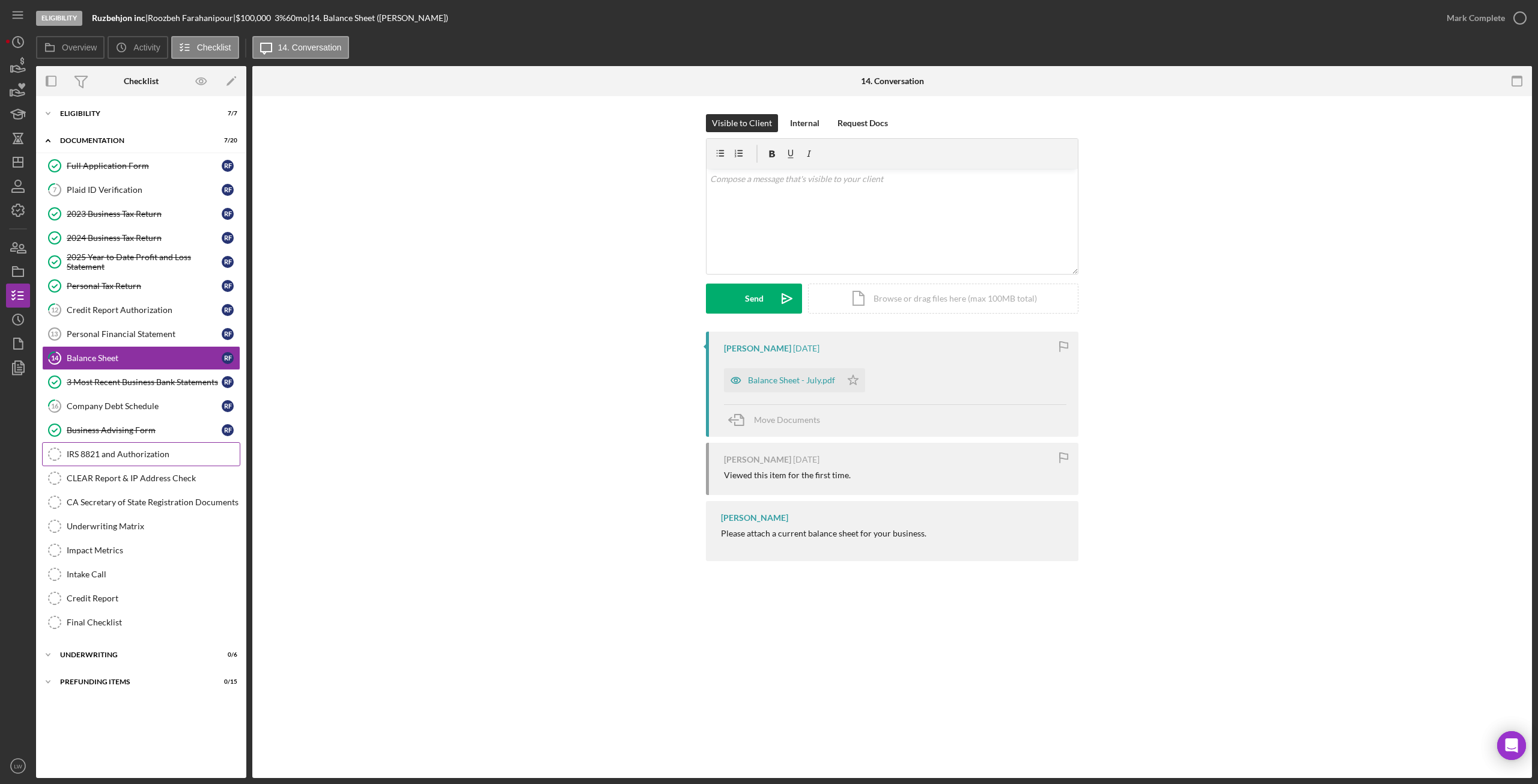
click at [113, 455] on div "IRS 8821 and Authorization" at bounding box center [153, 454] width 173 height 10
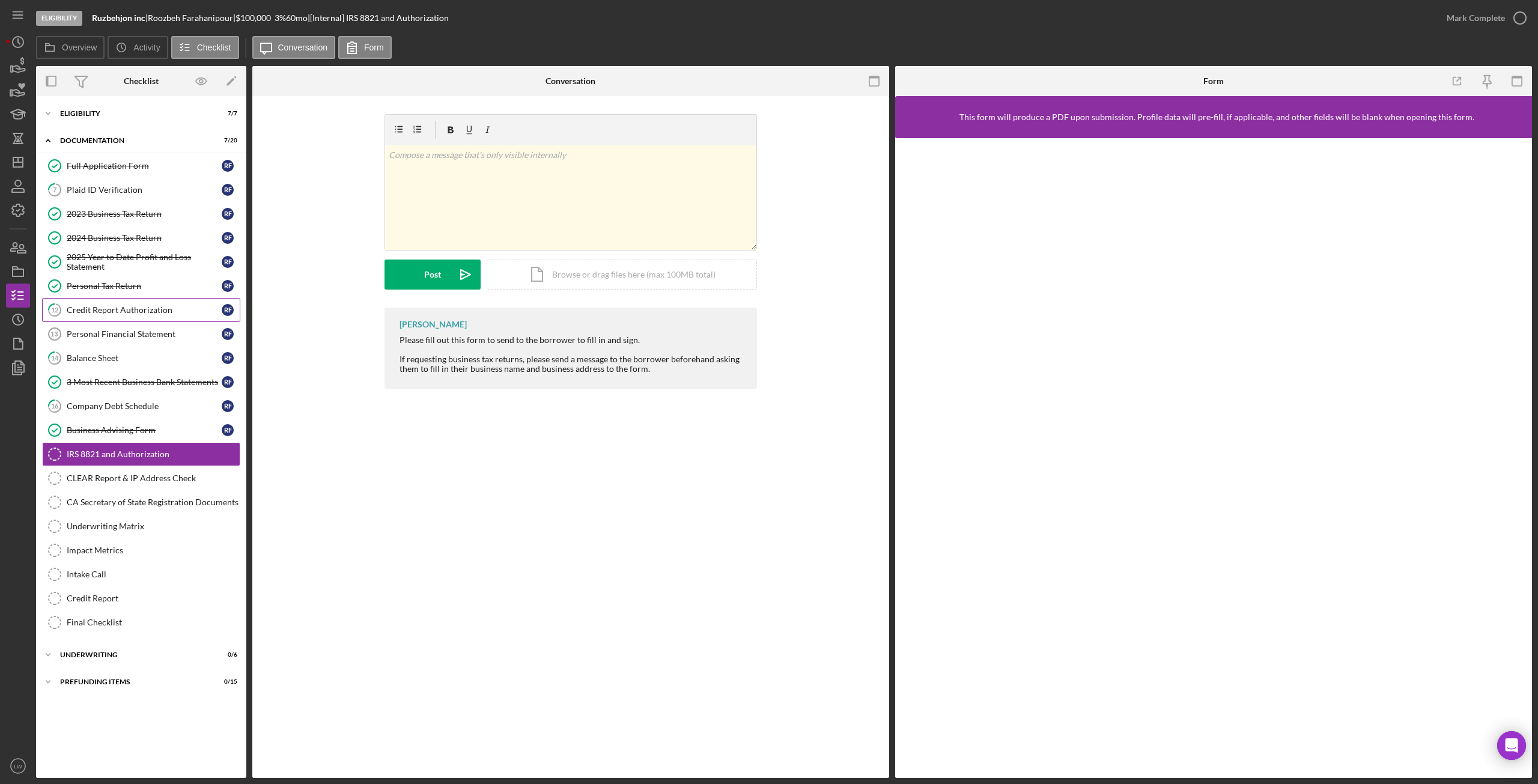
click at [105, 313] on div "Credit Report Authorization" at bounding box center [144, 310] width 155 height 10
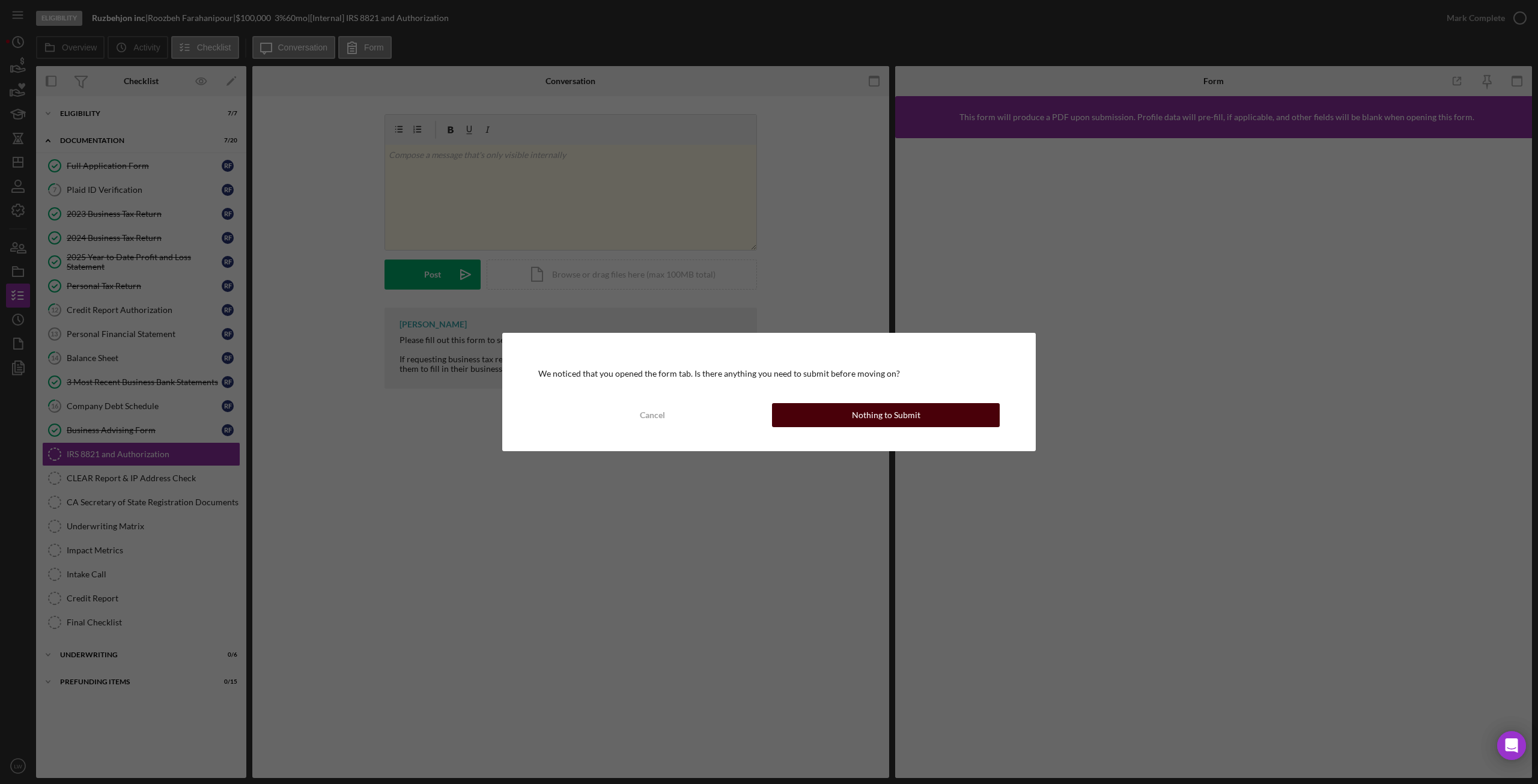
click at [852, 414] on button "Nothing to Submit" at bounding box center [886, 415] width 228 height 24
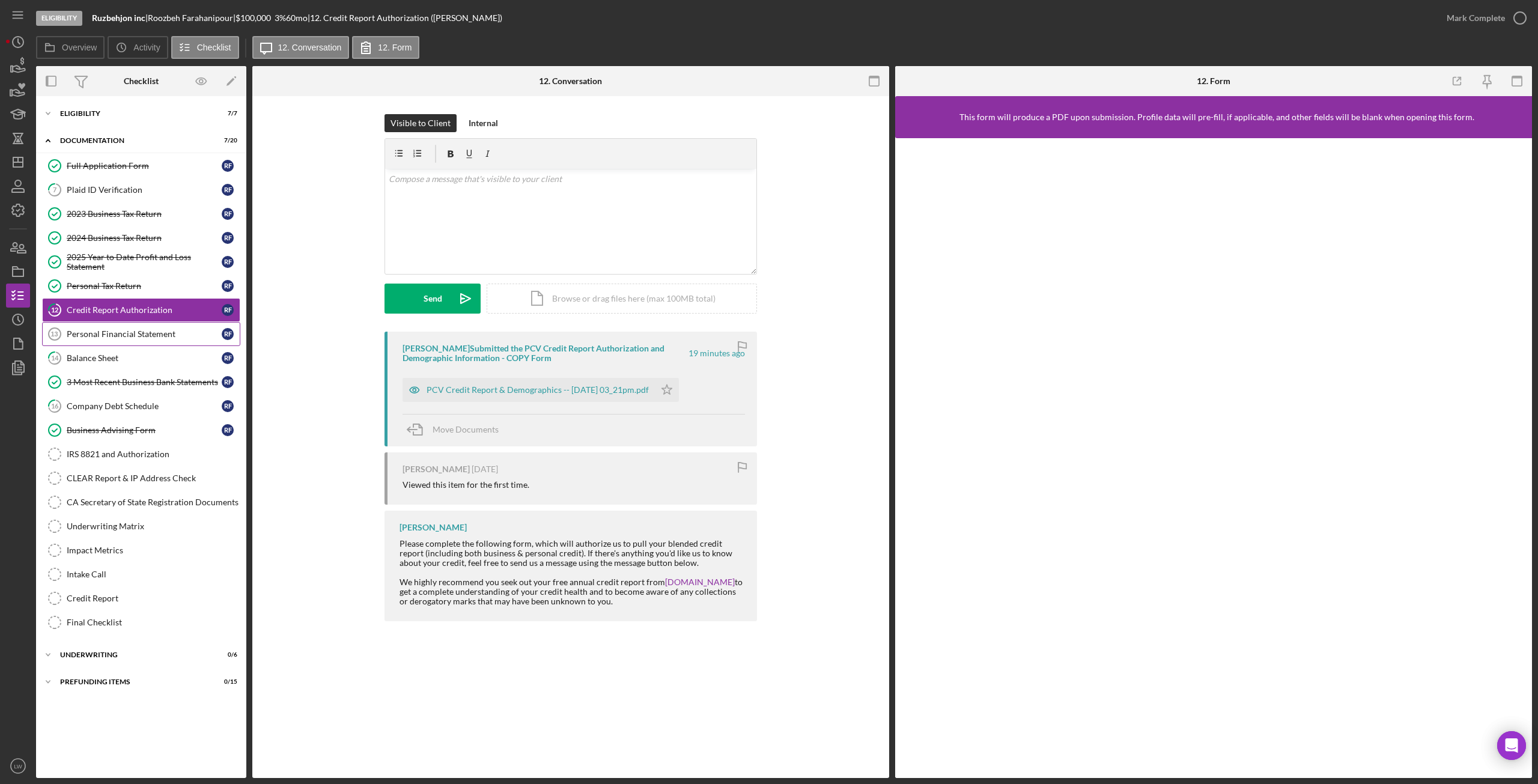
click at [117, 333] on div "Personal Financial Statement" at bounding box center [144, 334] width 155 height 10
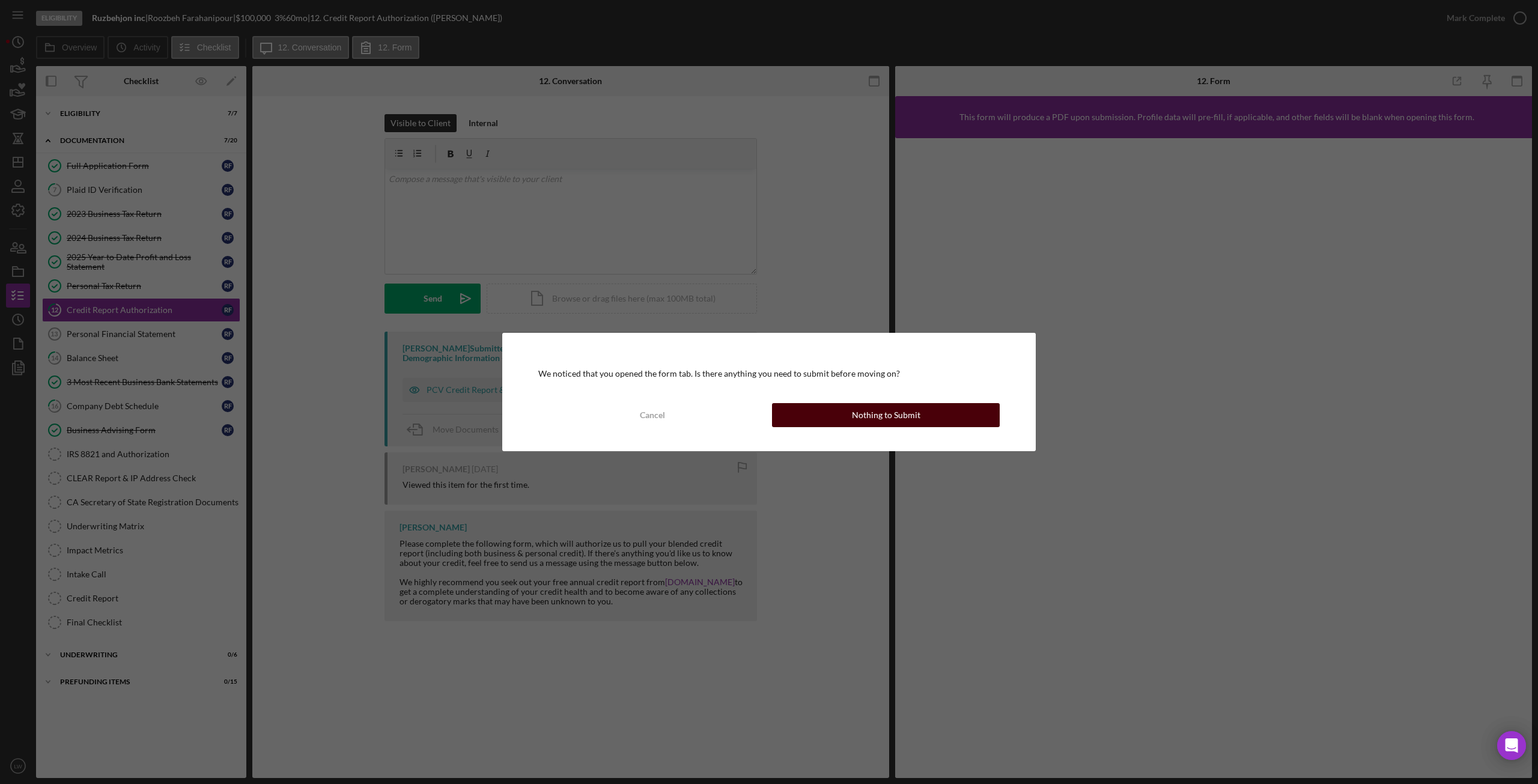
click at [840, 419] on button "Nothing to Submit" at bounding box center [886, 415] width 228 height 24
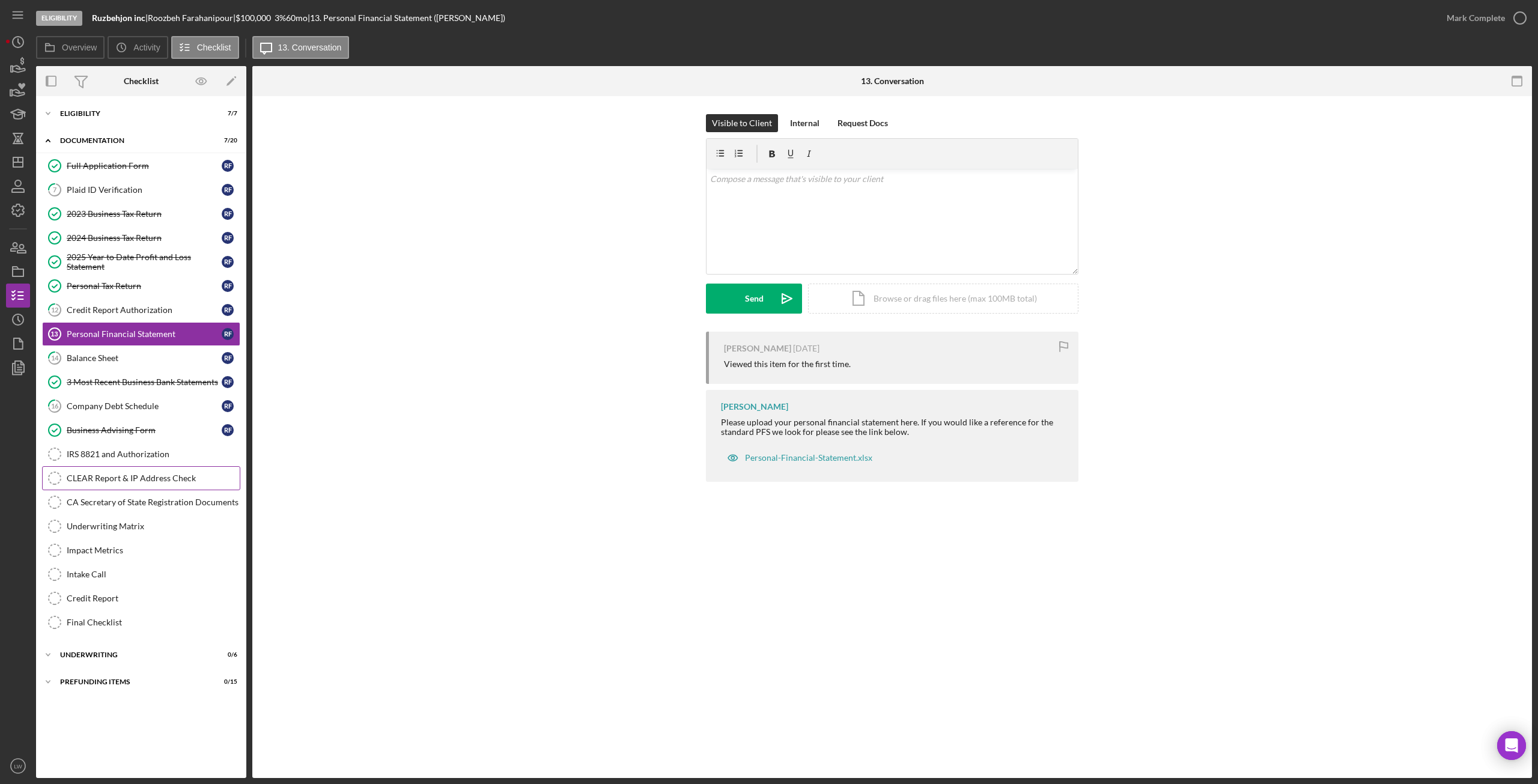
click at [143, 476] on div "CLEAR Report & IP Address Check" at bounding box center [153, 478] width 173 height 10
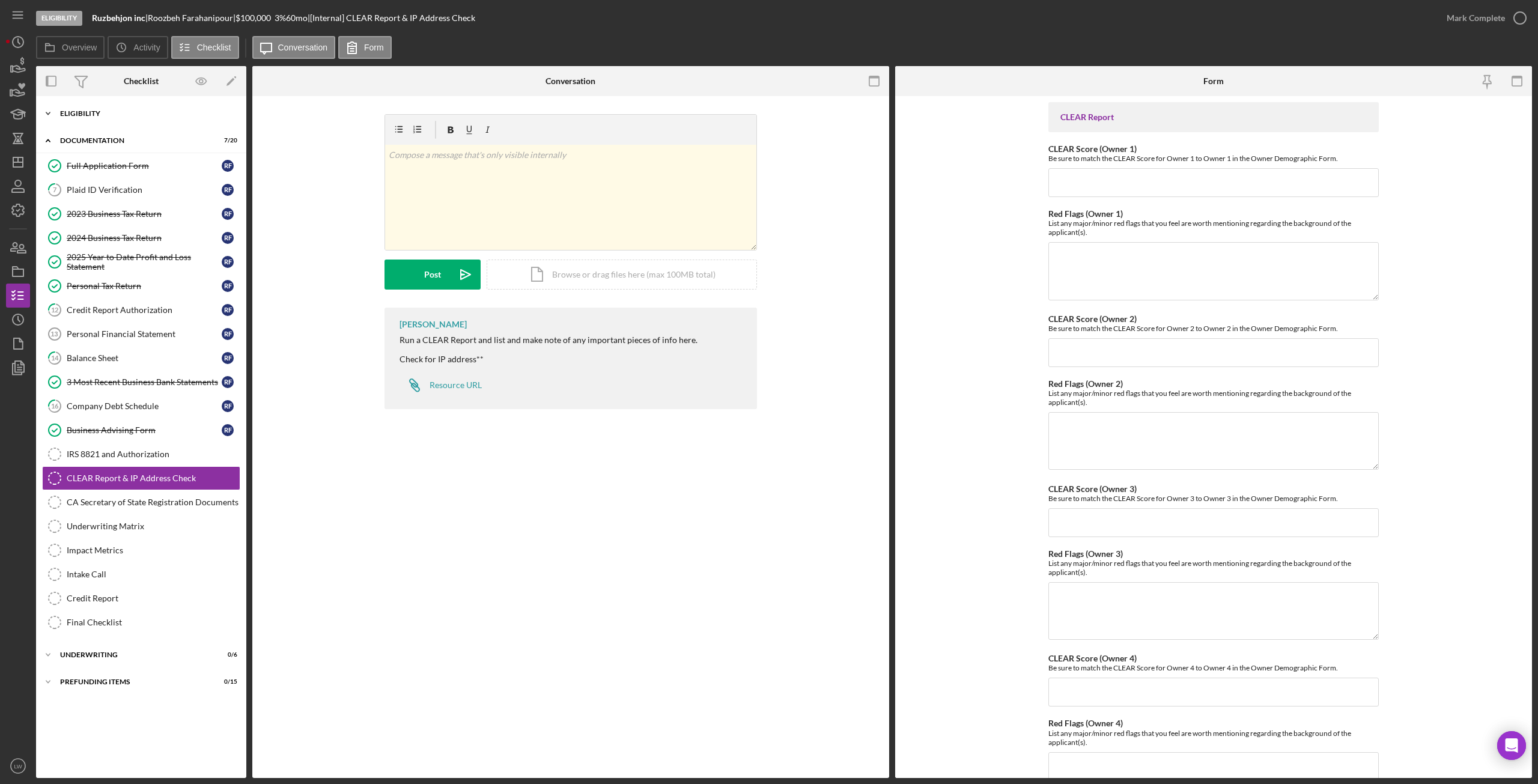
click at [108, 122] on div "Icon/Expander Eligibility 7 / 7" at bounding box center [141, 113] width 210 height 24
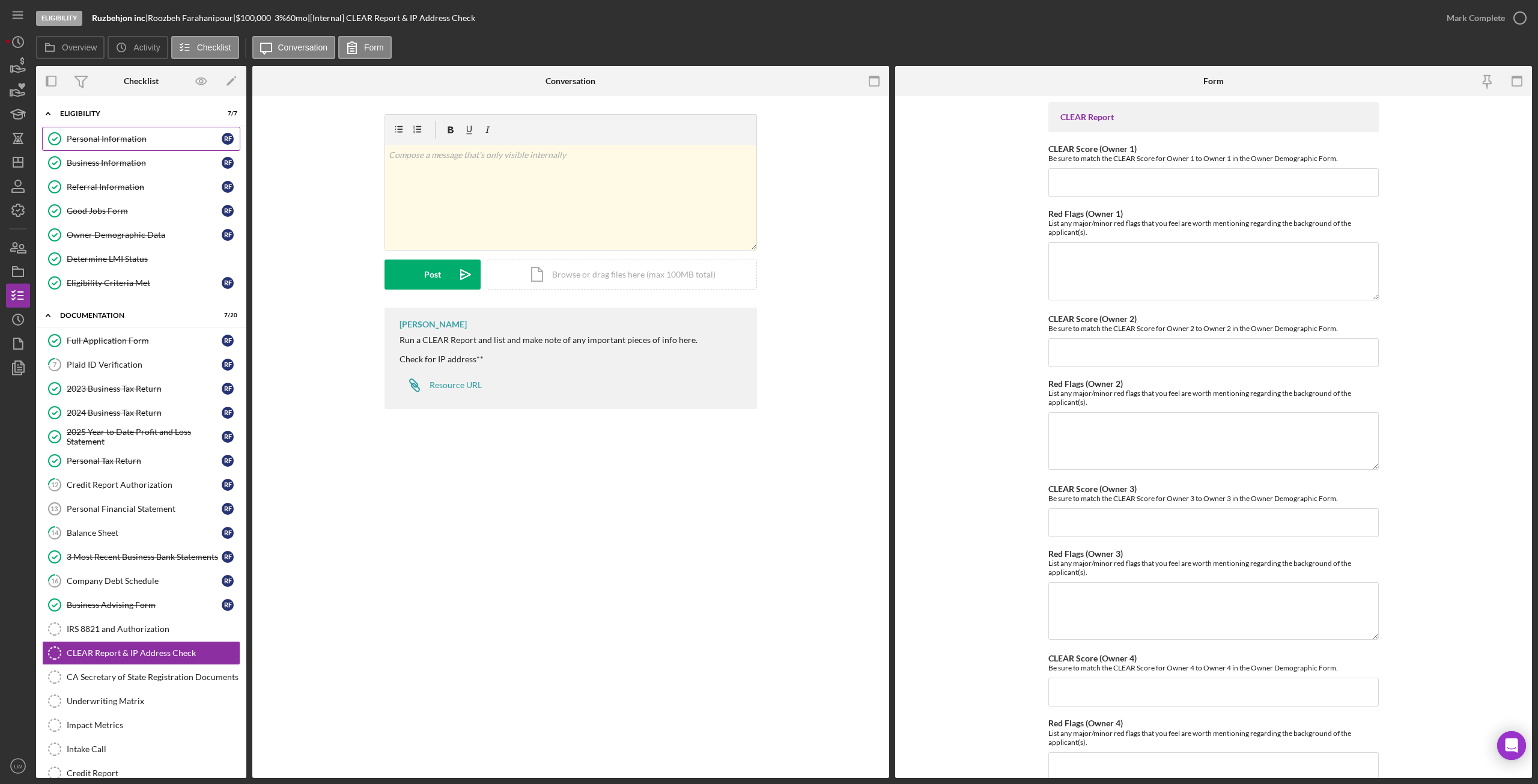
click at [108, 135] on div "Personal Information" at bounding box center [144, 139] width 155 height 10
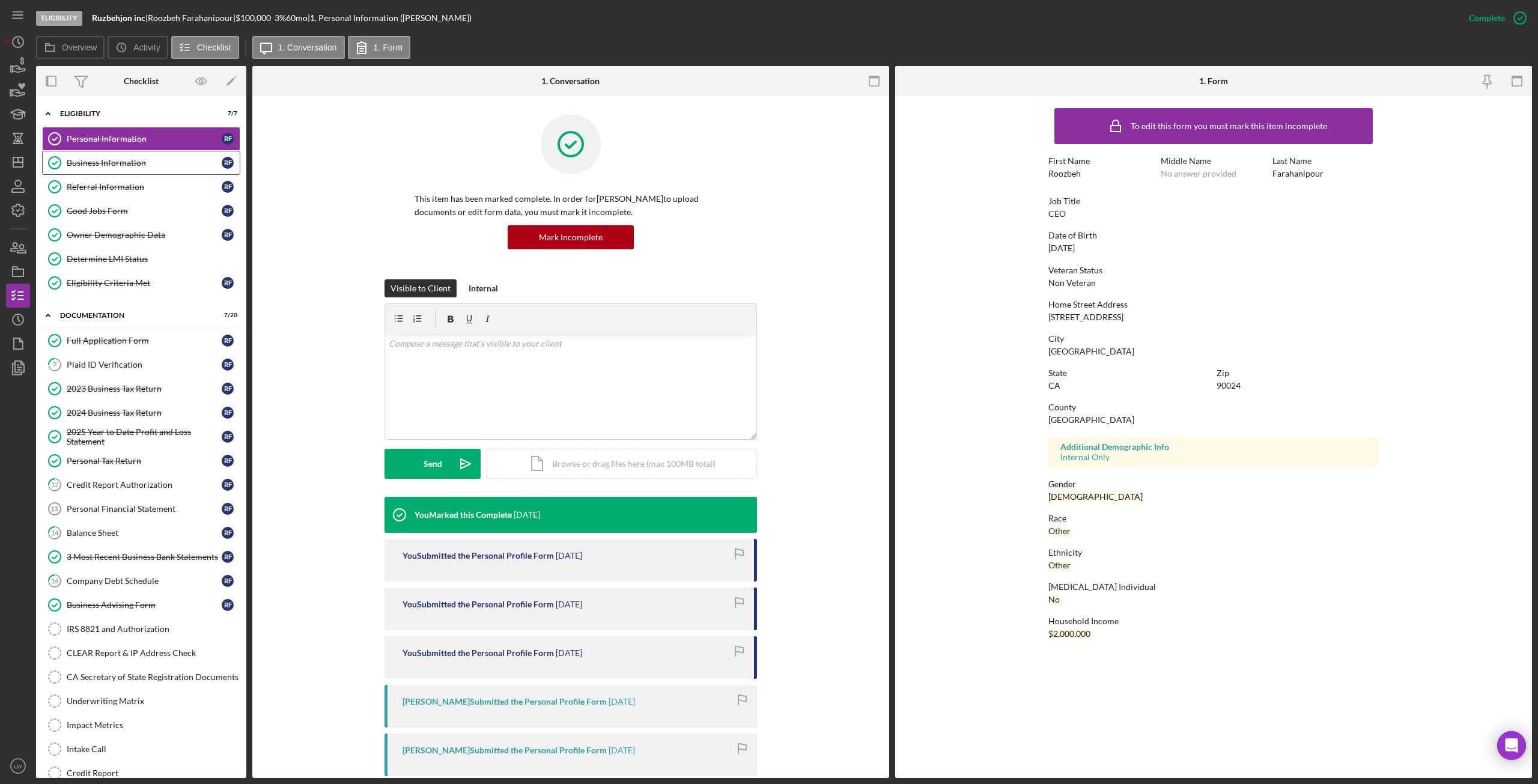
click at [139, 162] on div "Business Information" at bounding box center [144, 163] width 155 height 10
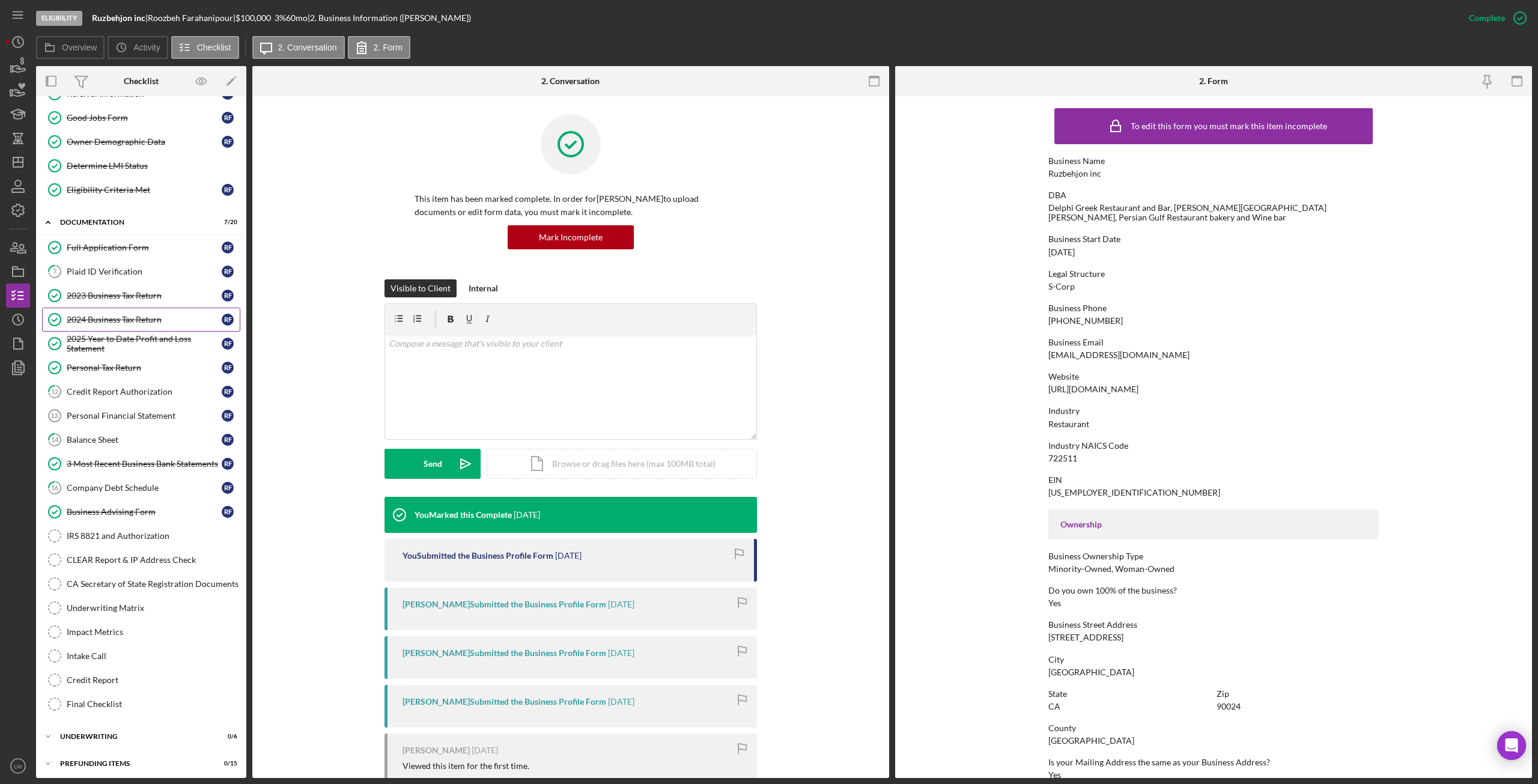
scroll to position [97, 0]
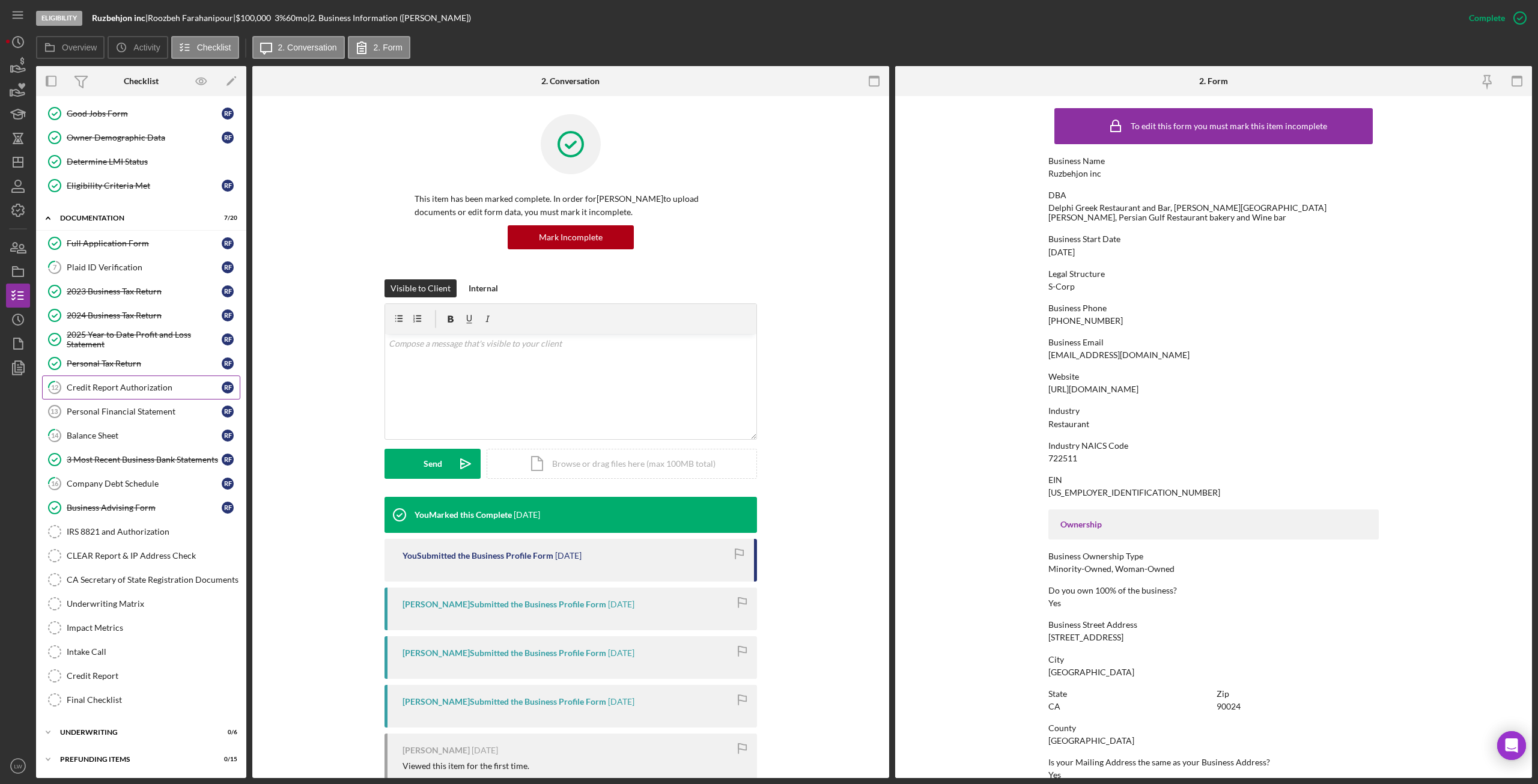
click at [116, 389] on div "Credit Report Authorization" at bounding box center [144, 387] width 155 height 10
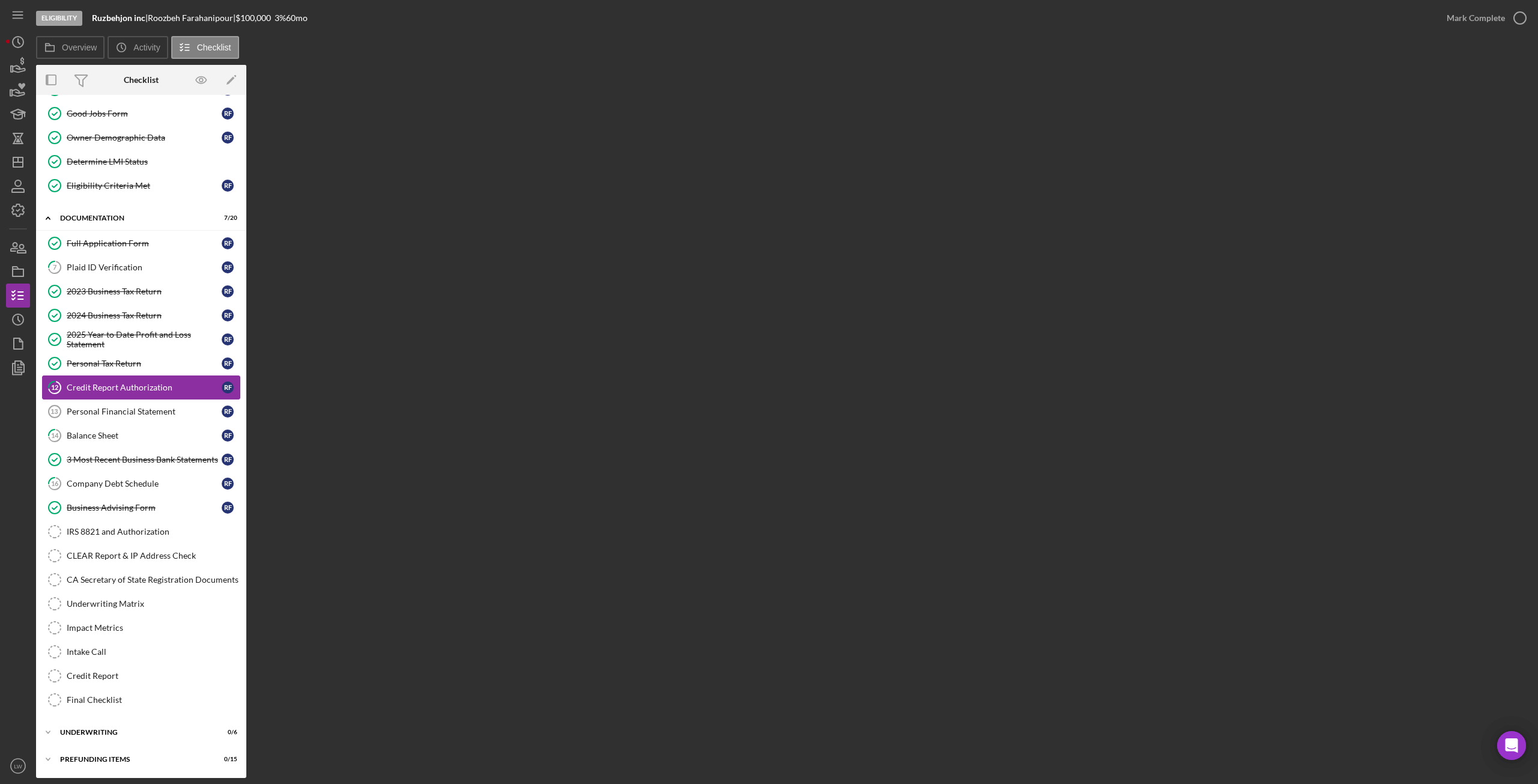
scroll to position [97, 0]
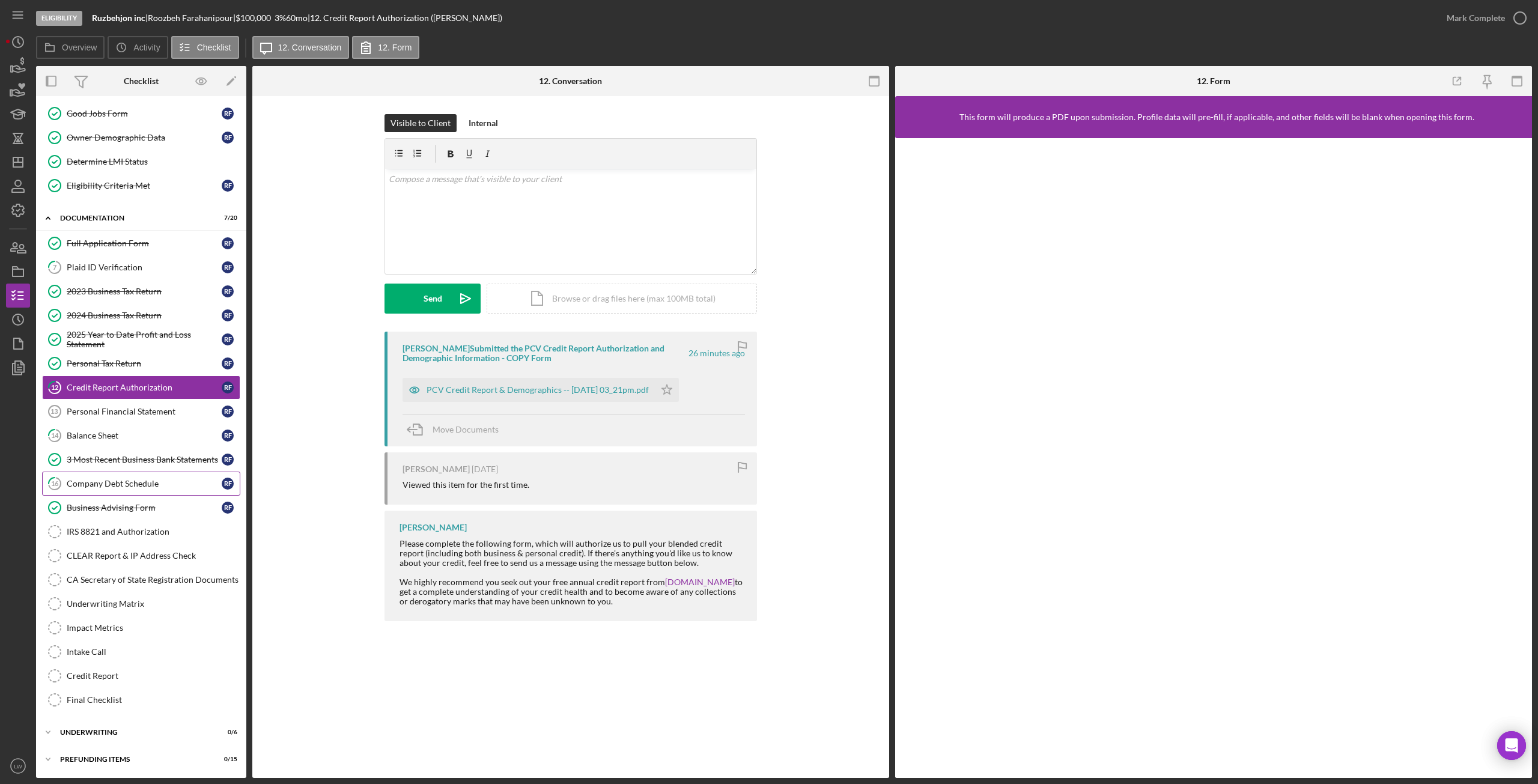
click at [115, 484] on div "Company Debt Schedule" at bounding box center [144, 484] width 155 height 10
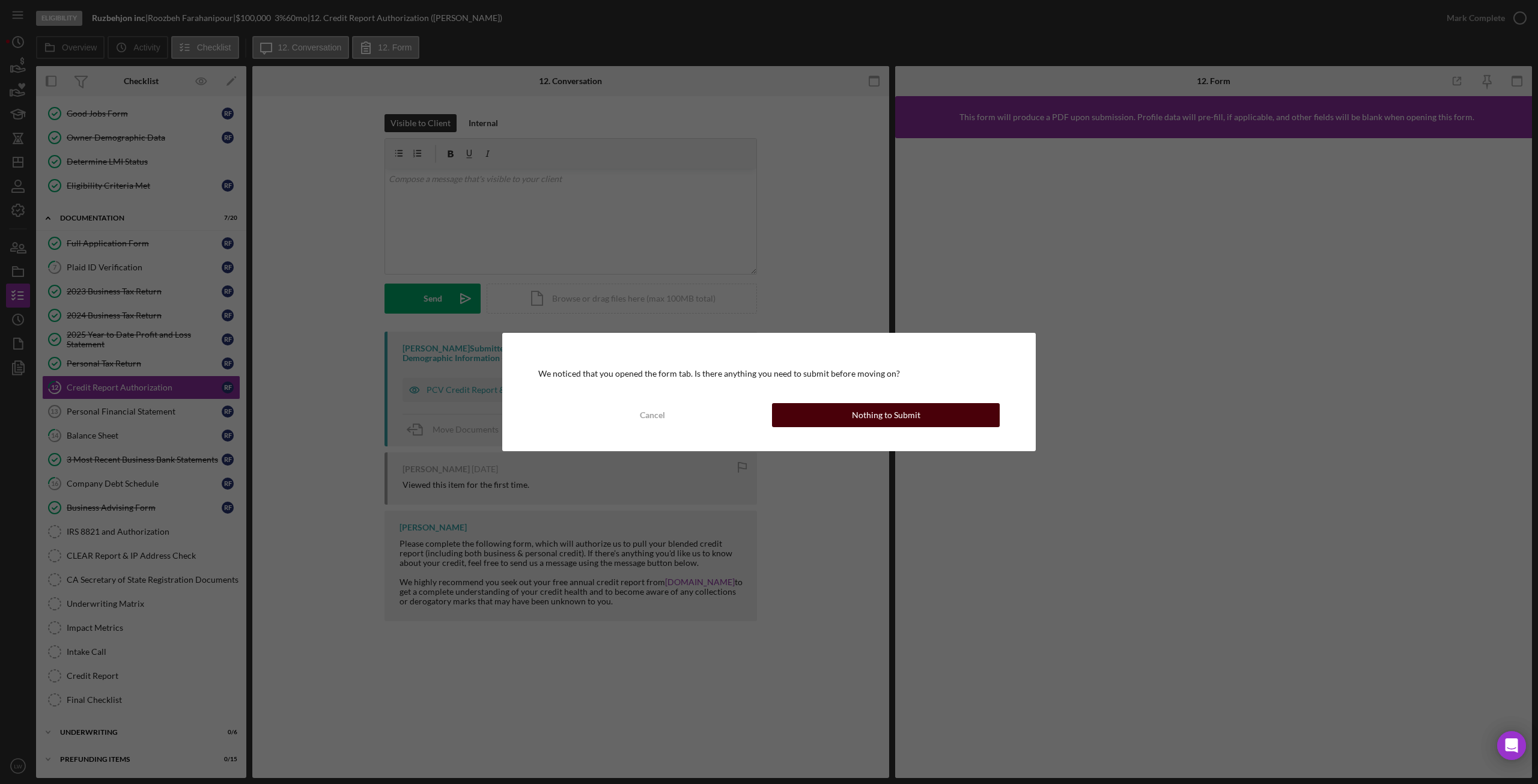
click at [858, 421] on div "Nothing to Submit" at bounding box center [885, 415] width 68 height 24
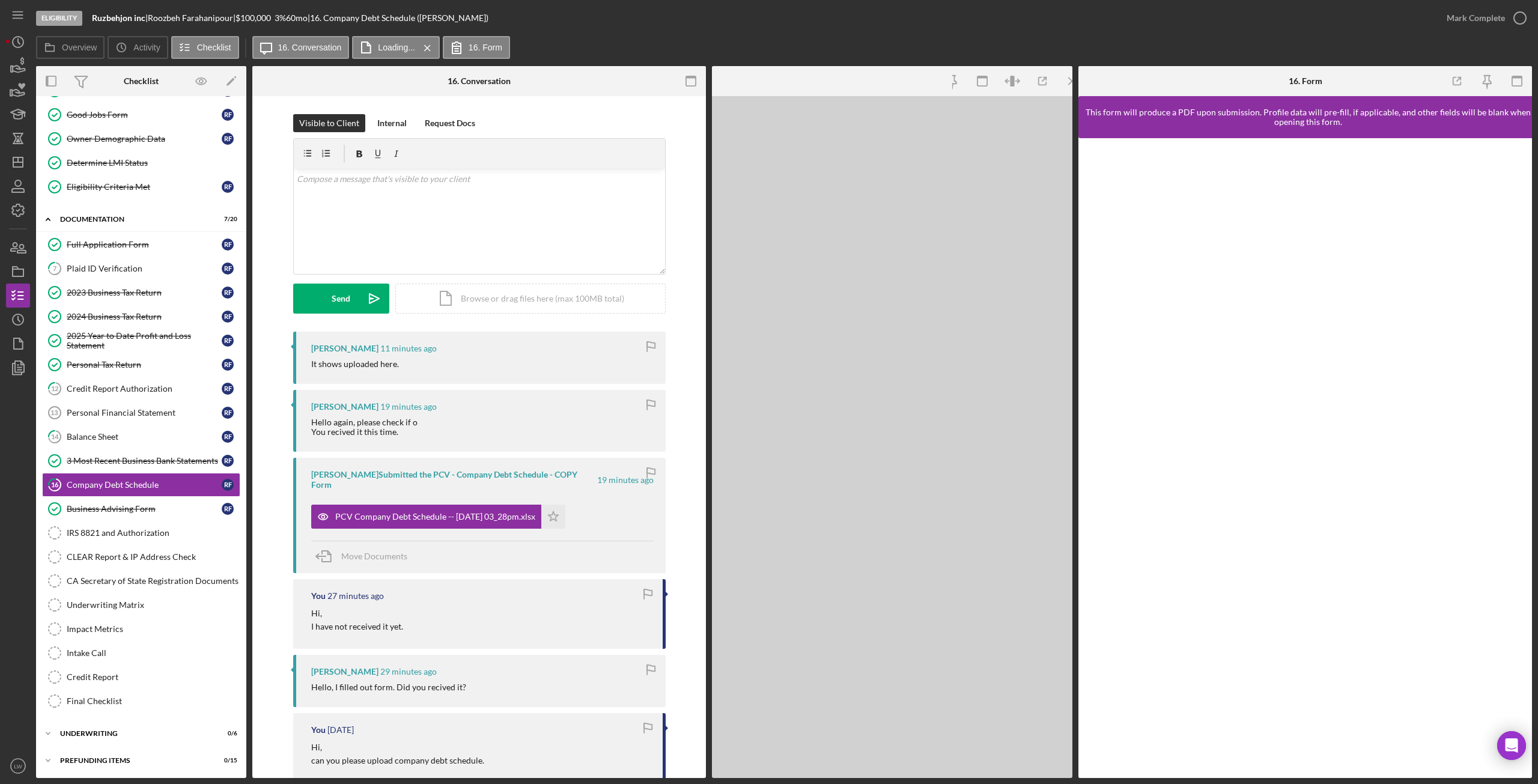
scroll to position [97, 0]
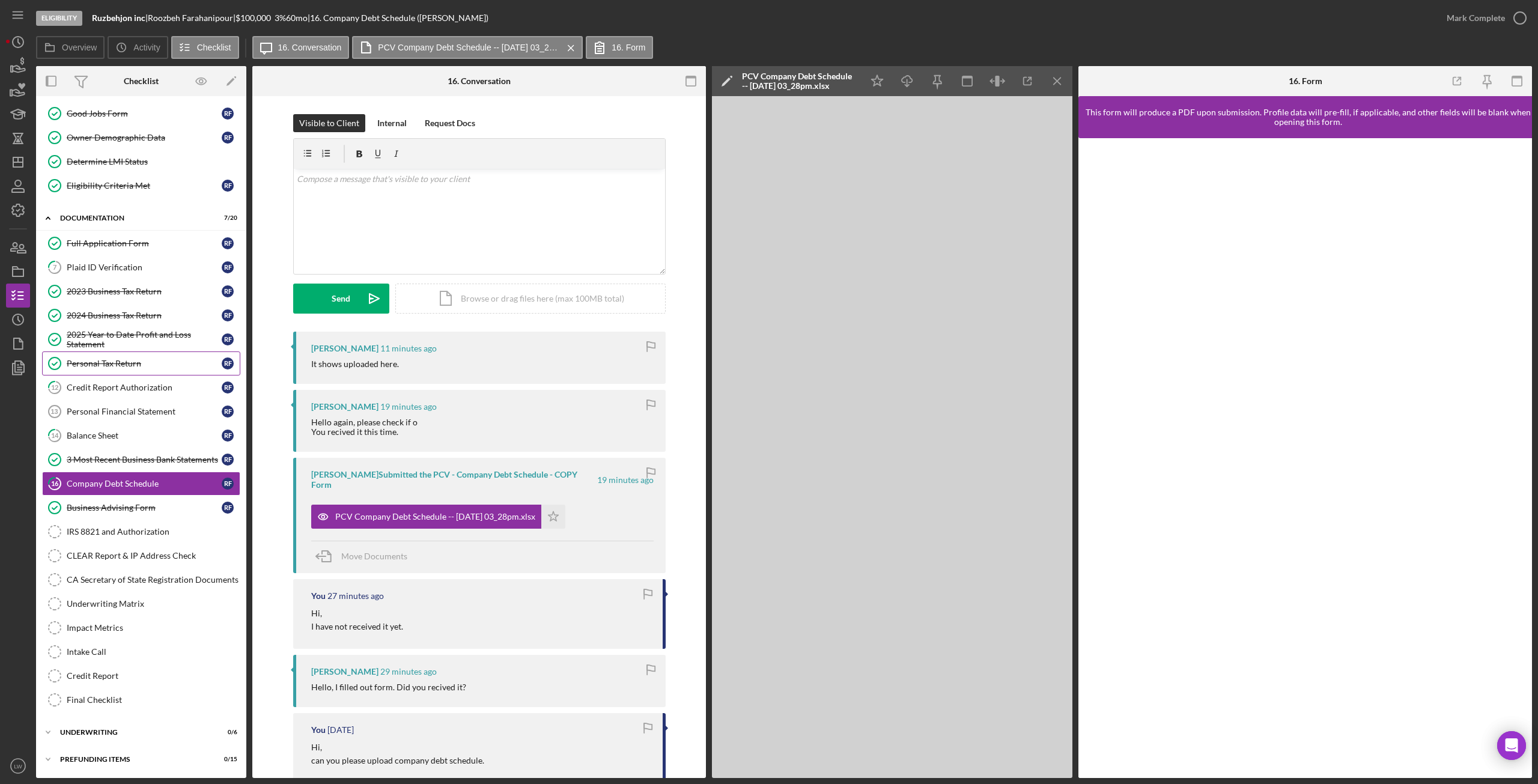
click at [103, 366] on div "Personal Tax Return" at bounding box center [144, 364] width 155 height 10
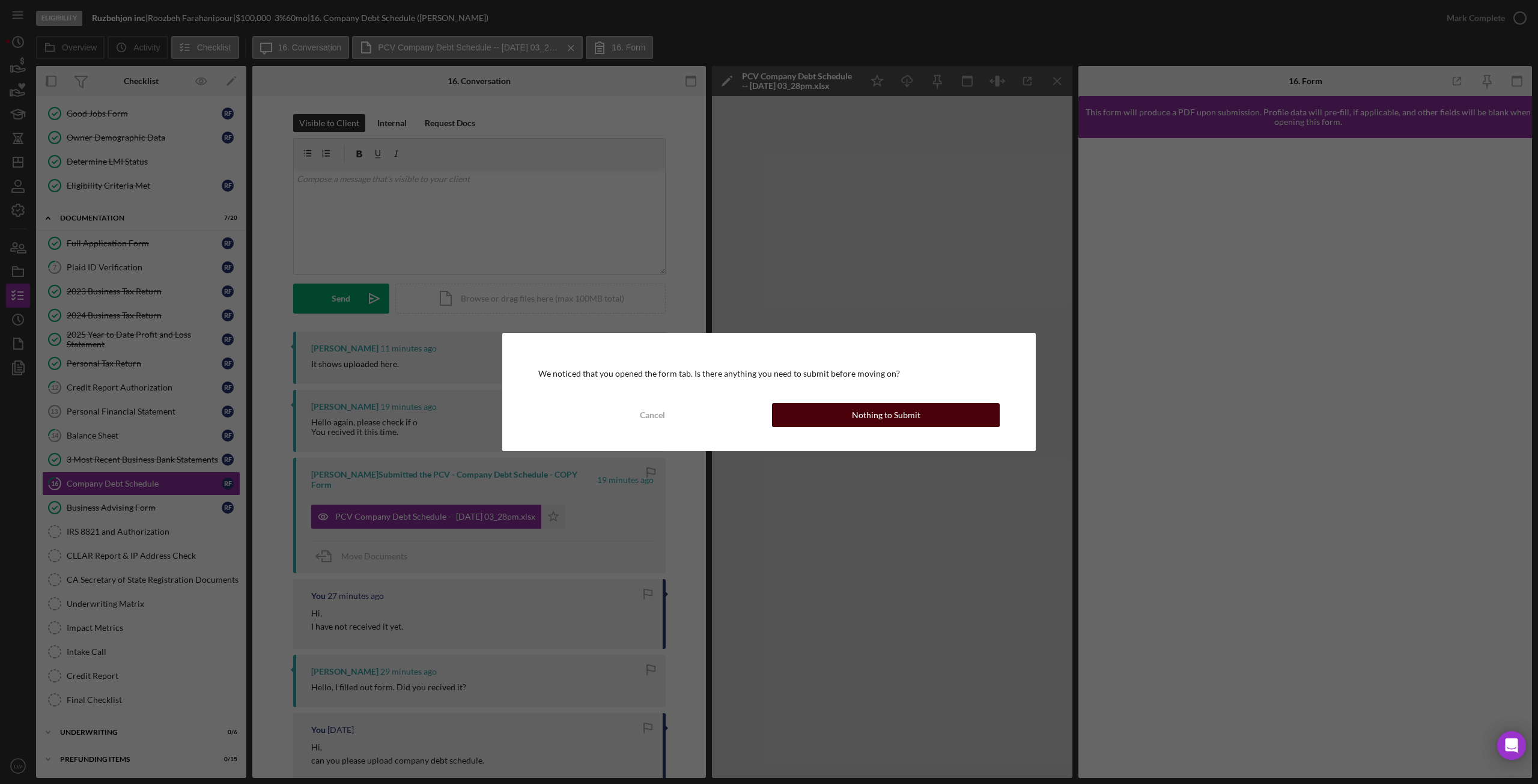
click at [856, 421] on div "Nothing to Submit" at bounding box center [885, 415] width 68 height 24
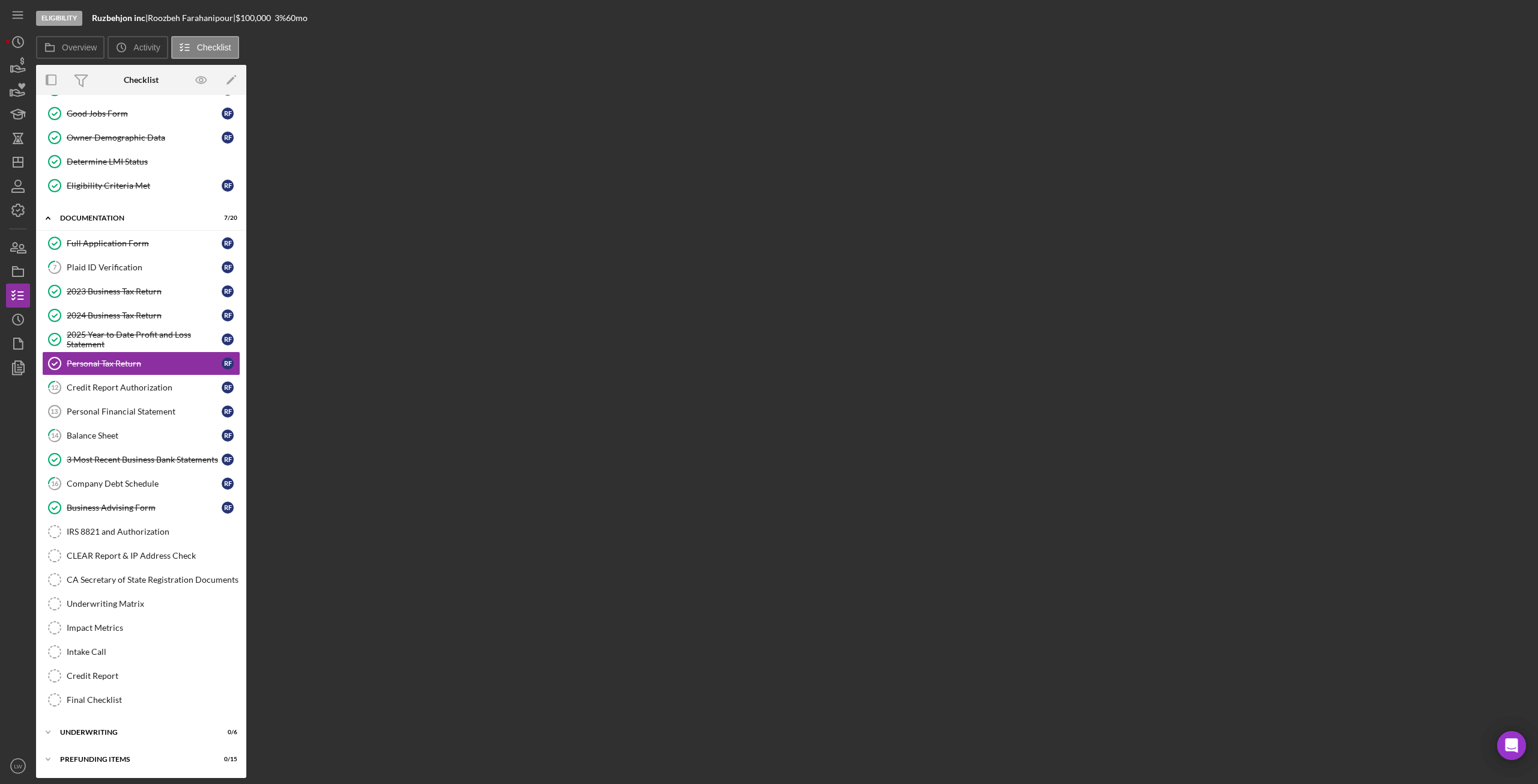
scroll to position [97, 0]
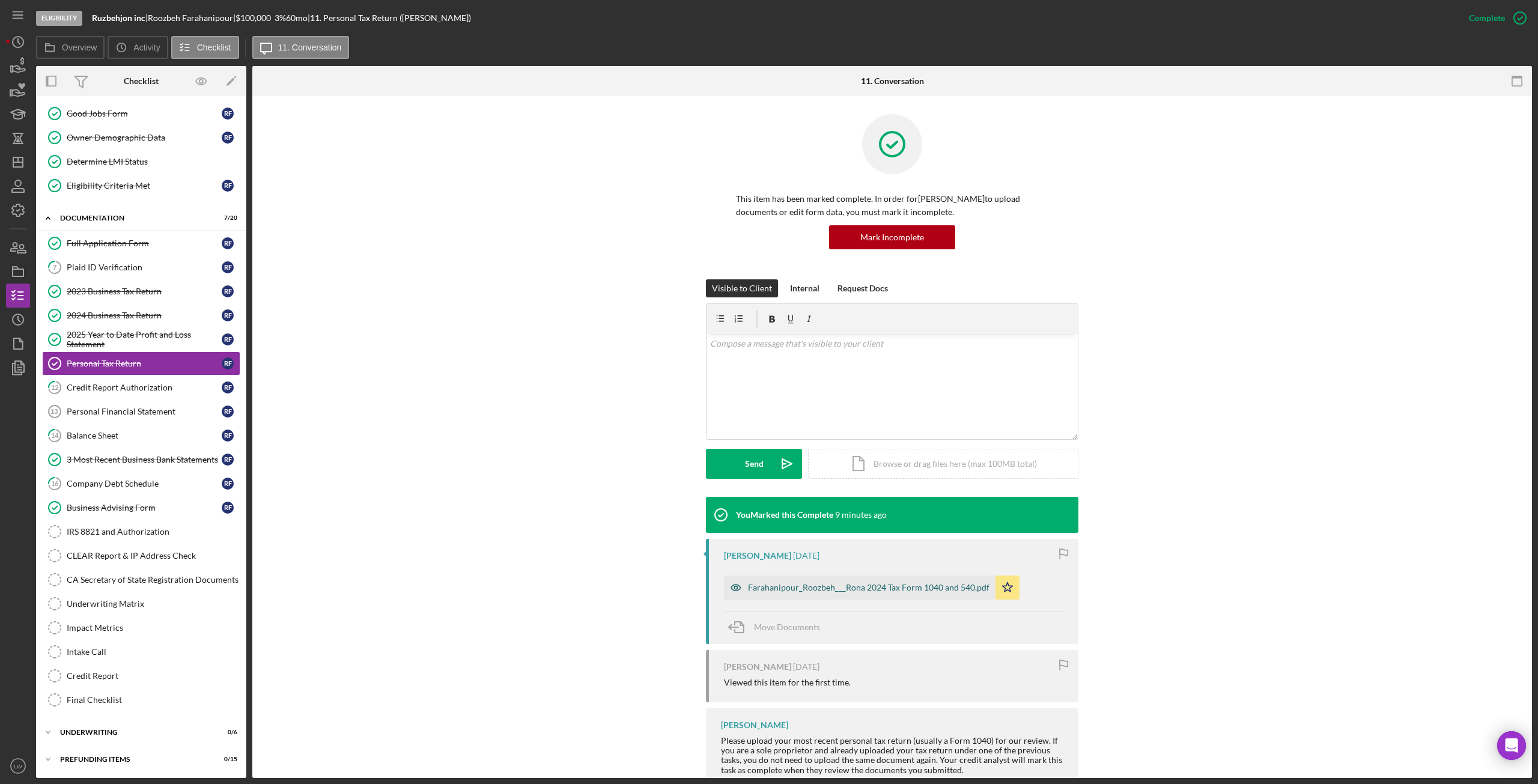
click at [857, 592] on div "Farahanipour_Roozbeh___Rona 2024 Tax Form 1040 and 540.pdf" at bounding box center [869, 588] width 241 height 10
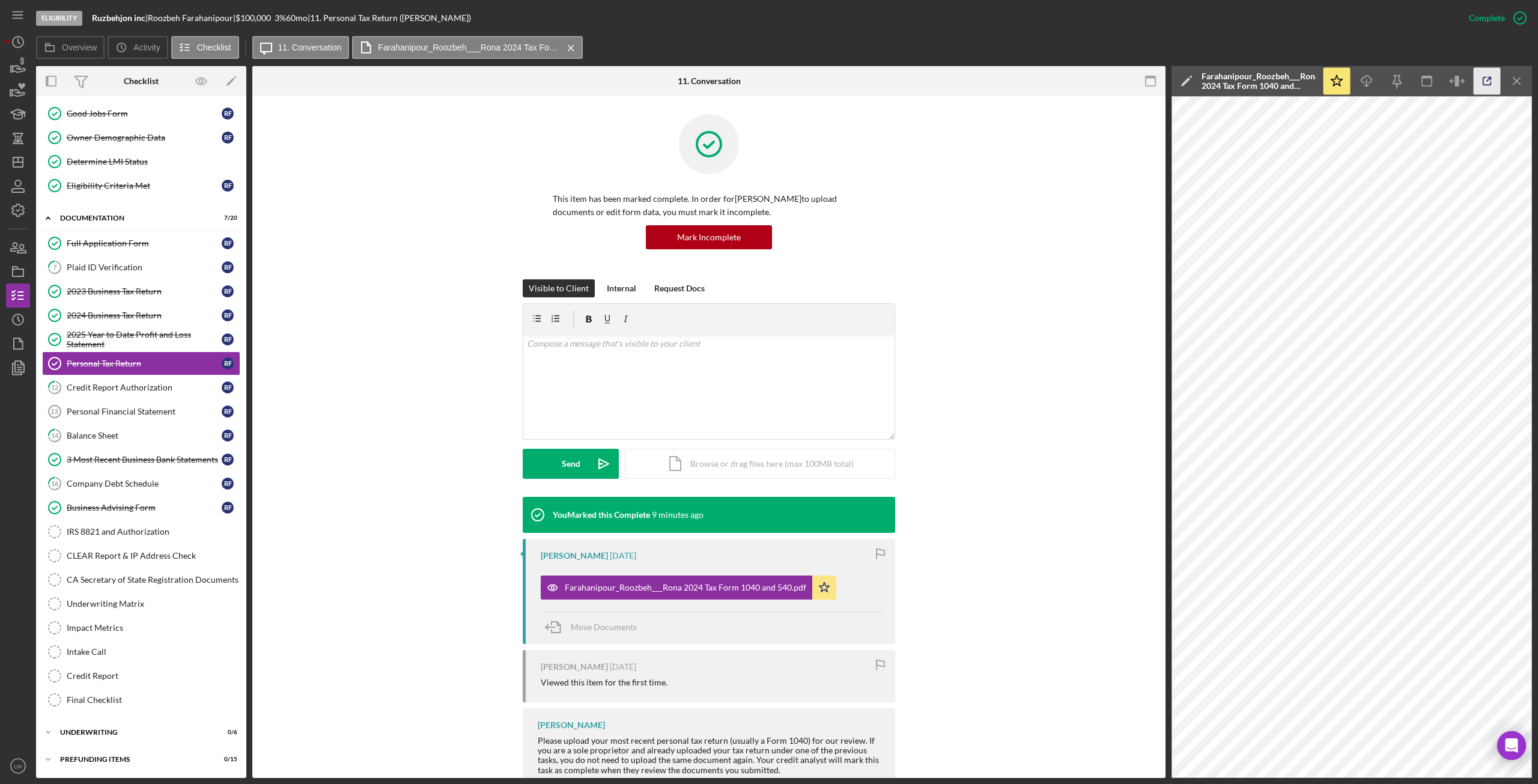
click at [1492, 84] on icon "button" at bounding box center [1487, 82] width 27 height 27
click at [1512, 85] on icon "Icon/Menu Close" at bounding box center [1517, 82] width 27 height 27
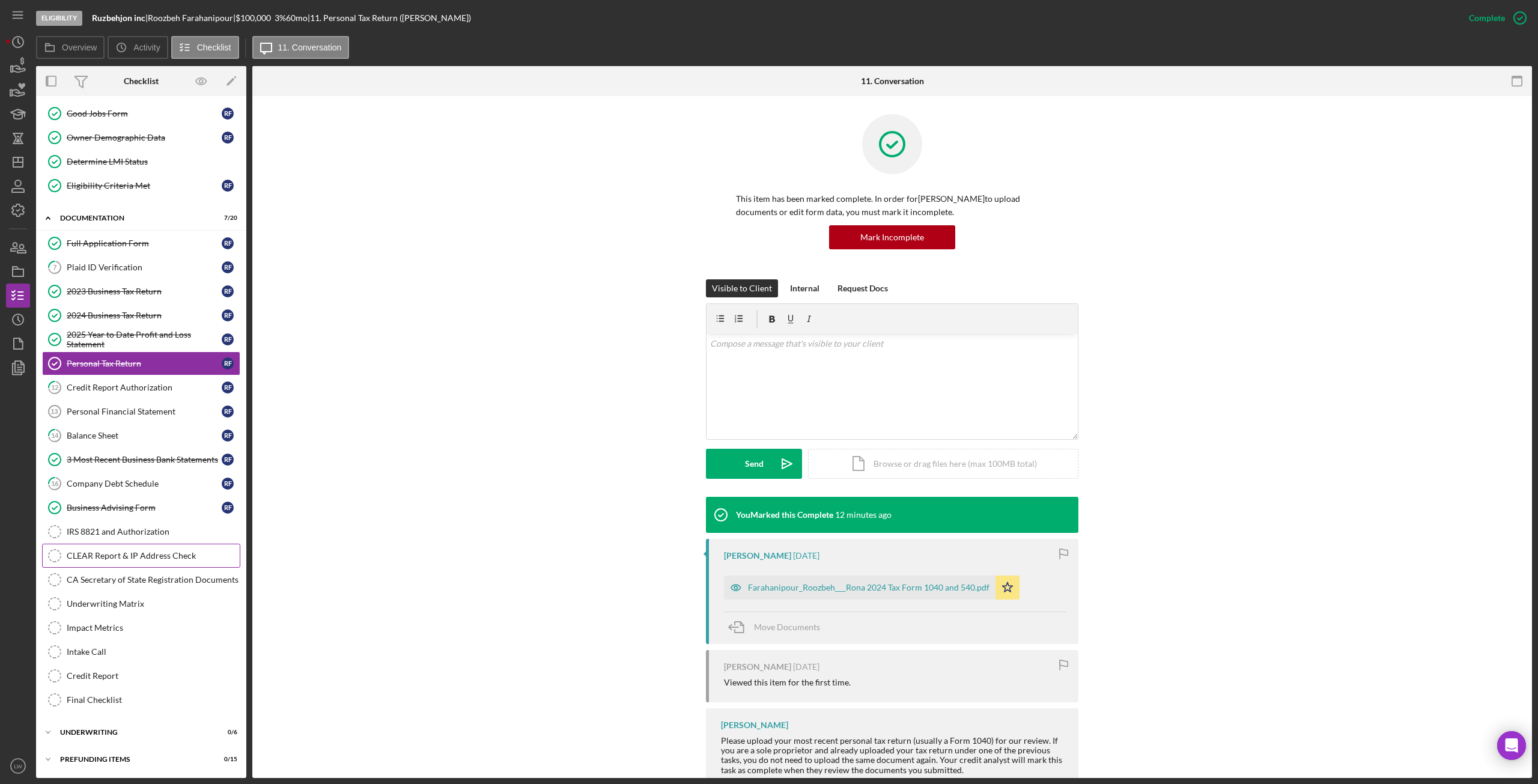
click at [138, 555] on div "CLEAR Report & IP Address Check" at bounding box center [153, 555] width 173 height 10
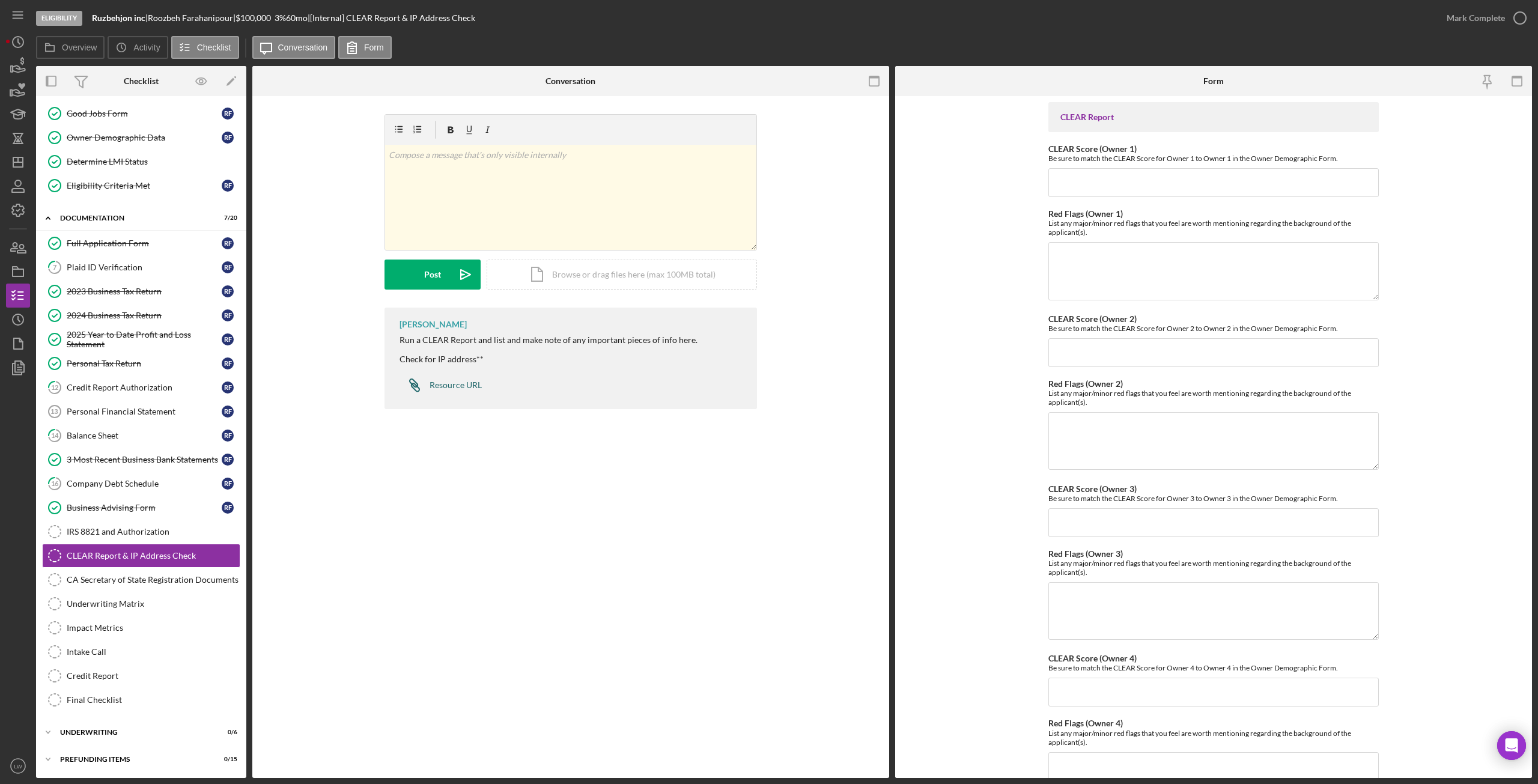
click at [472, 387] on div "Resource URL" at bounding box center [456, 385] width 52 height 10
click at [75, 406] on link "Personal Financial Statement 13 Personal Financial Statement R F" at bounding box center [141, 411] width 198 height 24
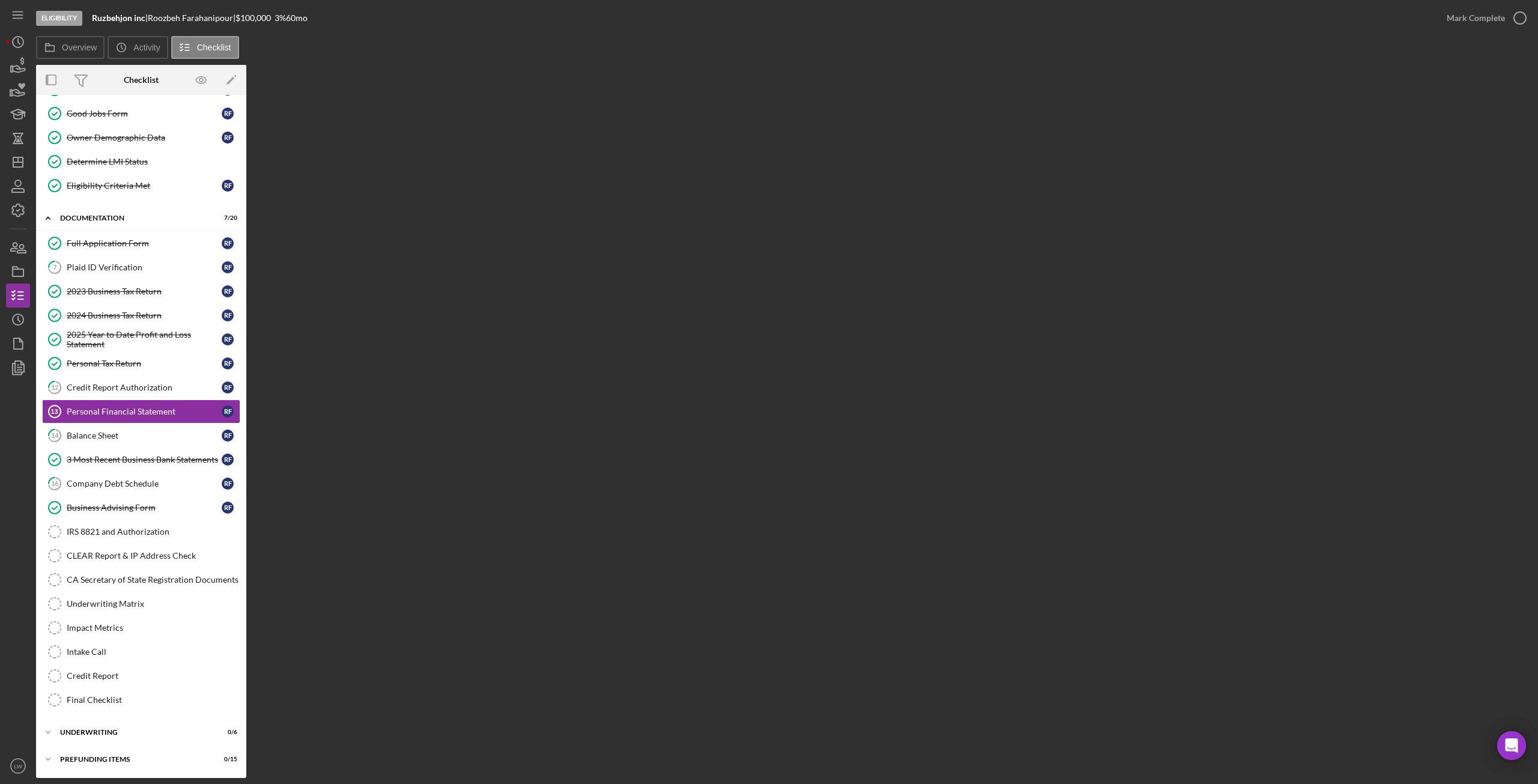
scroll to position [97, 0]
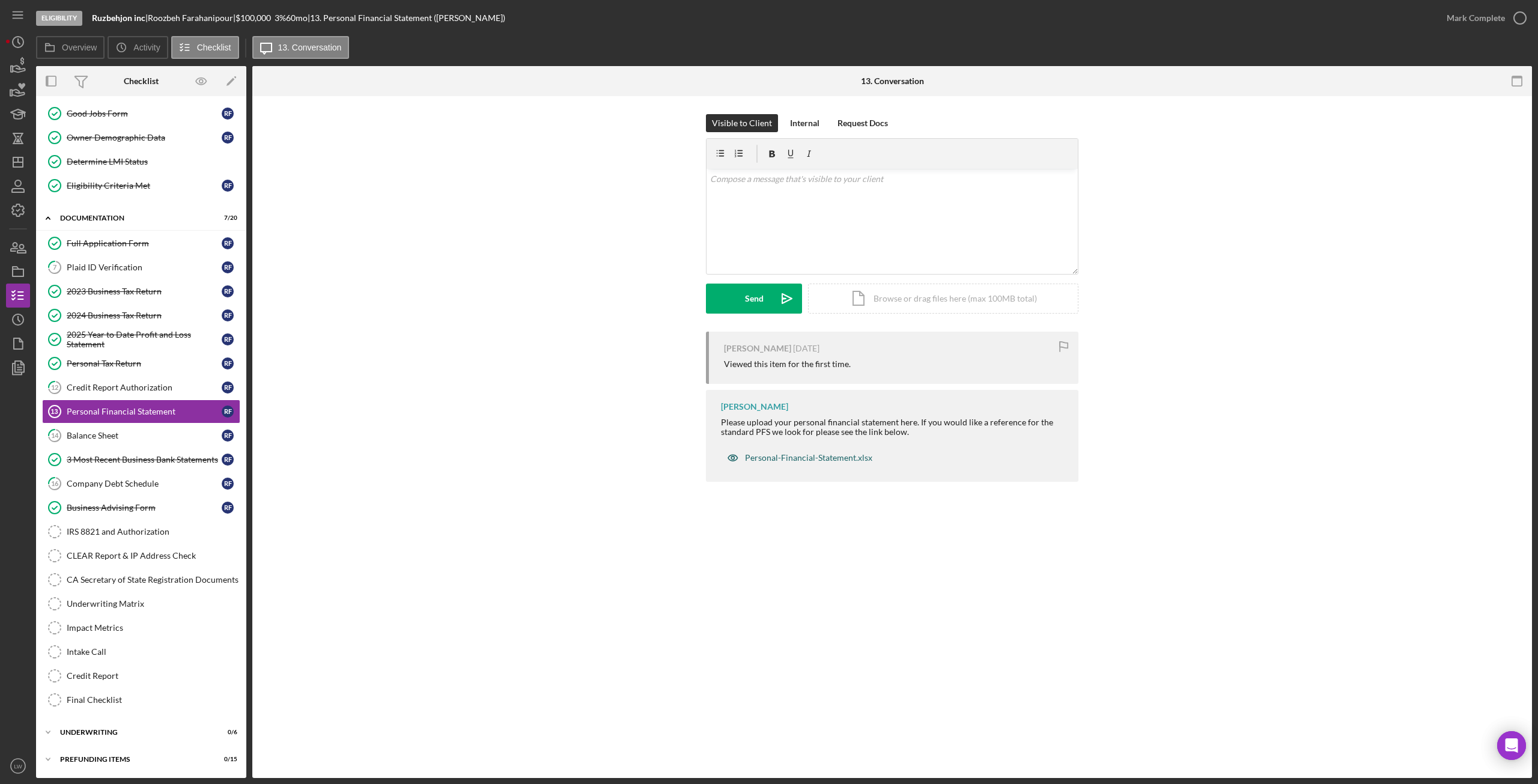
click at [823, 461] on div "Personal-Financial-Statement.xlsx" at bounding box center [808, 458] width 127 height 10
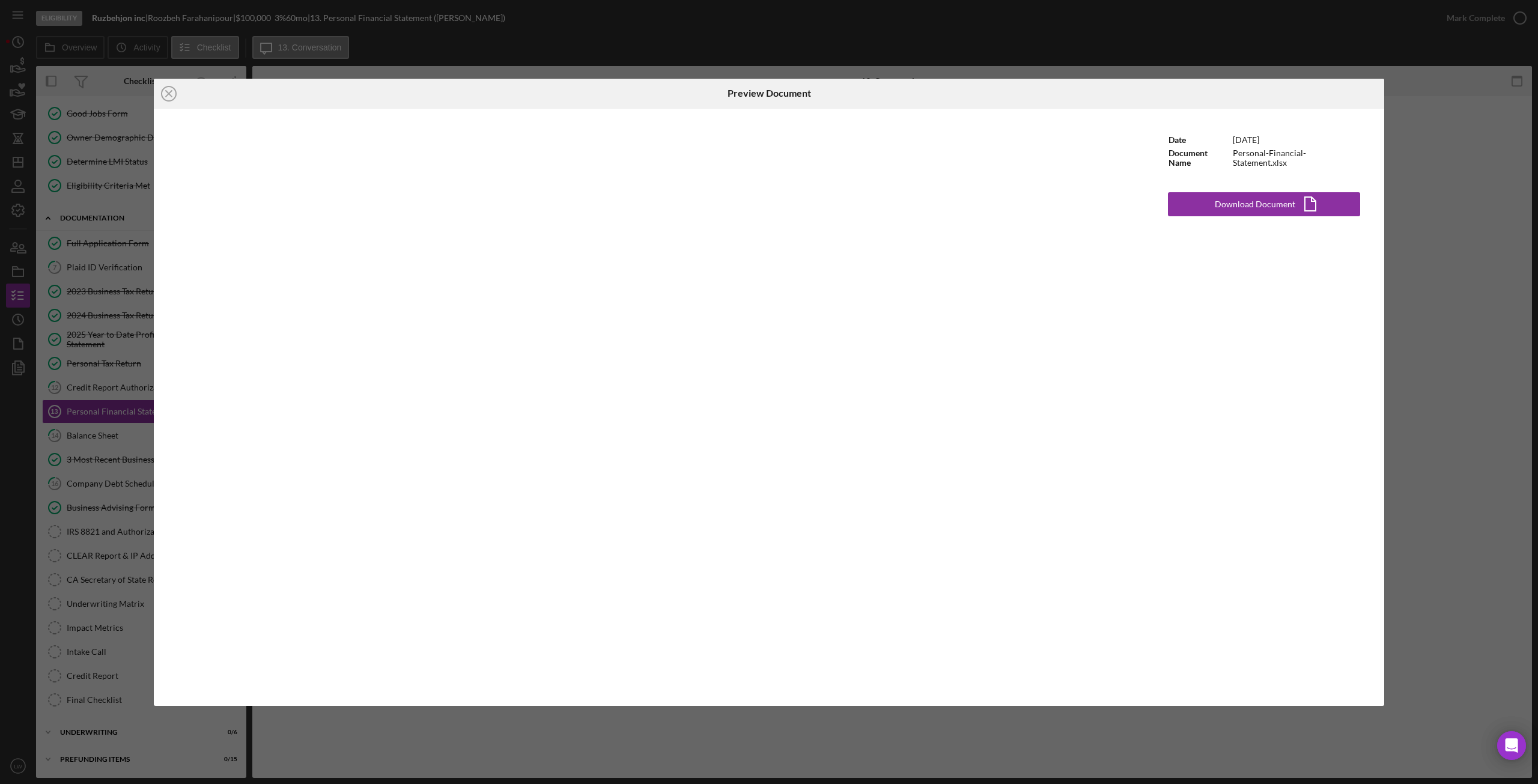
click at [1471, 188] on div "Icon/Close Preview Document Date 12/12/2024 Document Name Personal-Financial-St…" at bounding box center [769, 392] width 1538 height 784
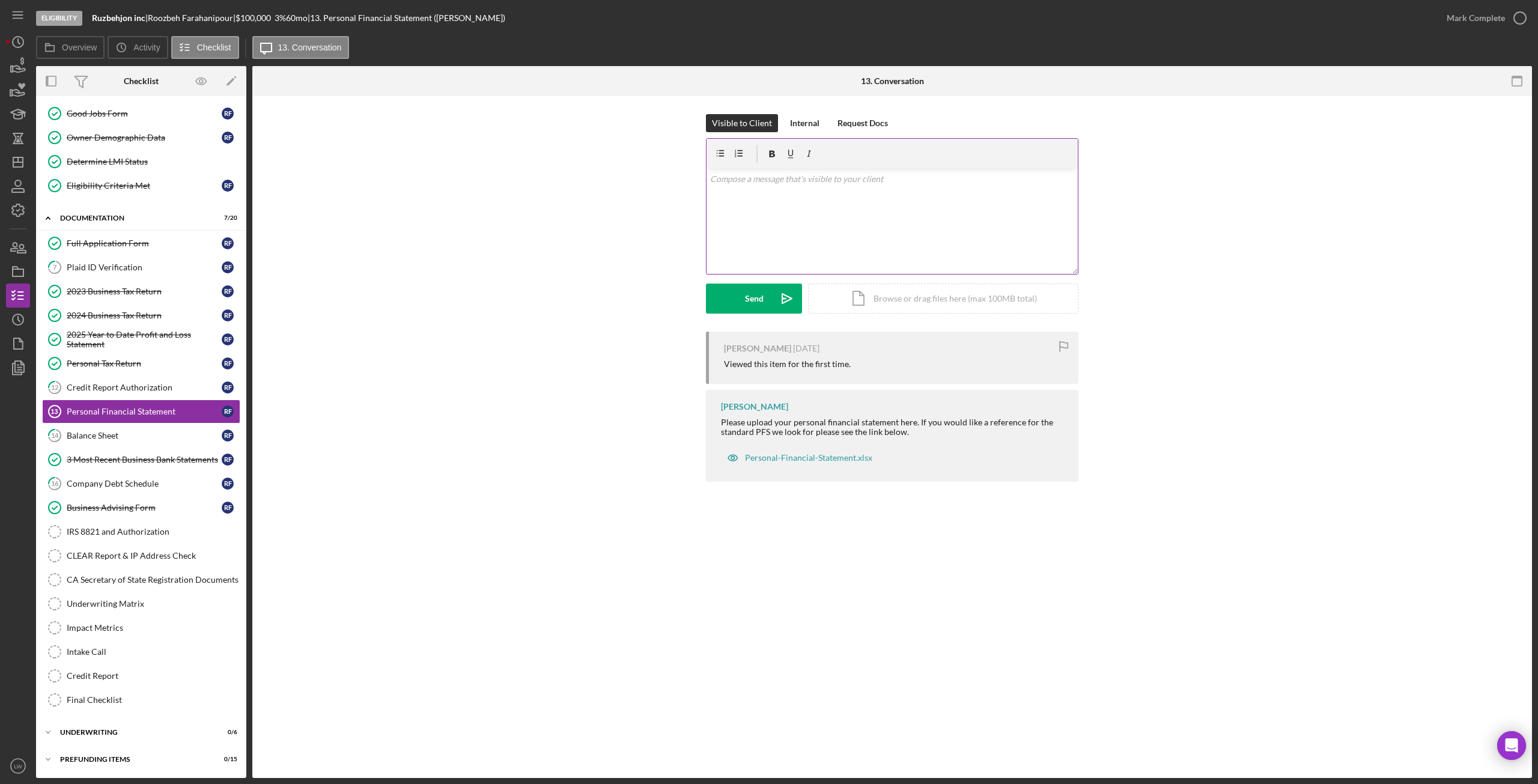
click at [930, 212] on div "v Color teal Color pink Remove color Add row above Add row below Add column bef…" at bounding box center [892, 221] width 371 height 105
click at [764, 299] on button "Send Icon/icon-invite-send" at bounding box center [754, 298] width 96 height 30
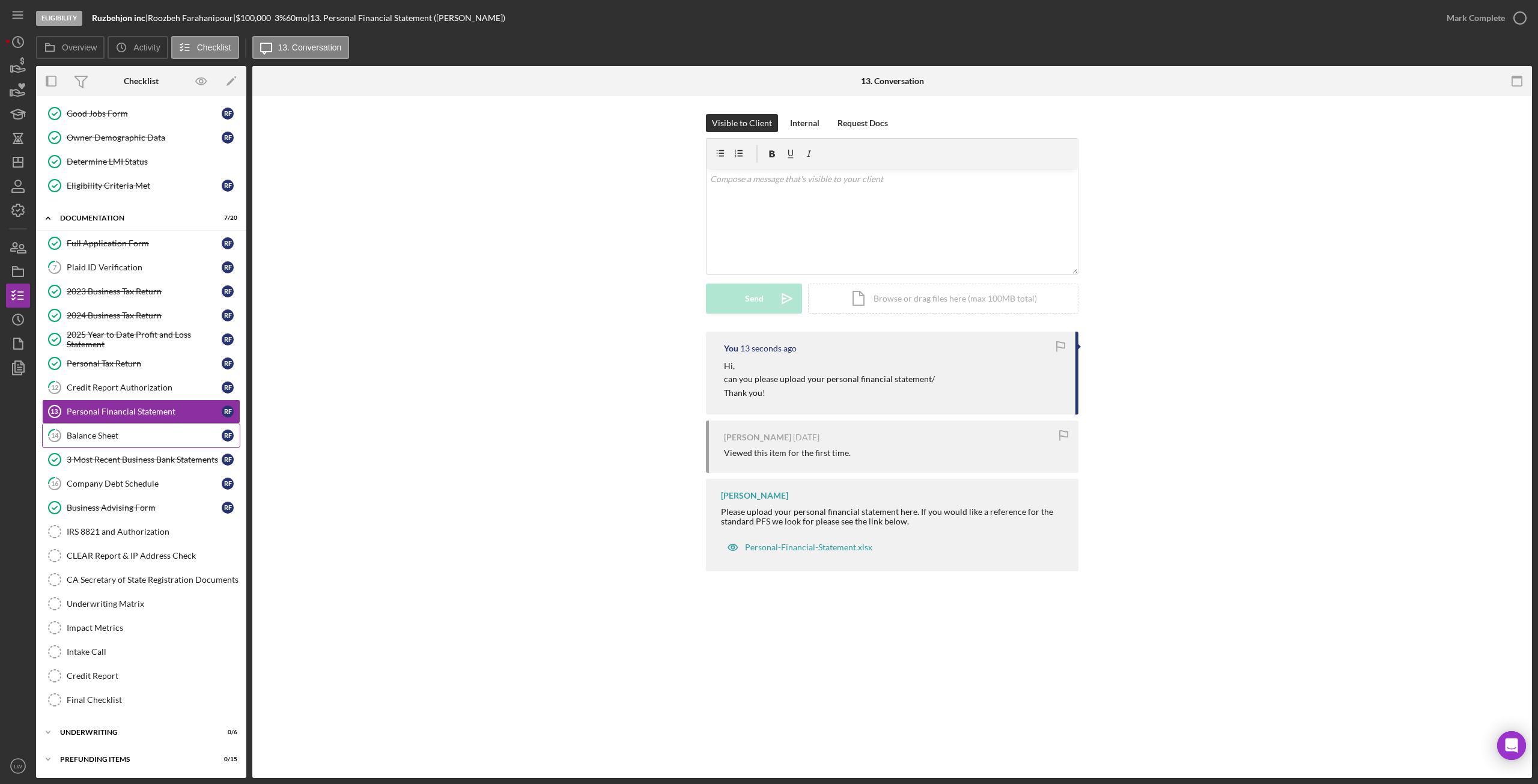
click at [96, 442] on link "14 Balance Sheet R F" at bounding box center [141, 435] width 198 height 24
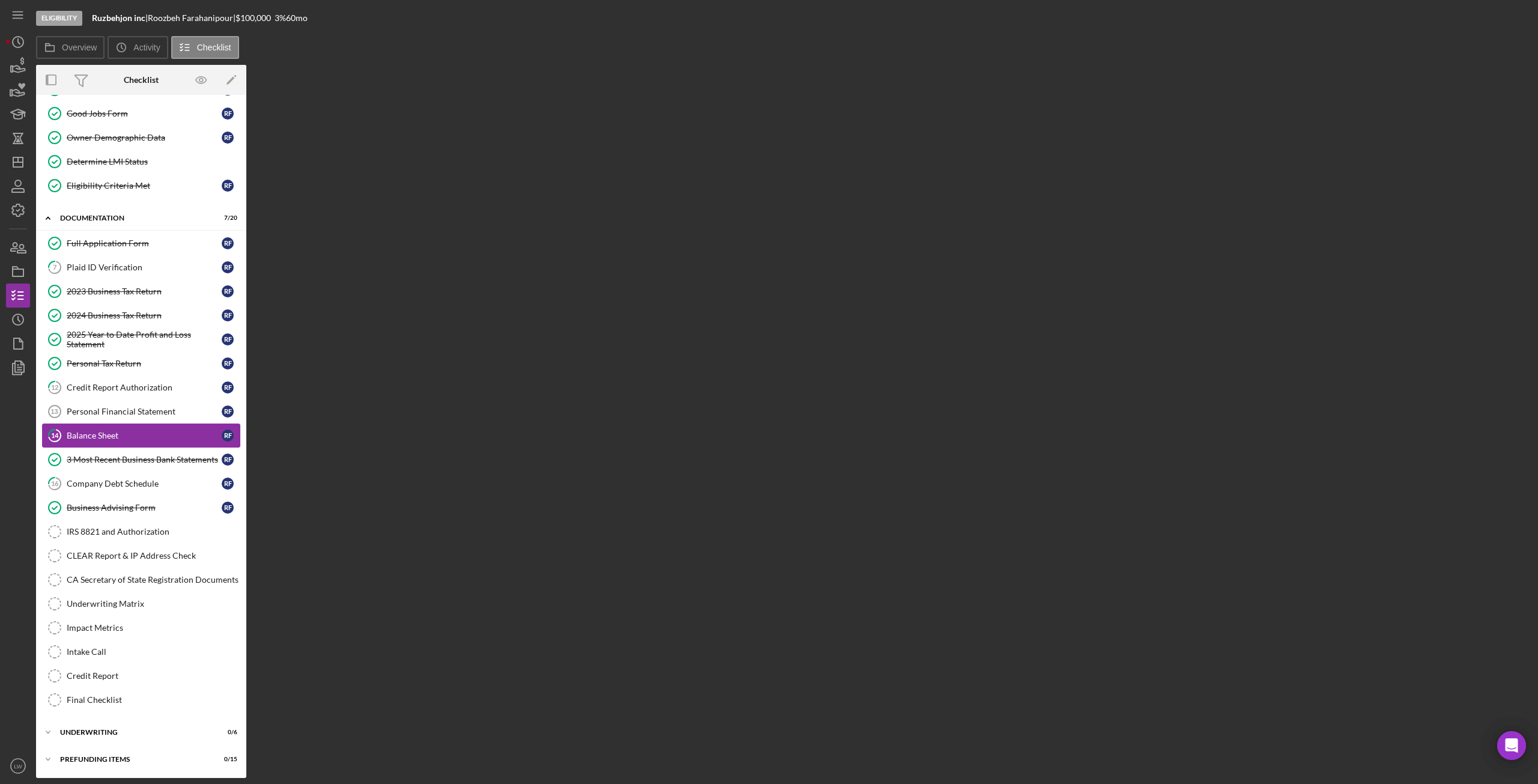
scroll to position [97, 0]
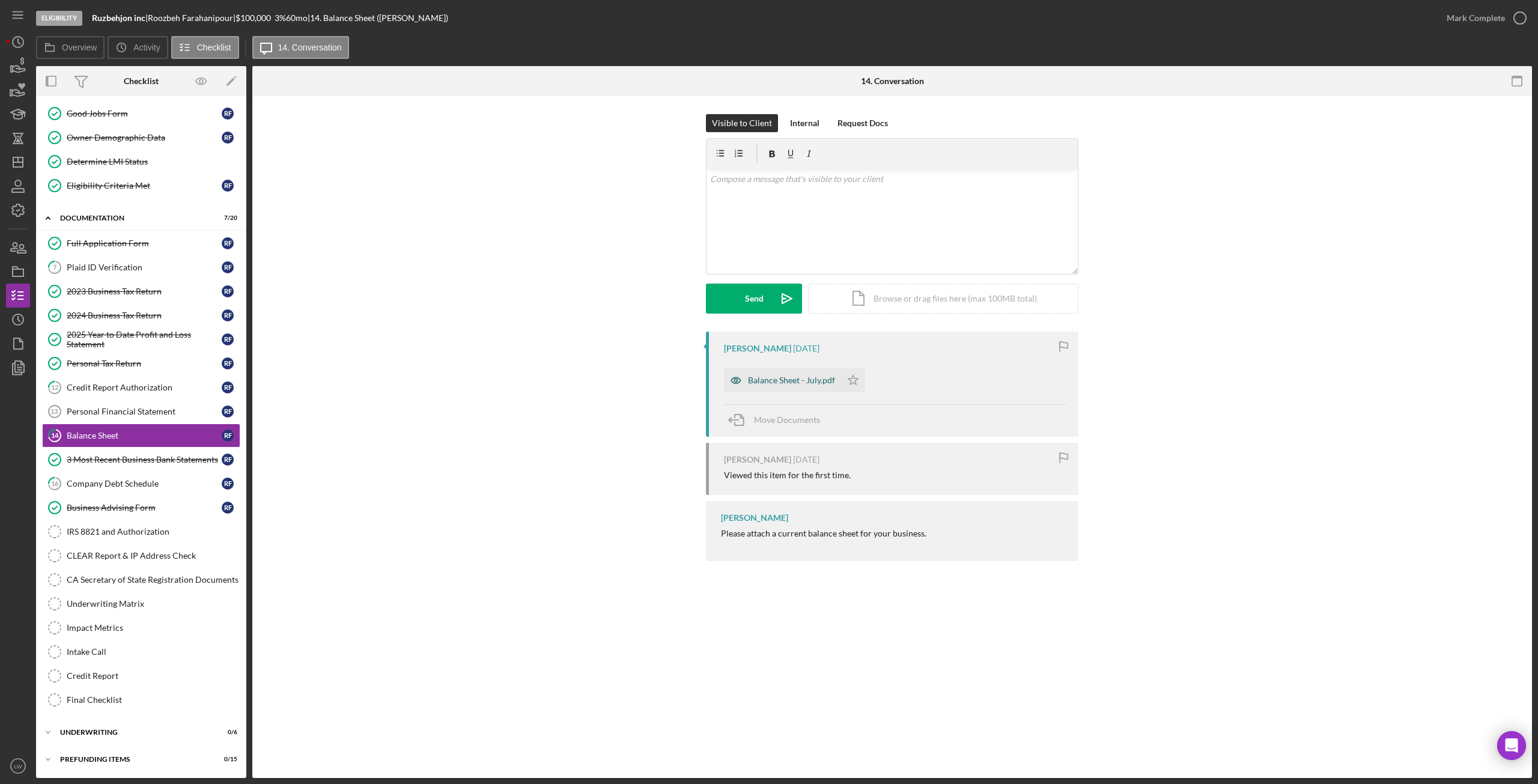
click at [816, 375] on div "Balance Sheet - July.pdf" at bounding box center [792, 380] width 87 height 10
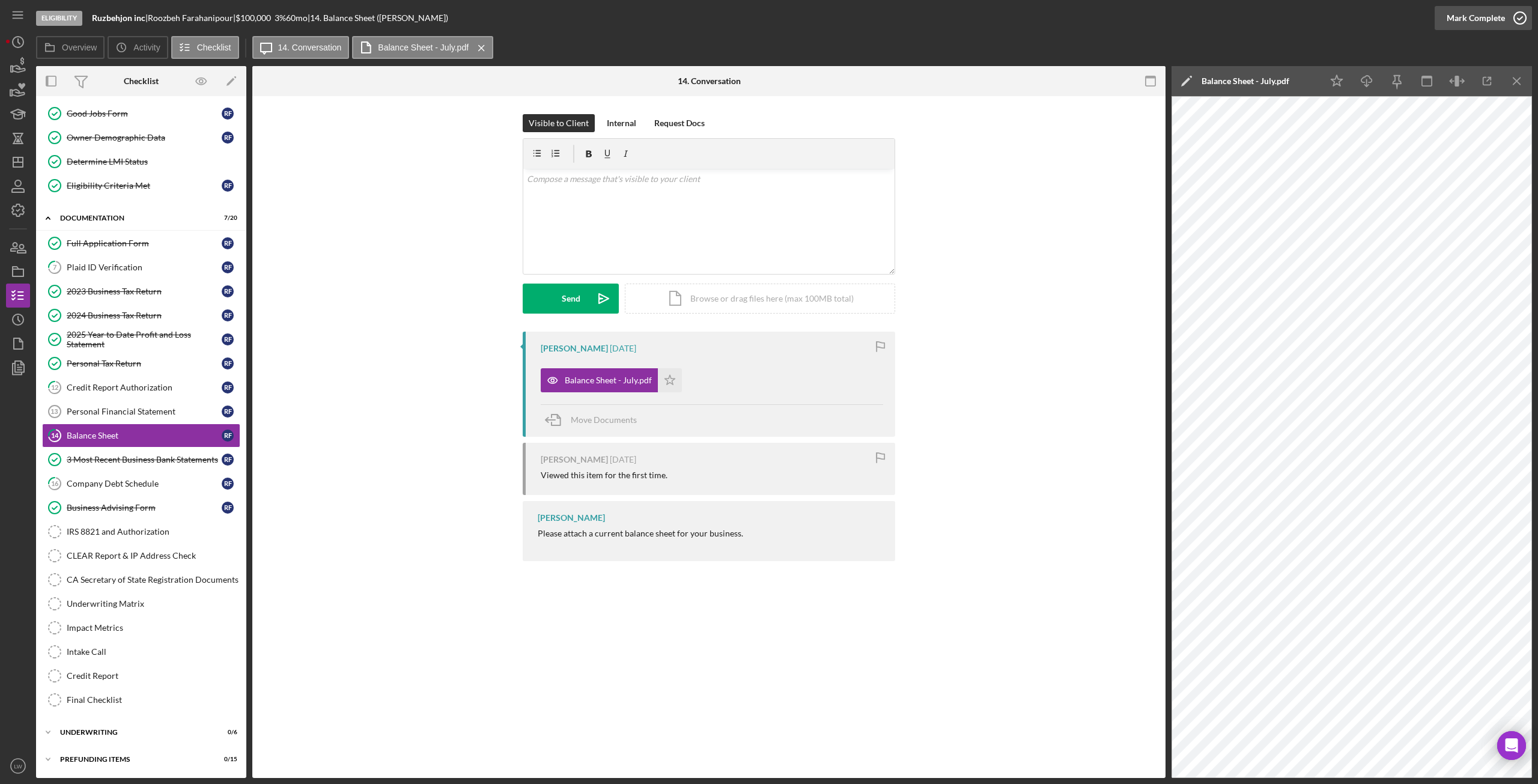
click at [1466, 19] on div "Mark Complete" at bounding box center [1475, 18] width 58 height 24
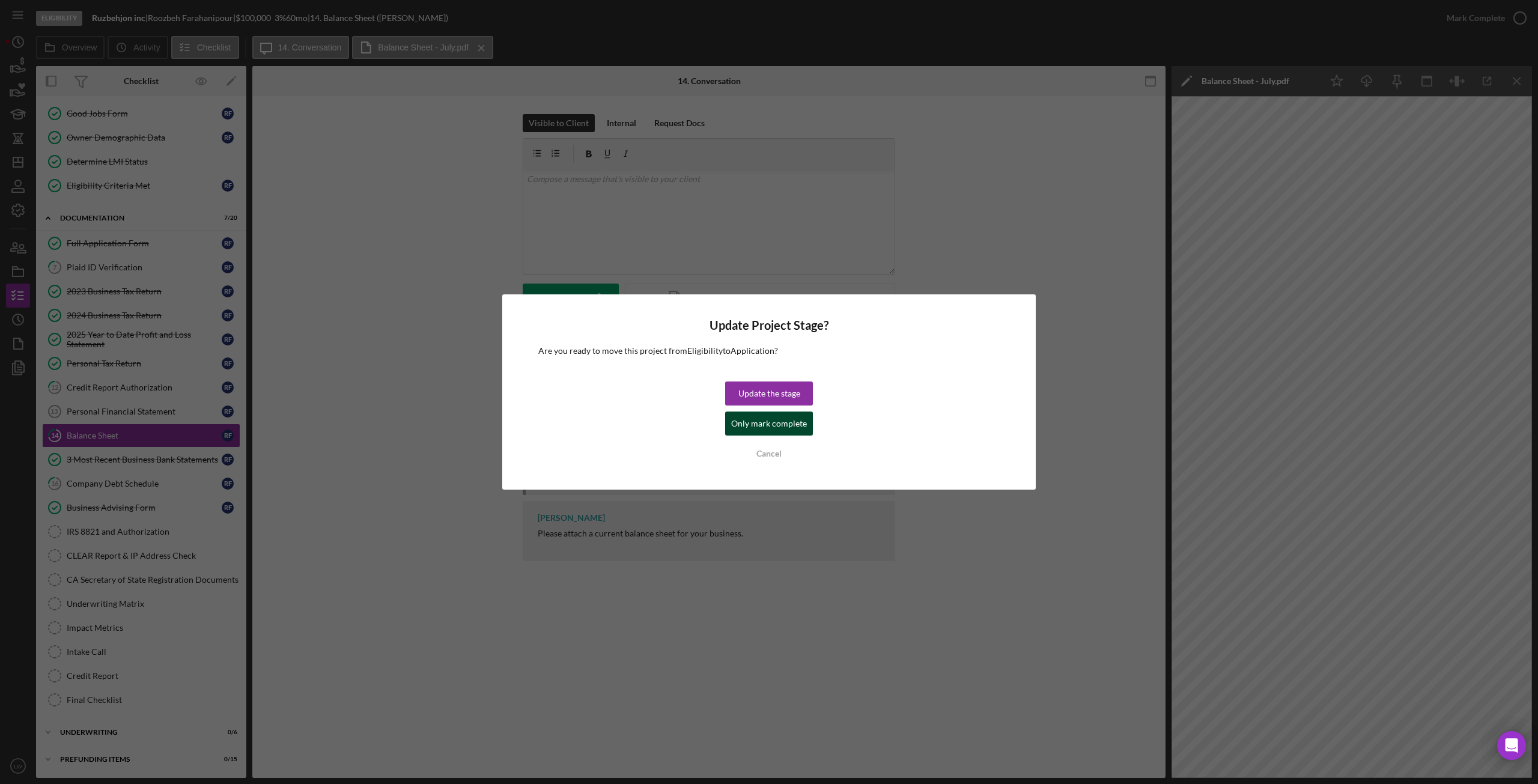
click at [772, 421] on div "Only mark complete" at bounding box center [769, 423] width 76 height 24
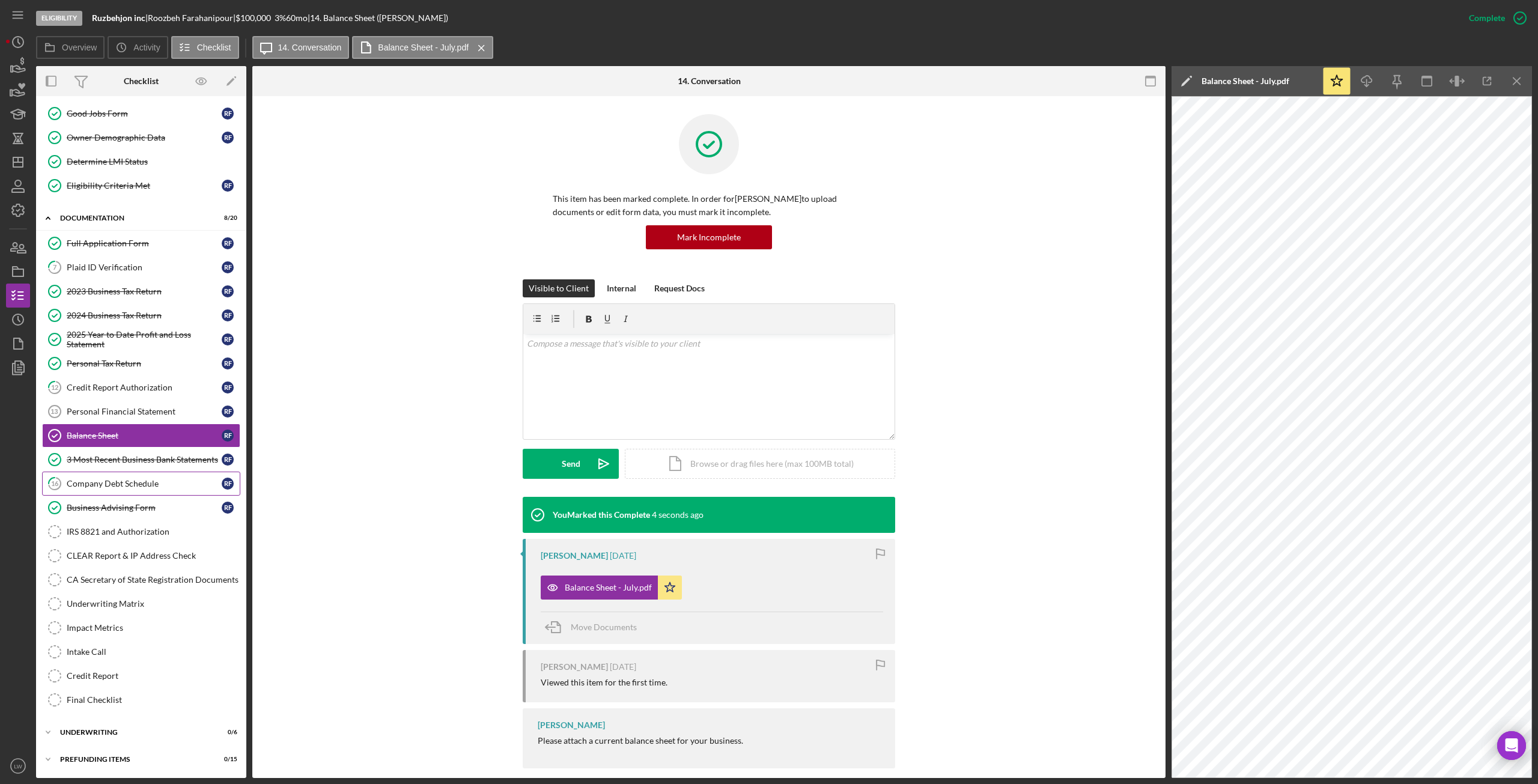
click at [117, 487] on div "Company Debt Schedule" at bounding box center [144, 484] width 155 height 10
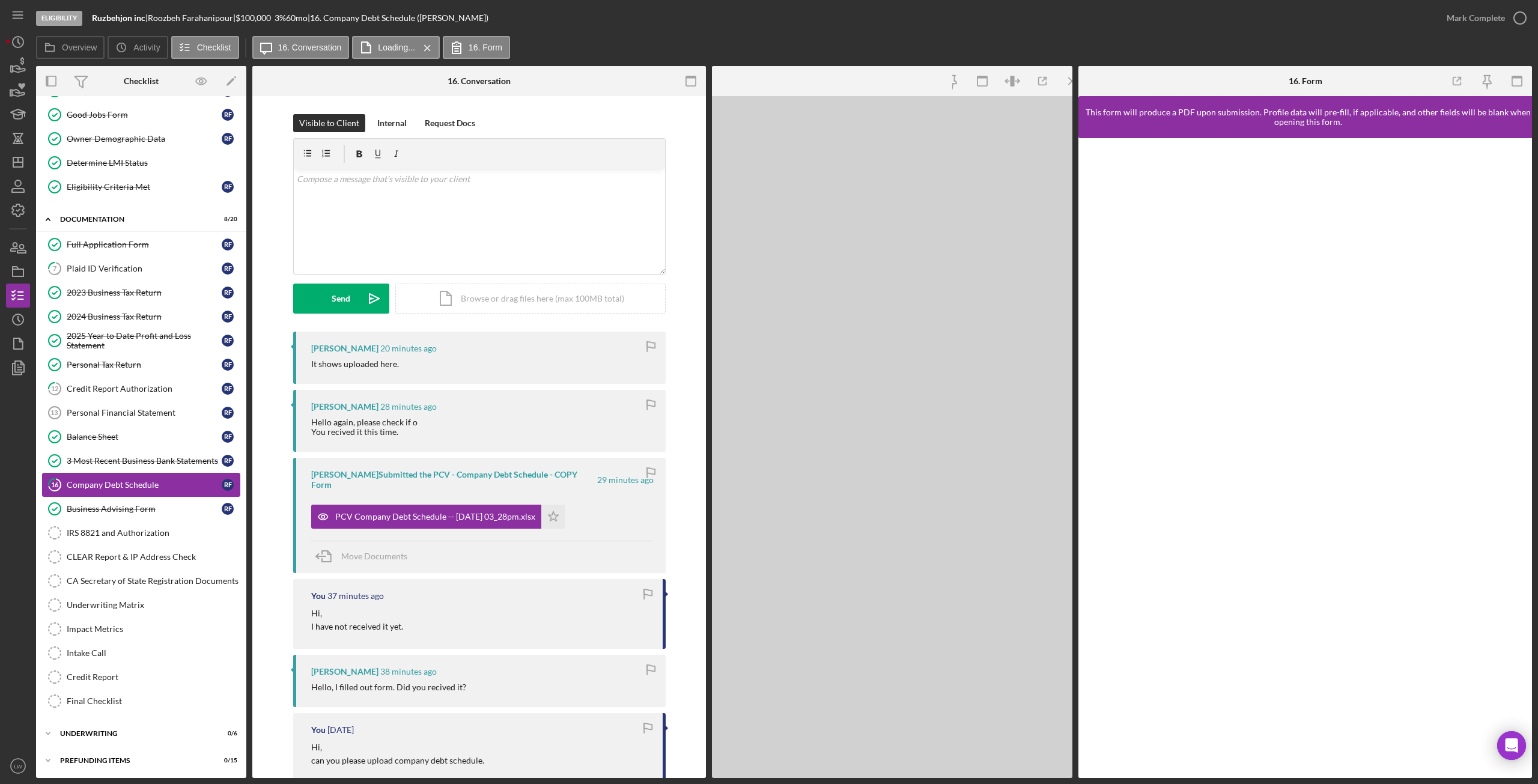
scroll to position [97, 0]
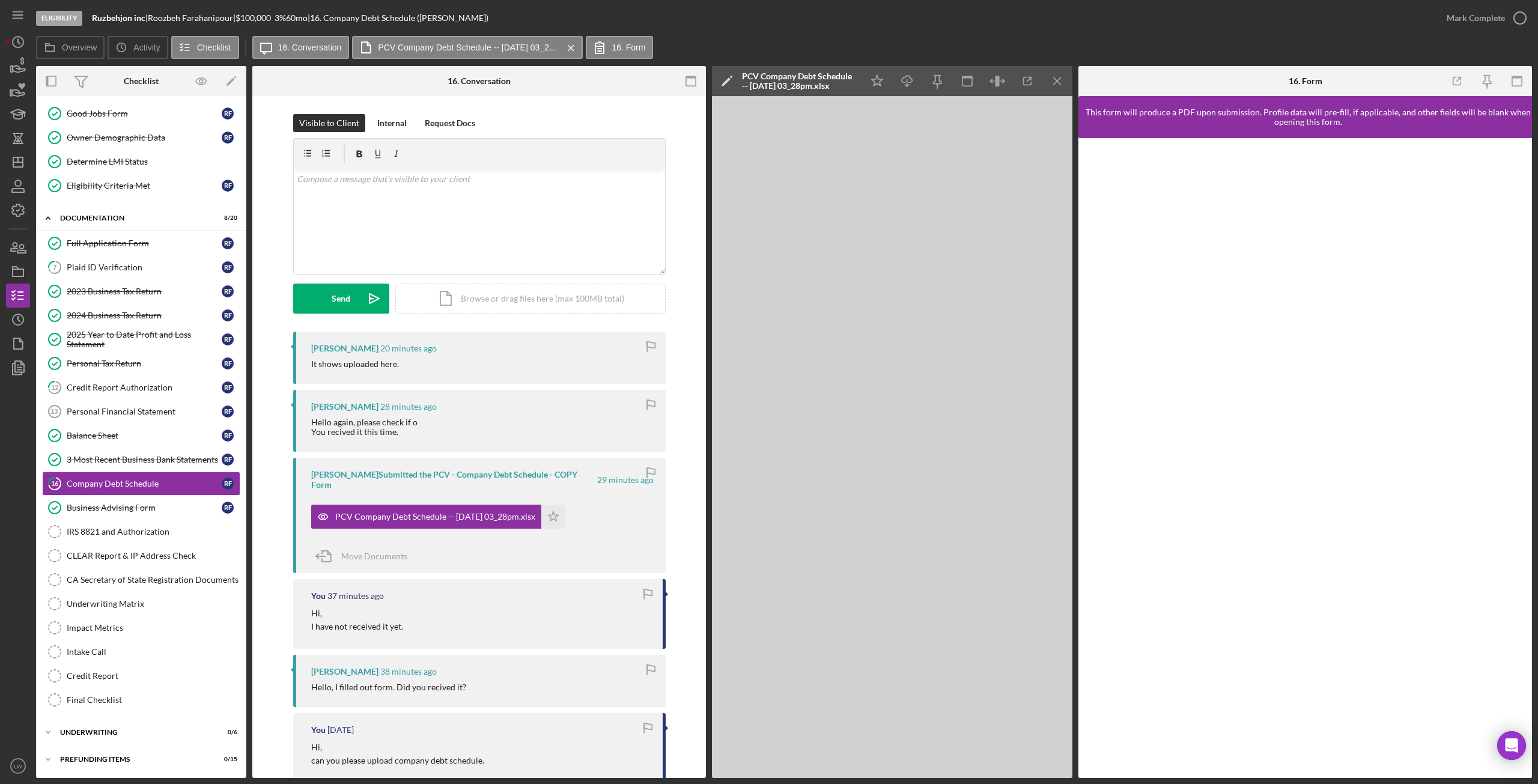
click at [1066, 82] on icon "Icon/Menu Close" at bounding box center [1058, 82] width 27 height 27
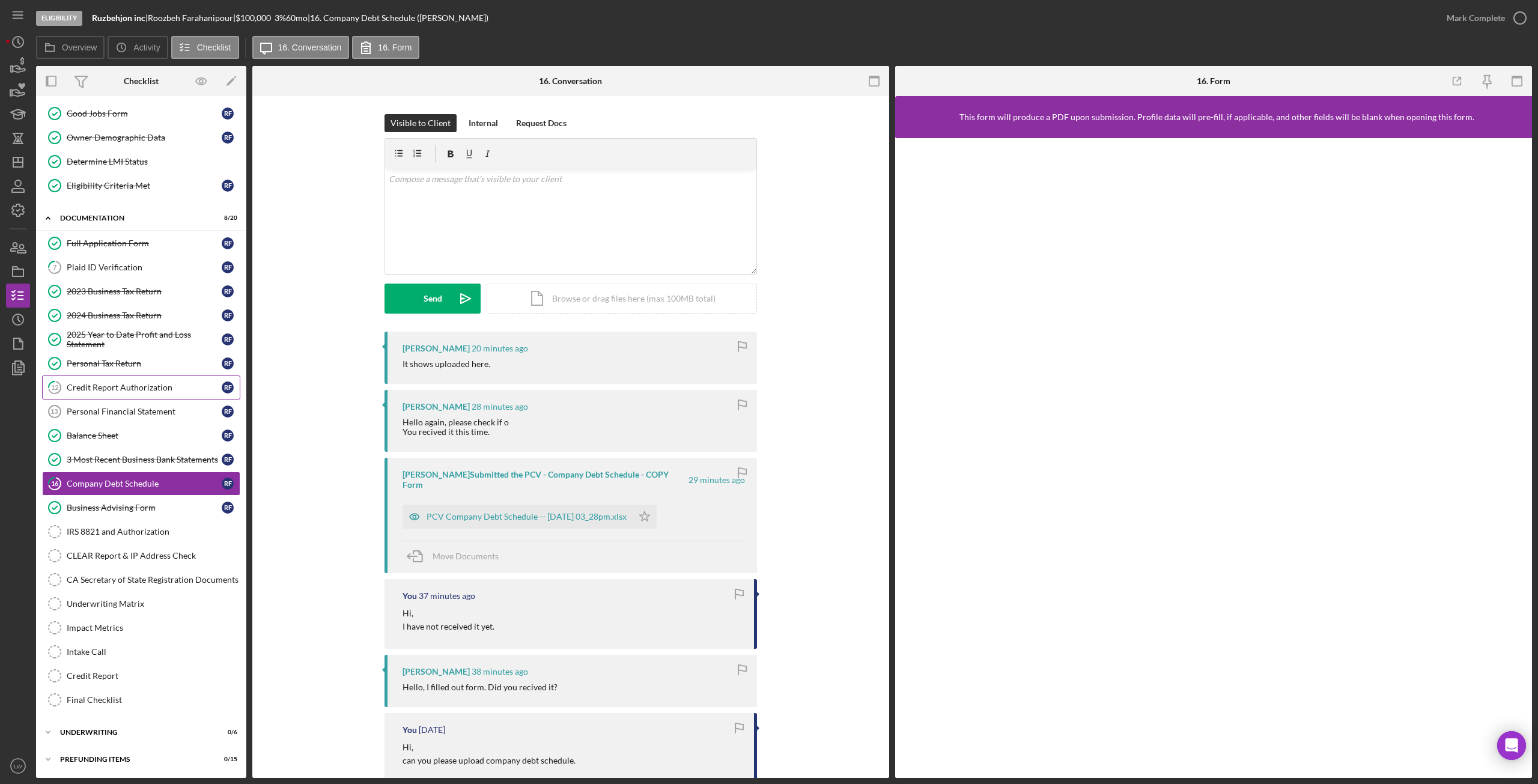
click at [150, 394] on link "12 Credit Report Authorization R F" at bounding box center [141, 387] width 198 height 24
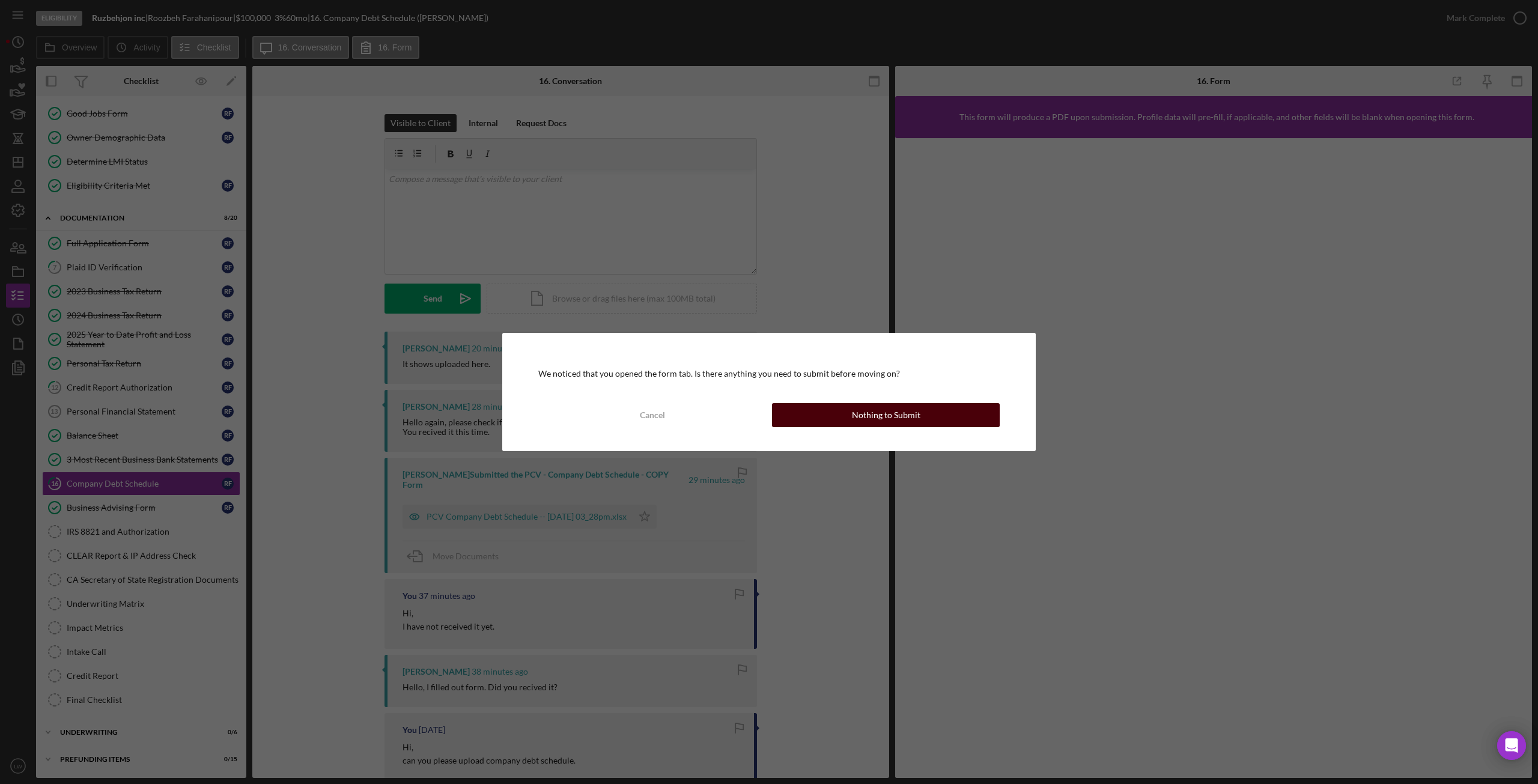
click at [844, 414] on button "Nothing to Submit" at bounding box center [886, 415] width 228 height 24
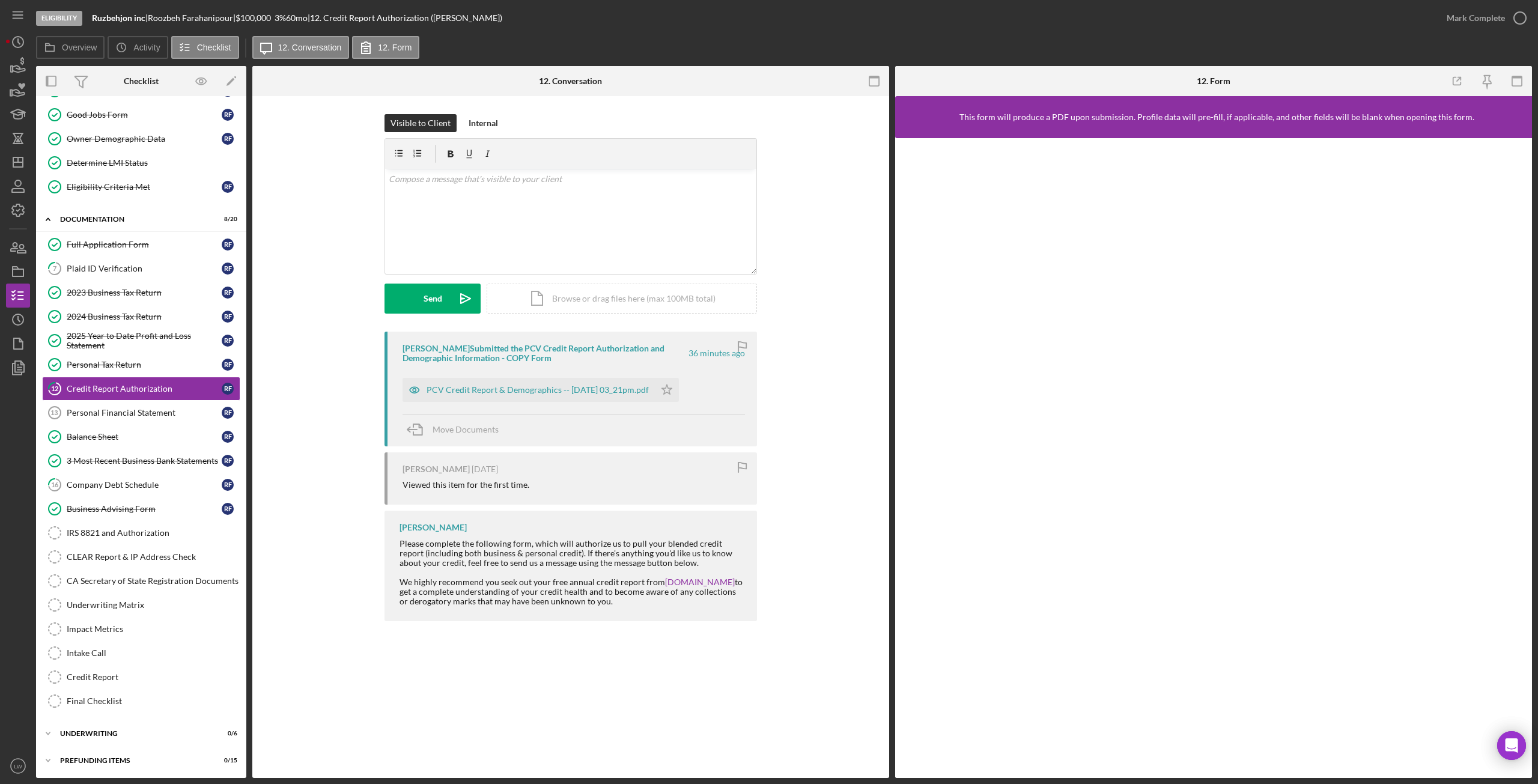
scroll to position [97, 0]
